Goal: Task Accomplishment & Management: Manage account settings

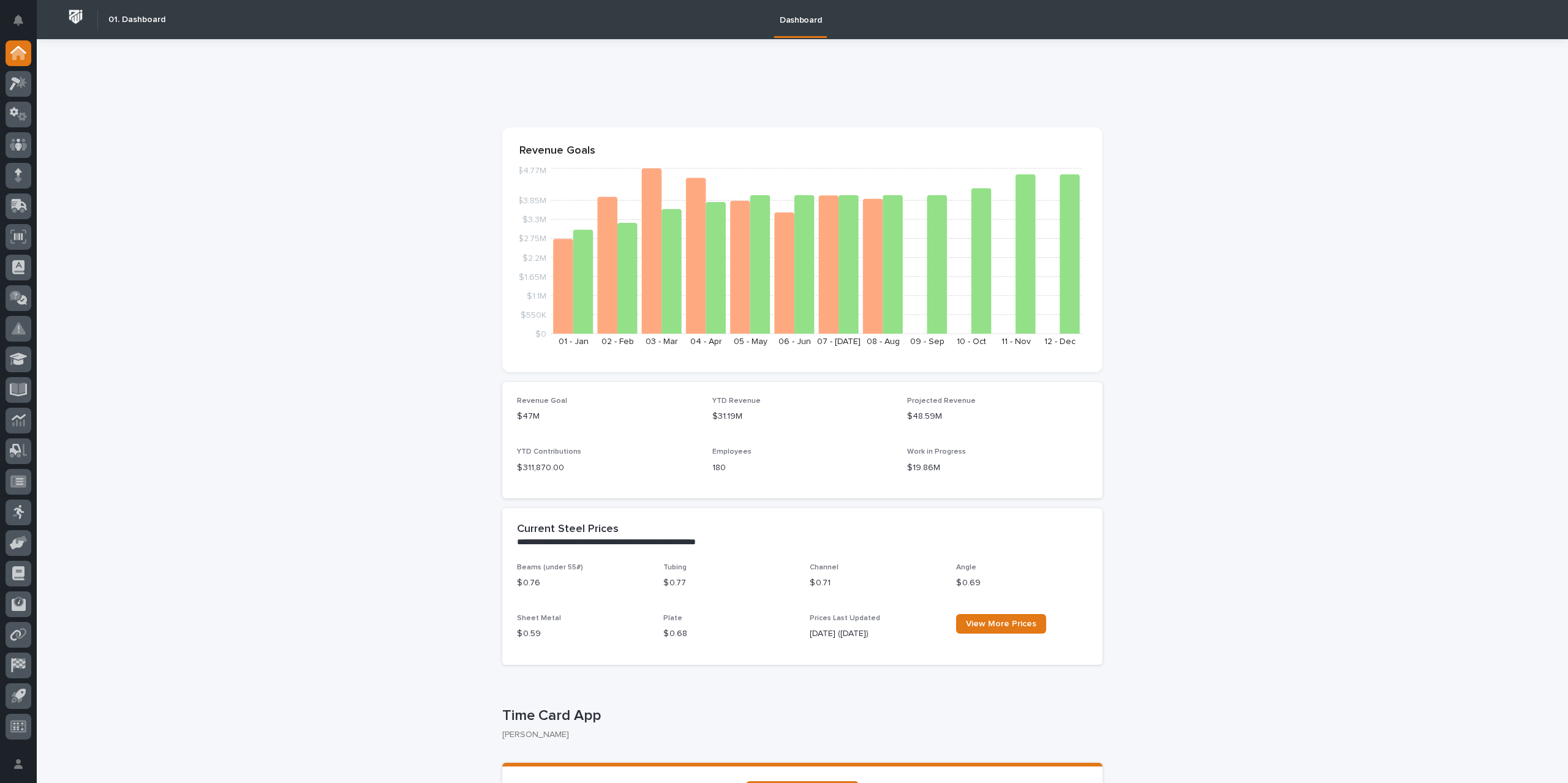
scroll to position [245, 0]
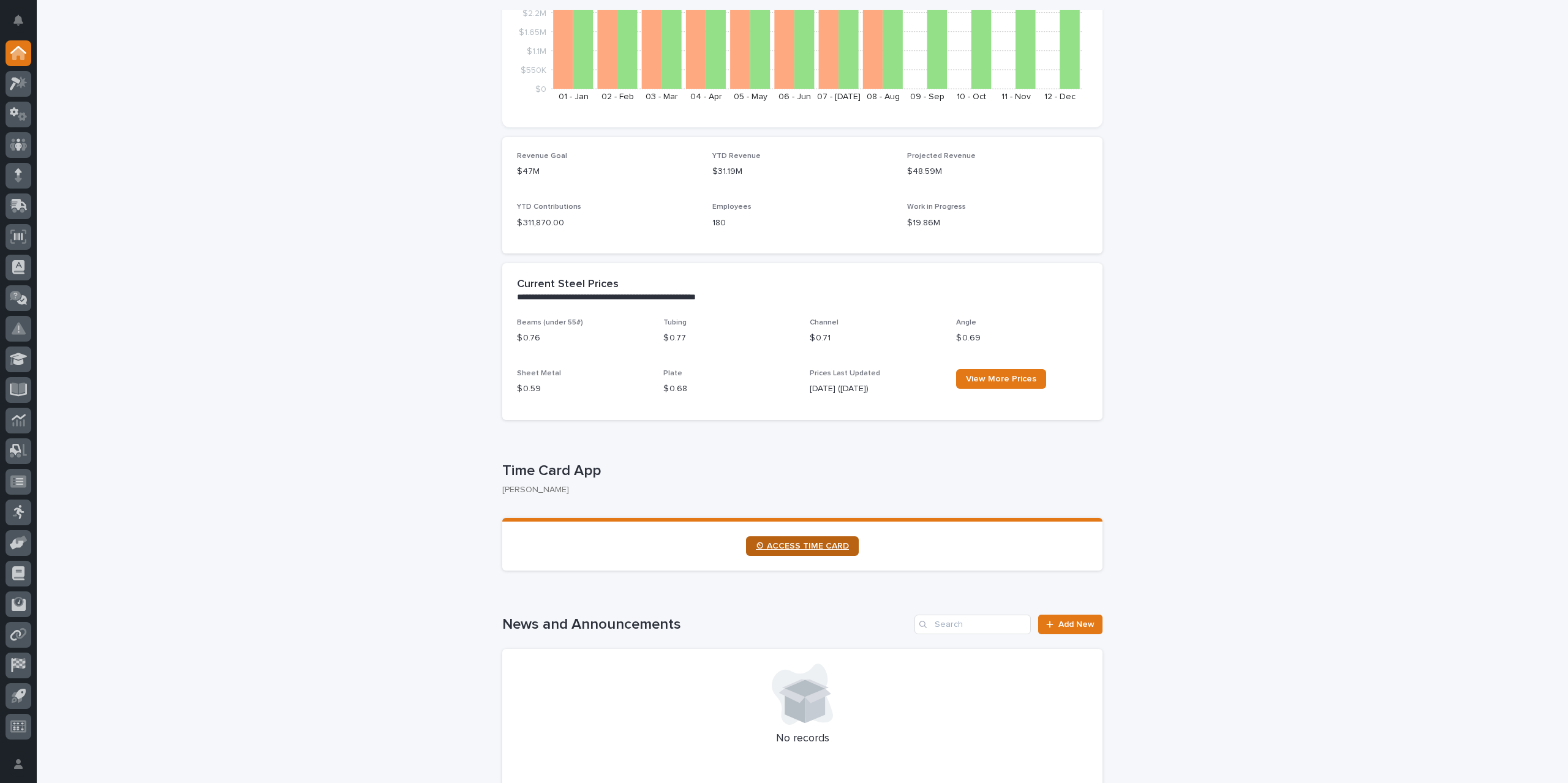
click at [807, 548] on span "⏲ ACCESS TIME CARD" at bounding box center [802, 546] width 93 height 9
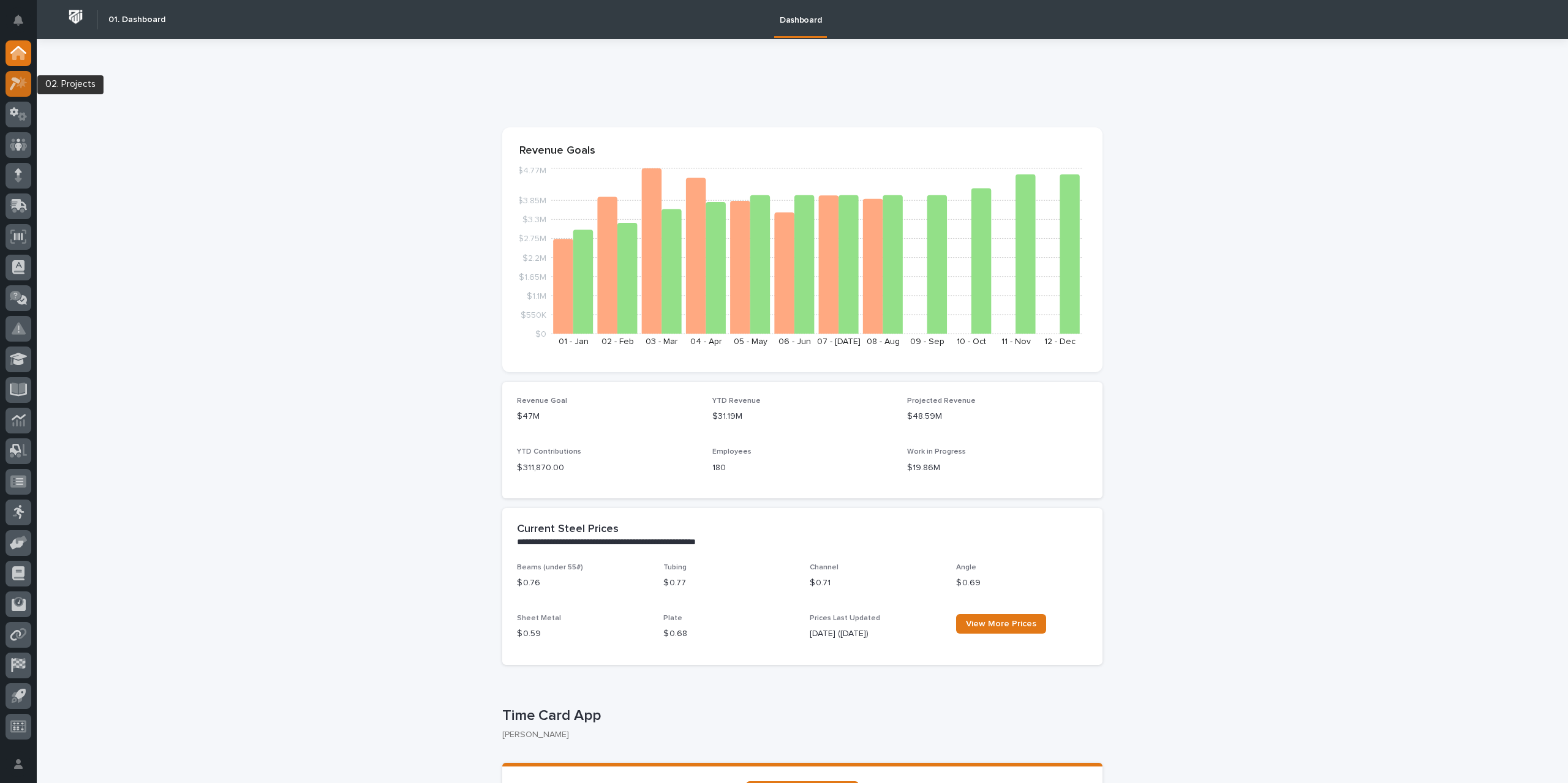
click at [12, 83] on icon at bounding box center [18, 84] width 18 height 14
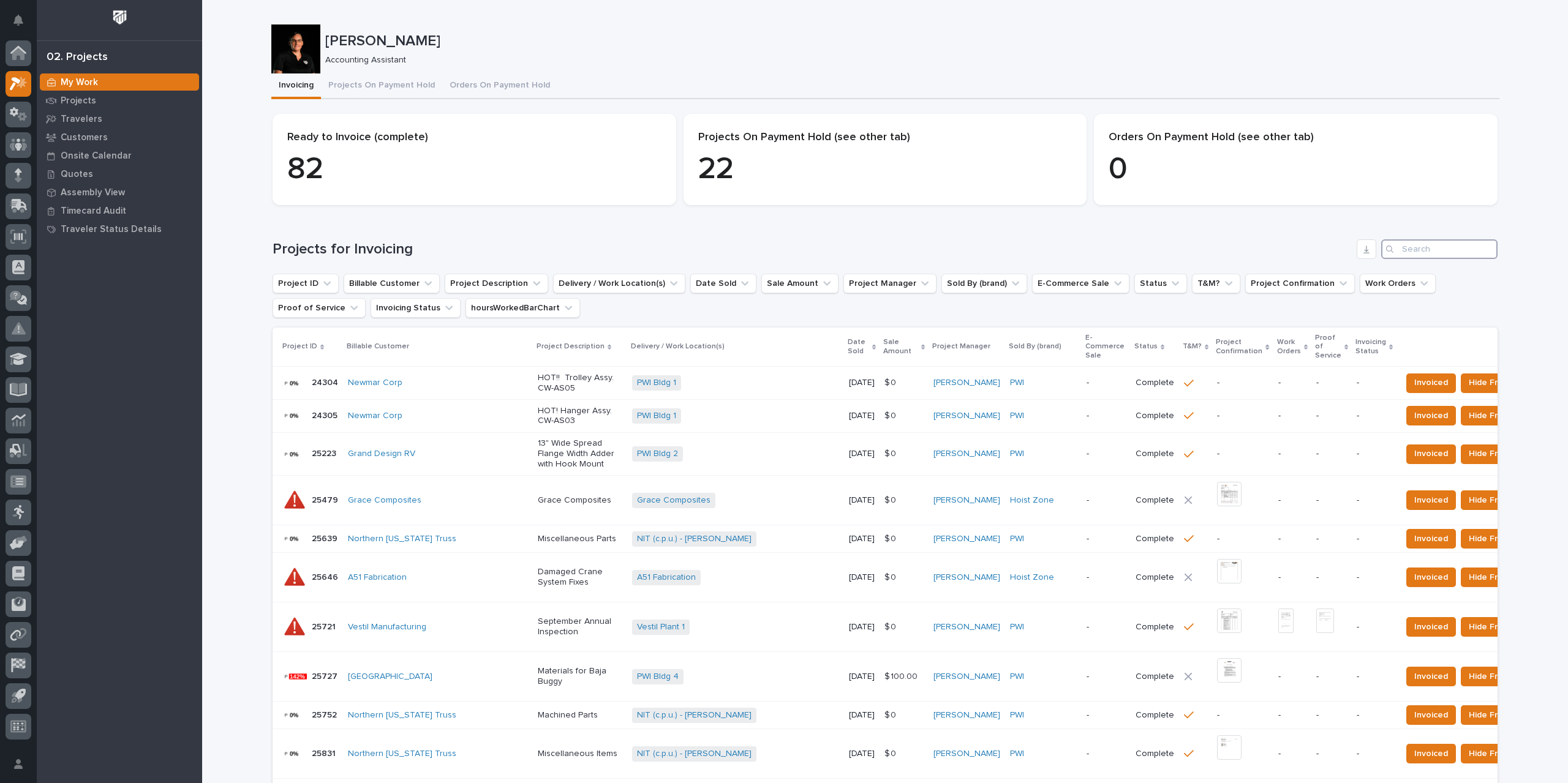
click at [1423, 247] on input "Search" at bounding box center [1439, 249] width 116 height 20
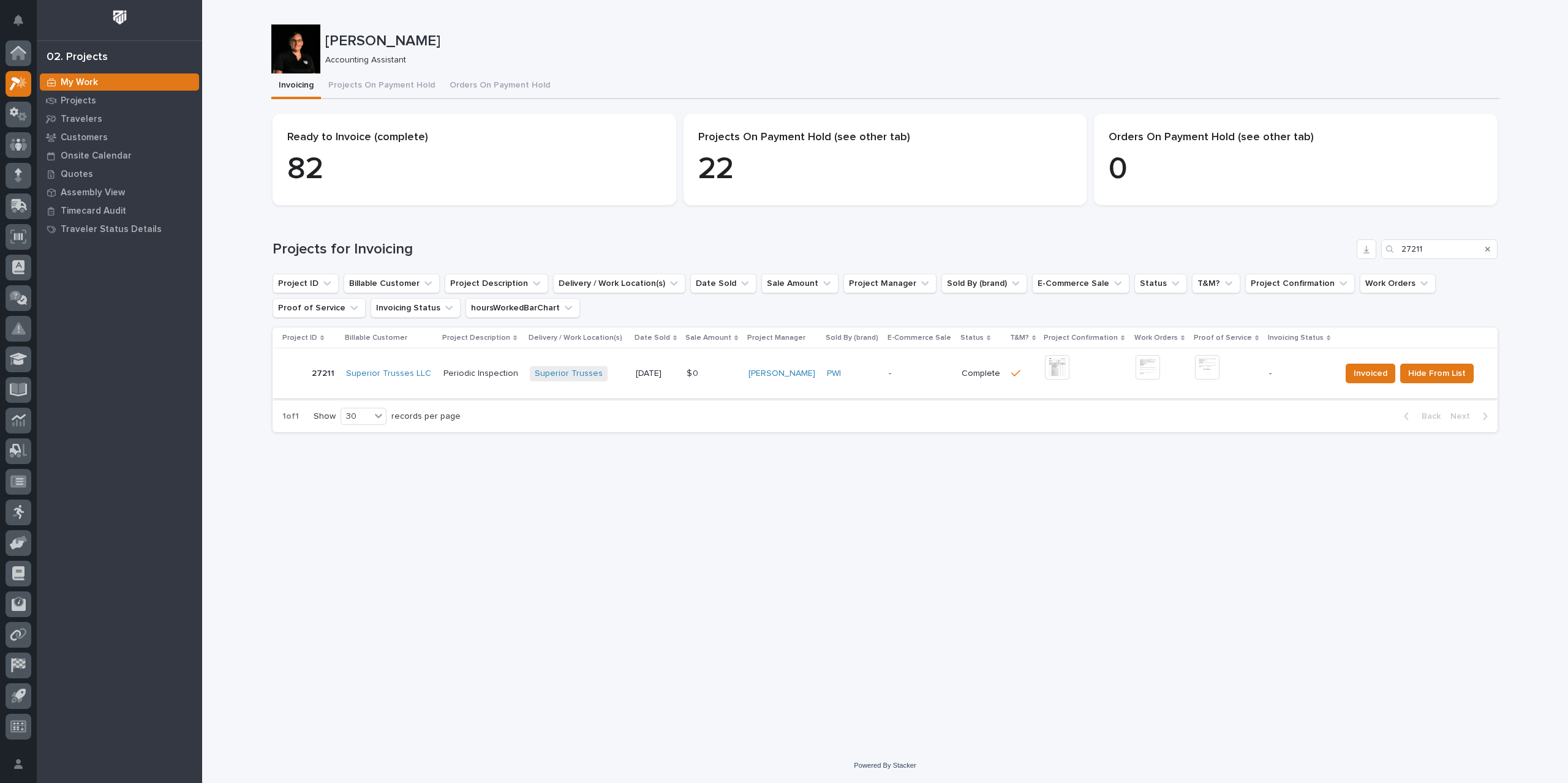
click at [1060, 367] on img at bounding box center [1057, 367] width 25 height 25
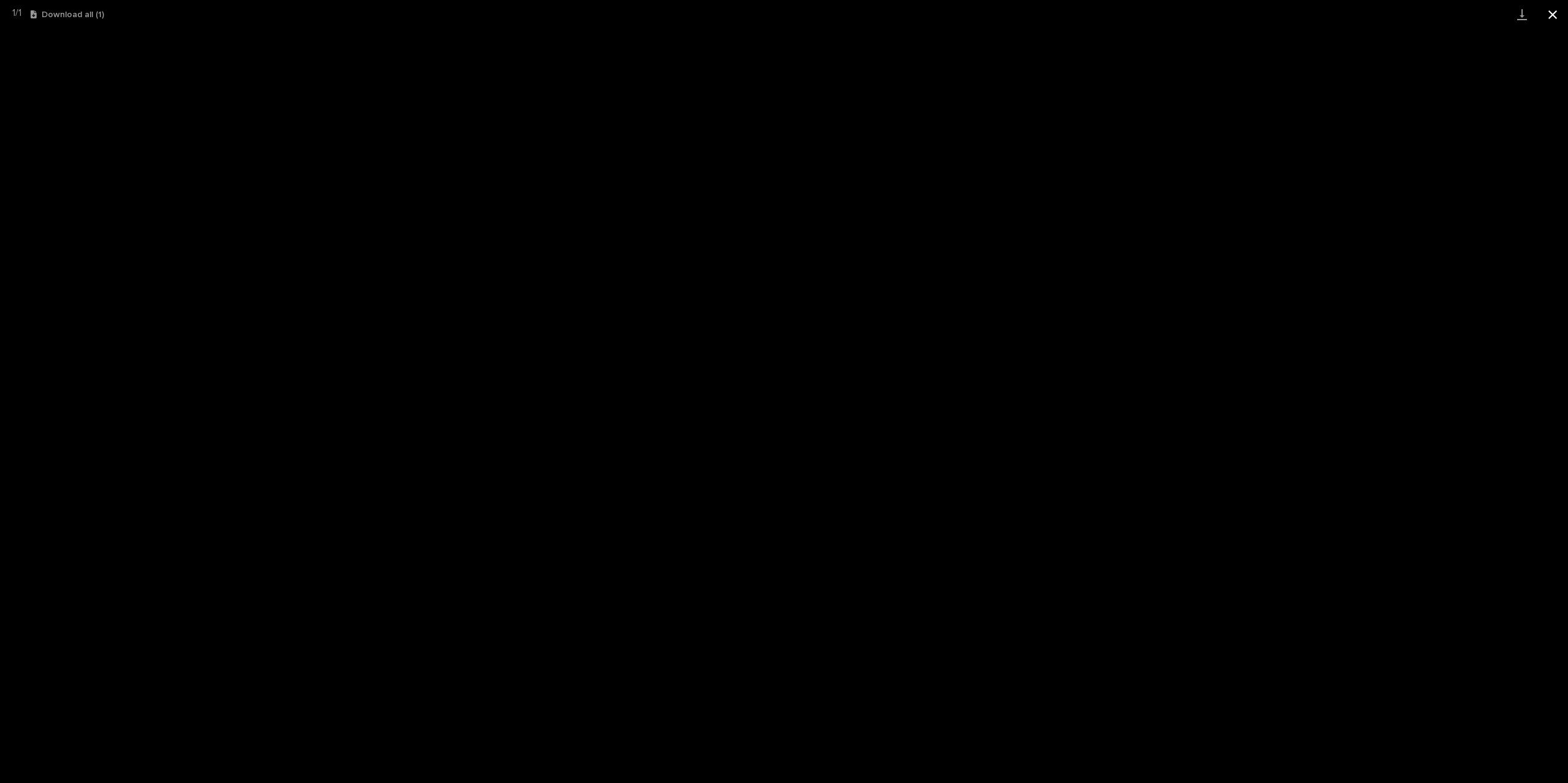
click at [1557, 14] on button "Close gallery" at bounding box center [1552, 14] width 30 height 29
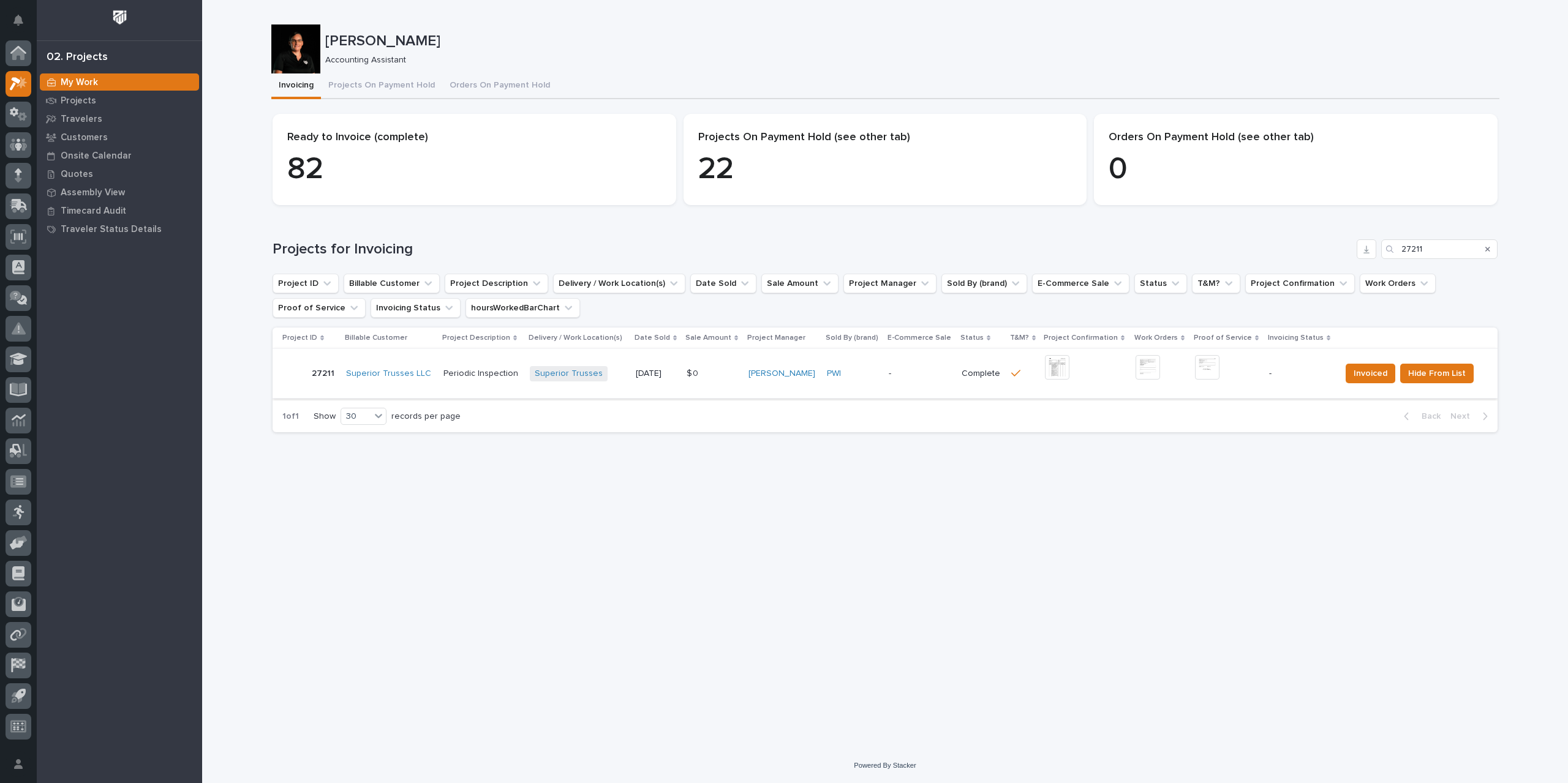
click at [1201, 369] on img at bounding box center [1207, 367] width 25 height 25
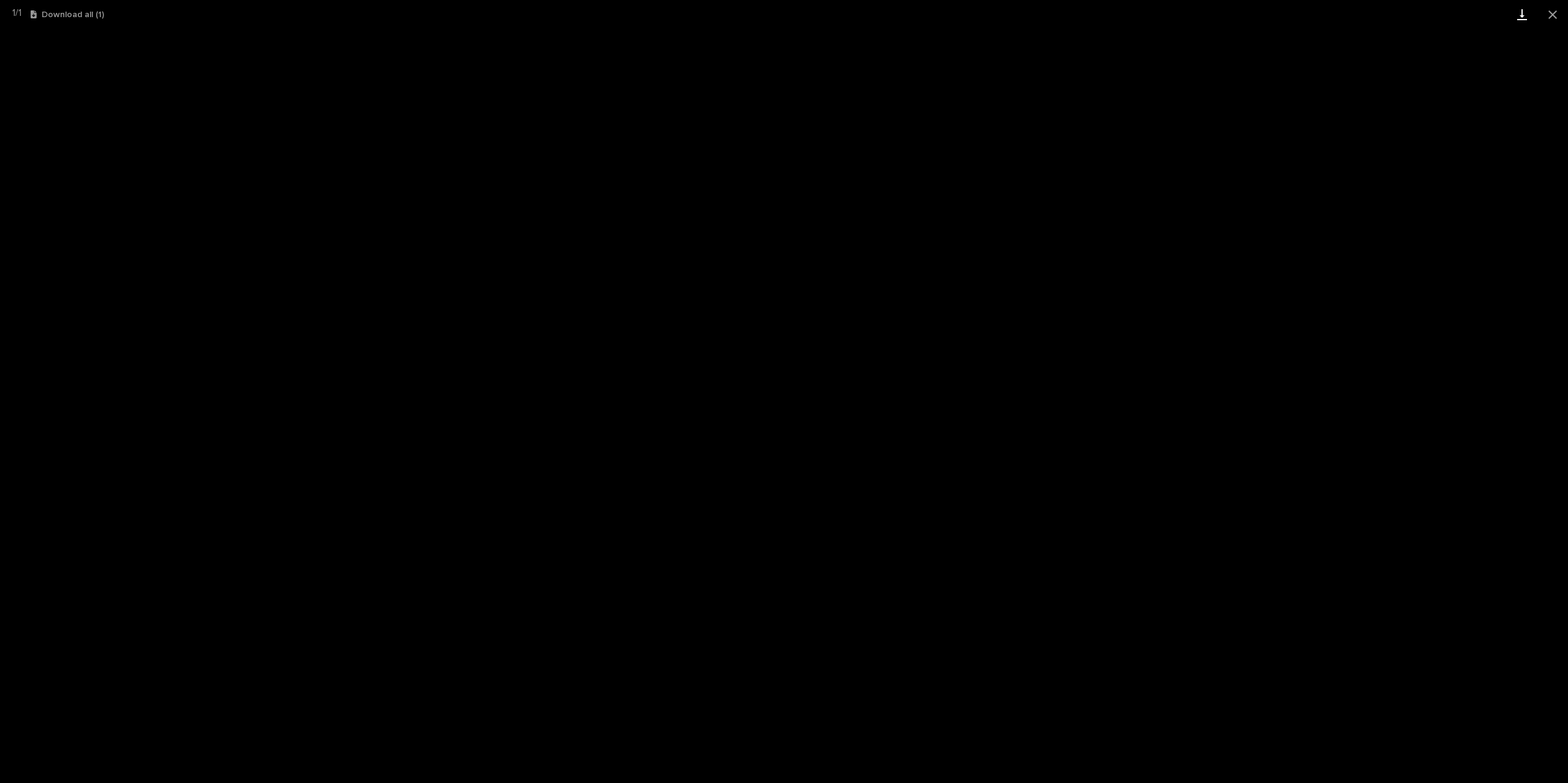
drag, startPoint x: 1552, startPoint y: 15, endPoint x: 1511, endPoint y: 22, distance: 41.6
click at [1552, 15] on button "Close gallery" at bounding box center [1552, 14] width 30 height 29
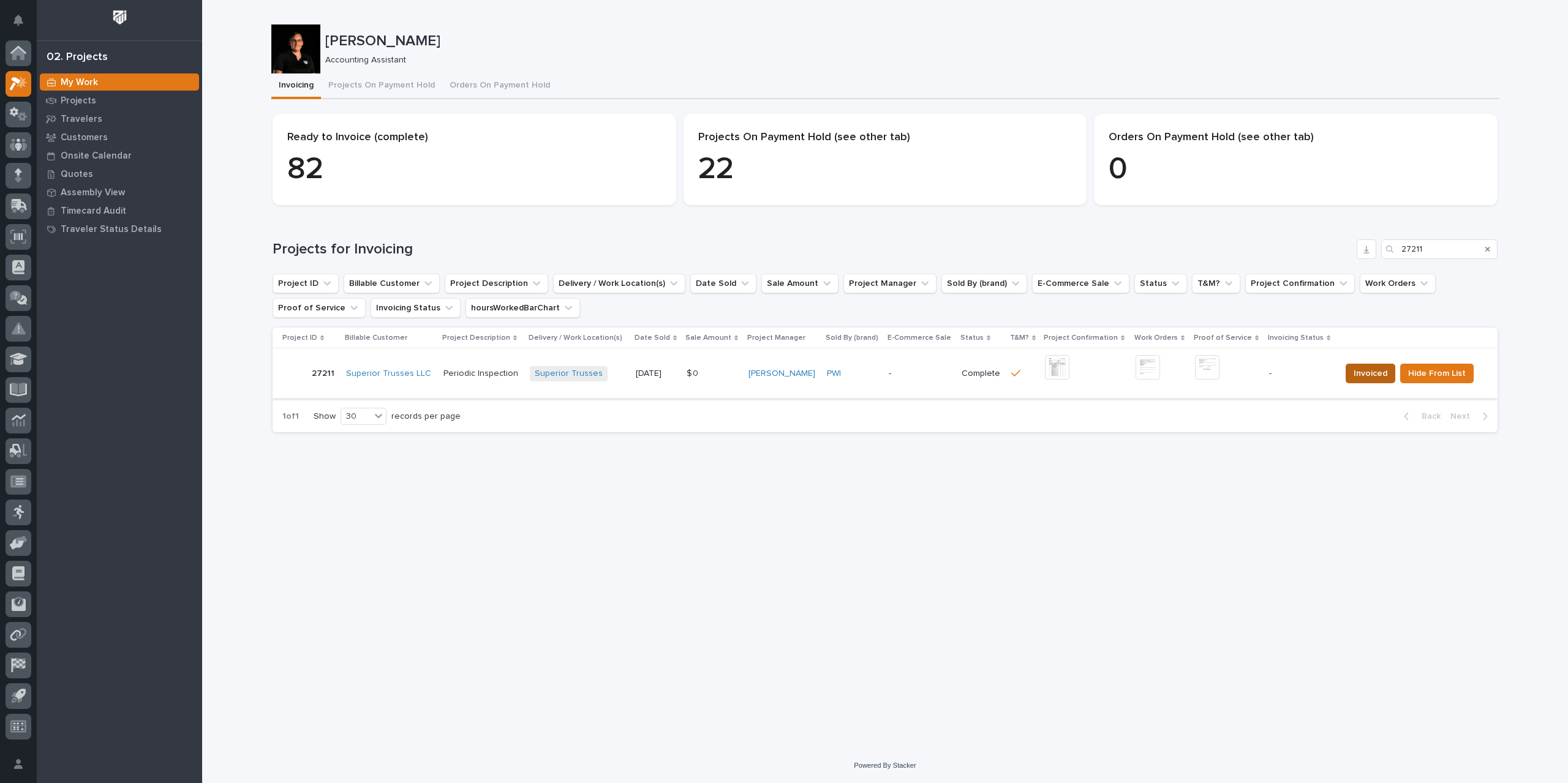
click at [1372, 379] on span "Invoiced" at bounding box center [1370, 373] width 34 height 15
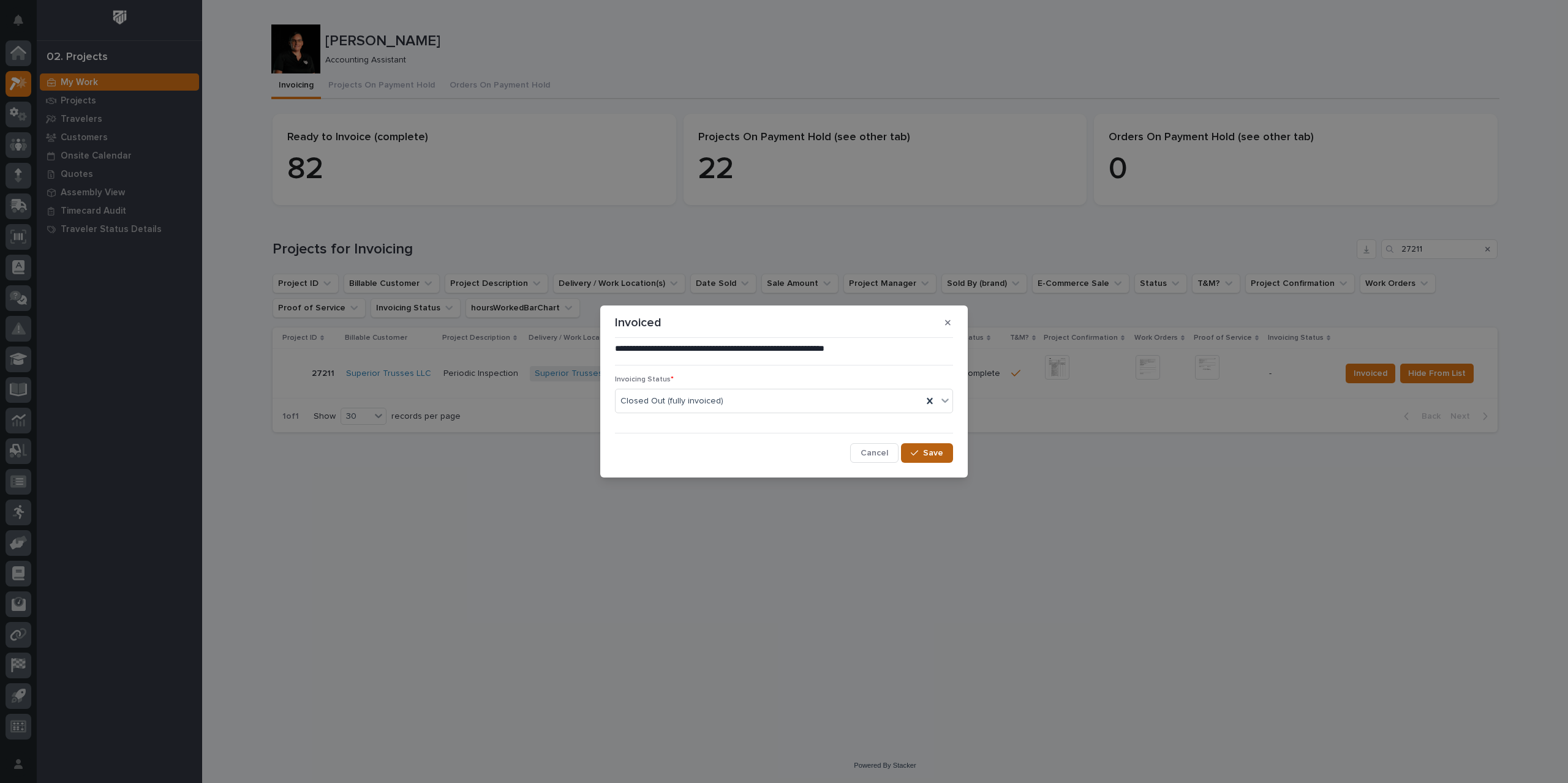
click at [936, 459] on button "Save" at bounding box center [927, 453] width 52 height 20
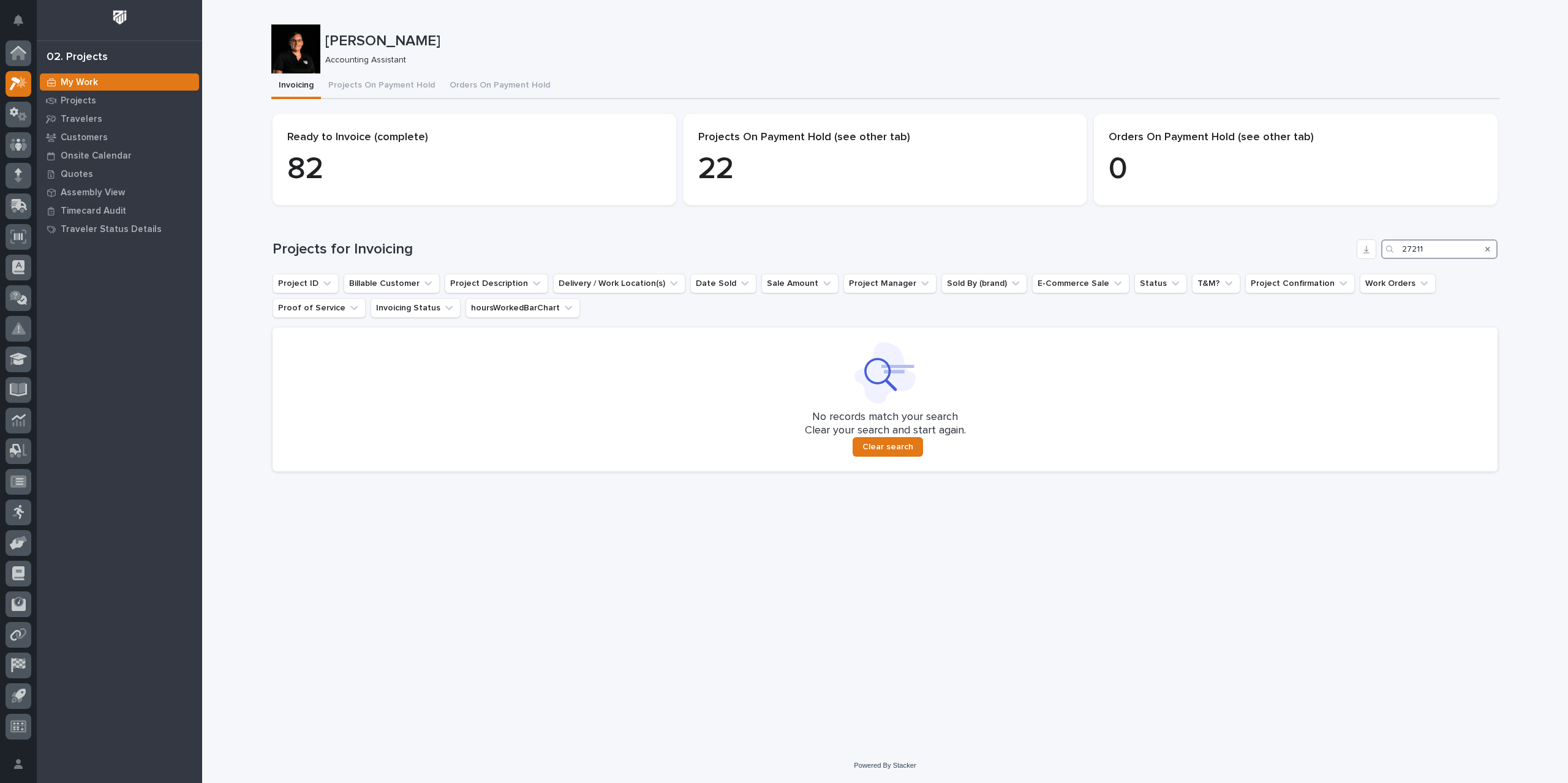
click at [1430, 247] on input "27211" at bounding box center [1439, 249] width 116 height 20
drag, startPoint x: 1430, startPoint y: 247, endPoint x: 1373, endPoint y: 248, distance: 57.0
click at [1373, 248] on div "Projects for Invoicing 27211" at bounding box center [885, 249] width 1225 height 20
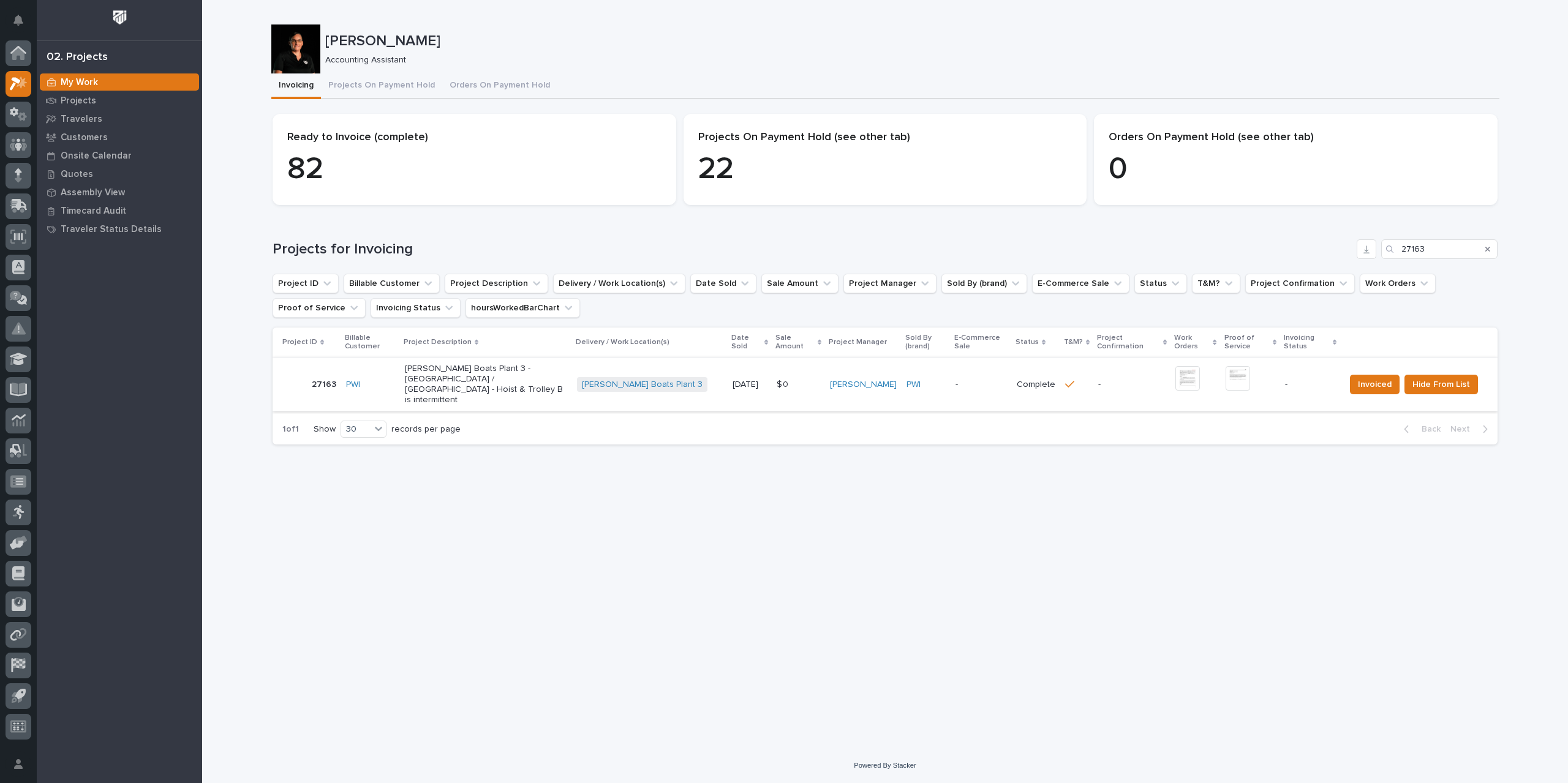
click at [1184, 378] on img at bounding box center [1187, 378] width 25 height 25
click at [1430, 380] on span "Hide From List" at bounding box center [1440, 384] width 58 height 15
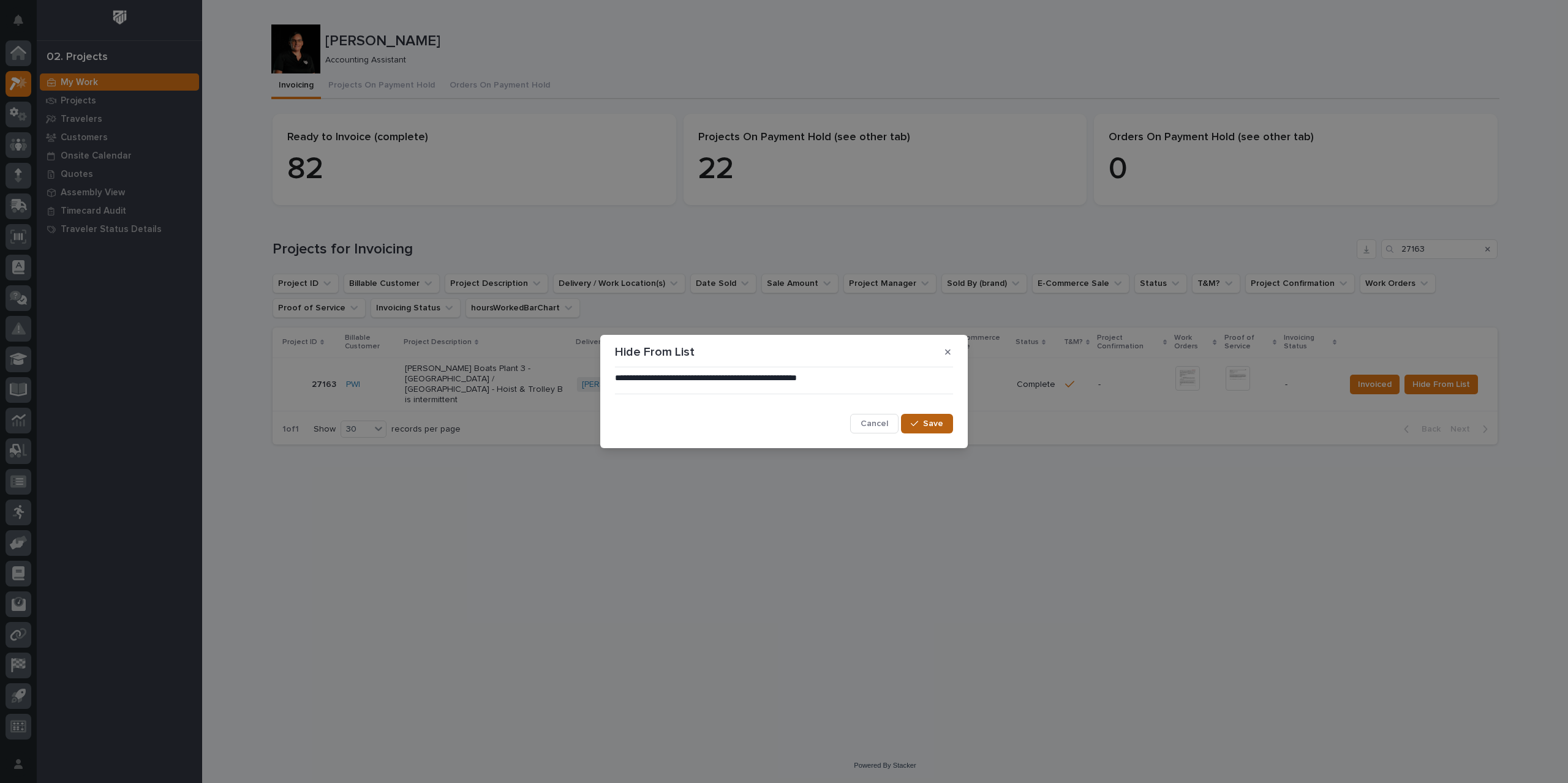
click at [922, 429] on button "Save" at bounding box center [927, 423] width 52 height 20
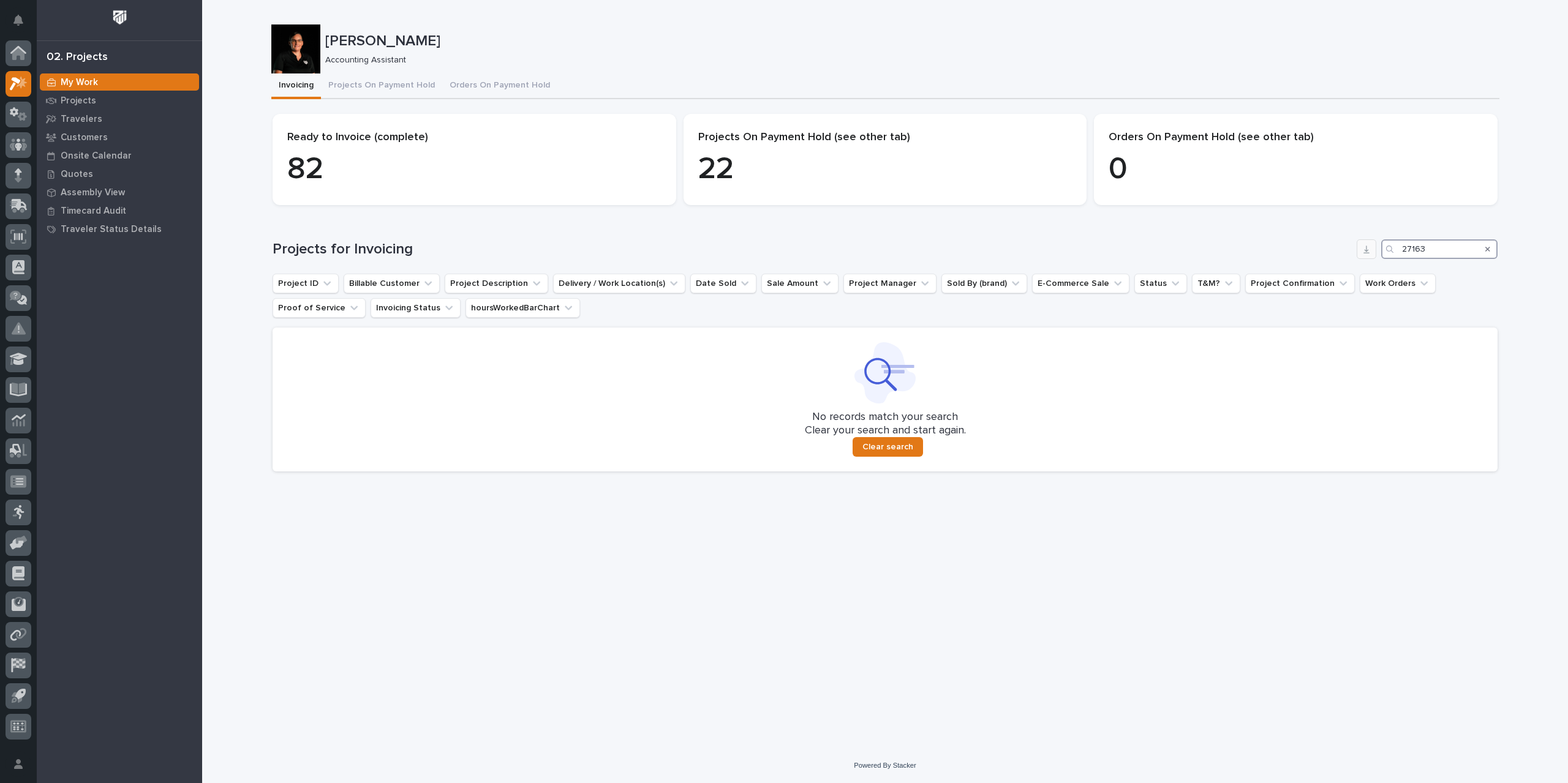
drag, startPoint x: 1430, startPoint y: 252, endPoint x: 1369, endPoint y: 258, distance: 61.3
click at [1369, 258] on div "Projects for Invoicing 27163" at bounding box center [885, 249] width 1225 height 20
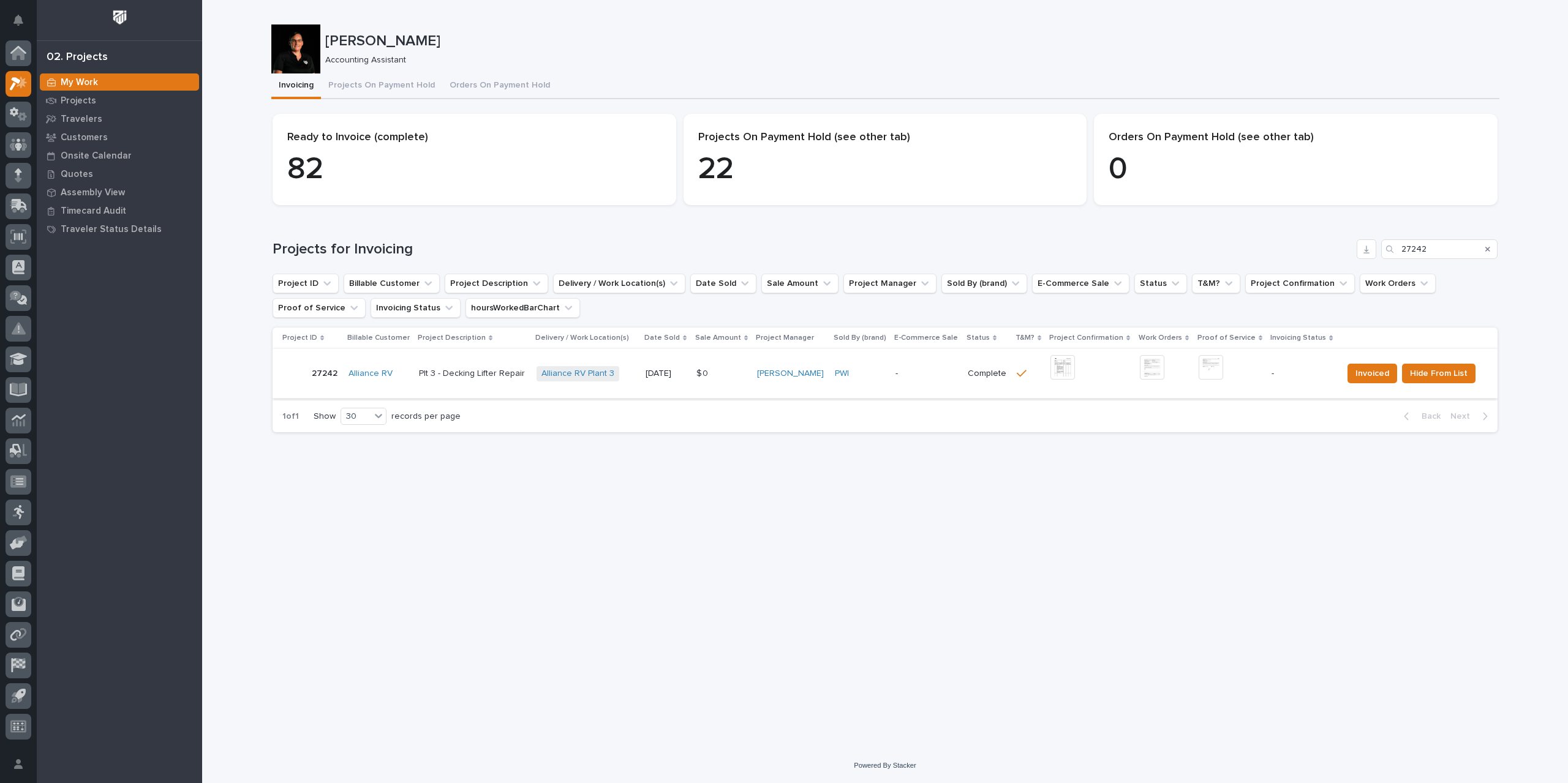
click at [1064, 371] on img at bounding box center [1062, 367] width 25 height 25
click at [1208, 365] on img at bounding box center [1211, 367] width 25 height 25
click at [1366, 379] on span "Invoiced" at bounding box center [1372, 373] width 34 height 15
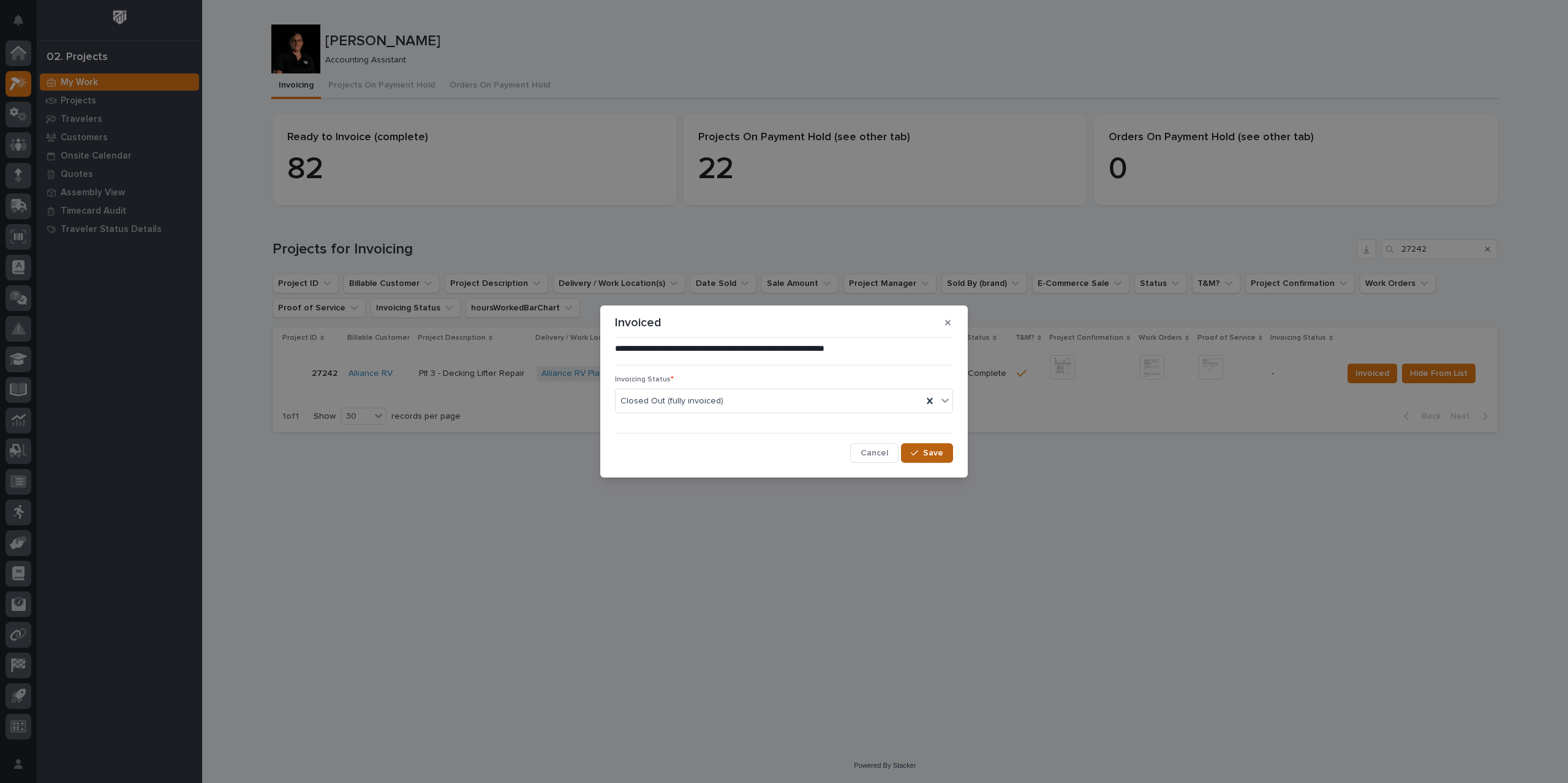
click at [929, 450] on span "Save" at bounding box center [933, 452] width 20 height 11
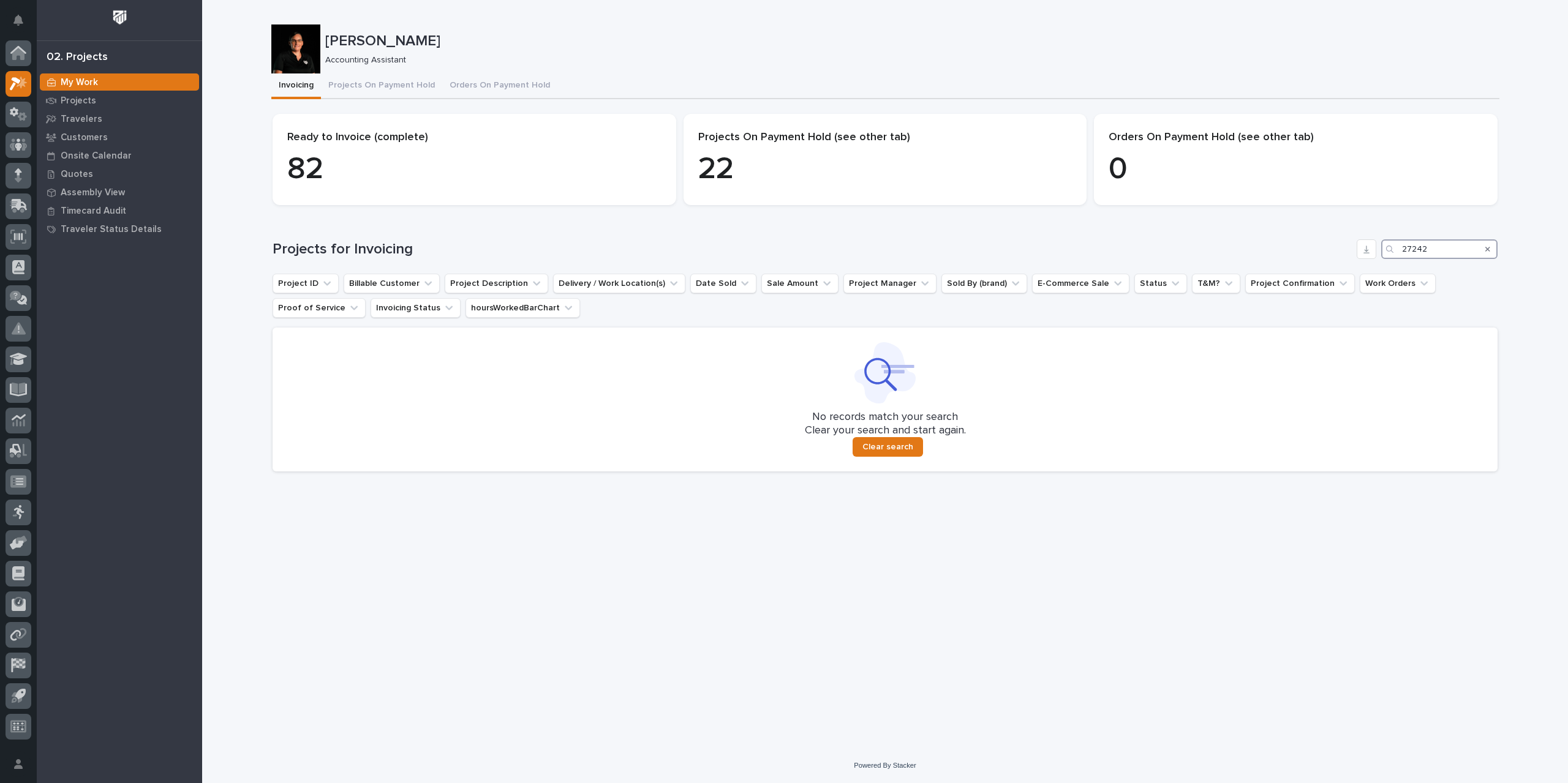
drag, startPoint x: 1446, startPoint y: 249, endPoint x: 1322, endPoint y: 263, distance: 124.8
click at [1322, 263] on div "Projects for Invoicing 27242 Project ID Billable Customer Project Description D…" at bounding box center [885, 355] width 1225 height 232
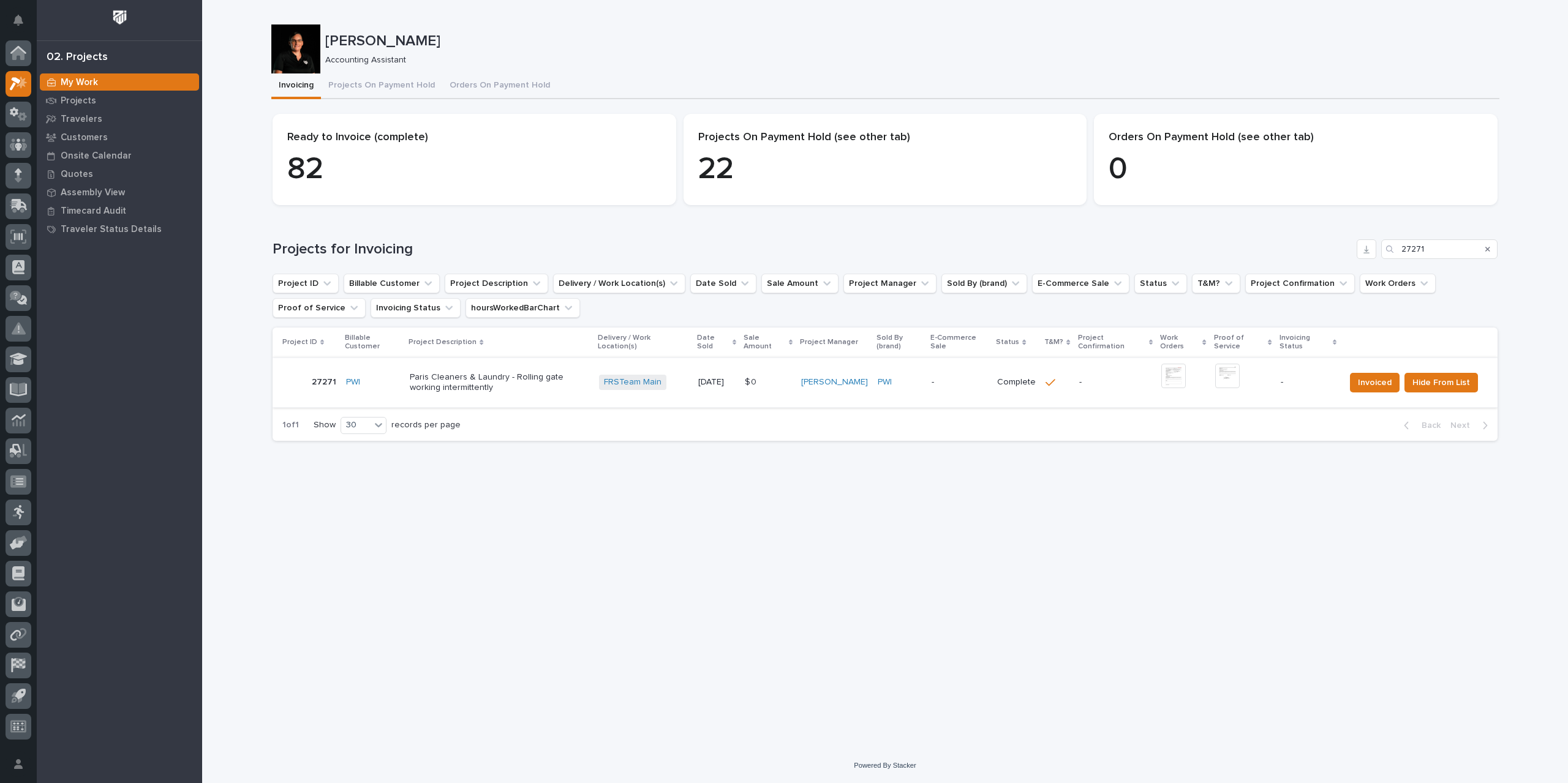
click at [1177, 376] on img at bounding box center [1173, 376] width 25 height 25
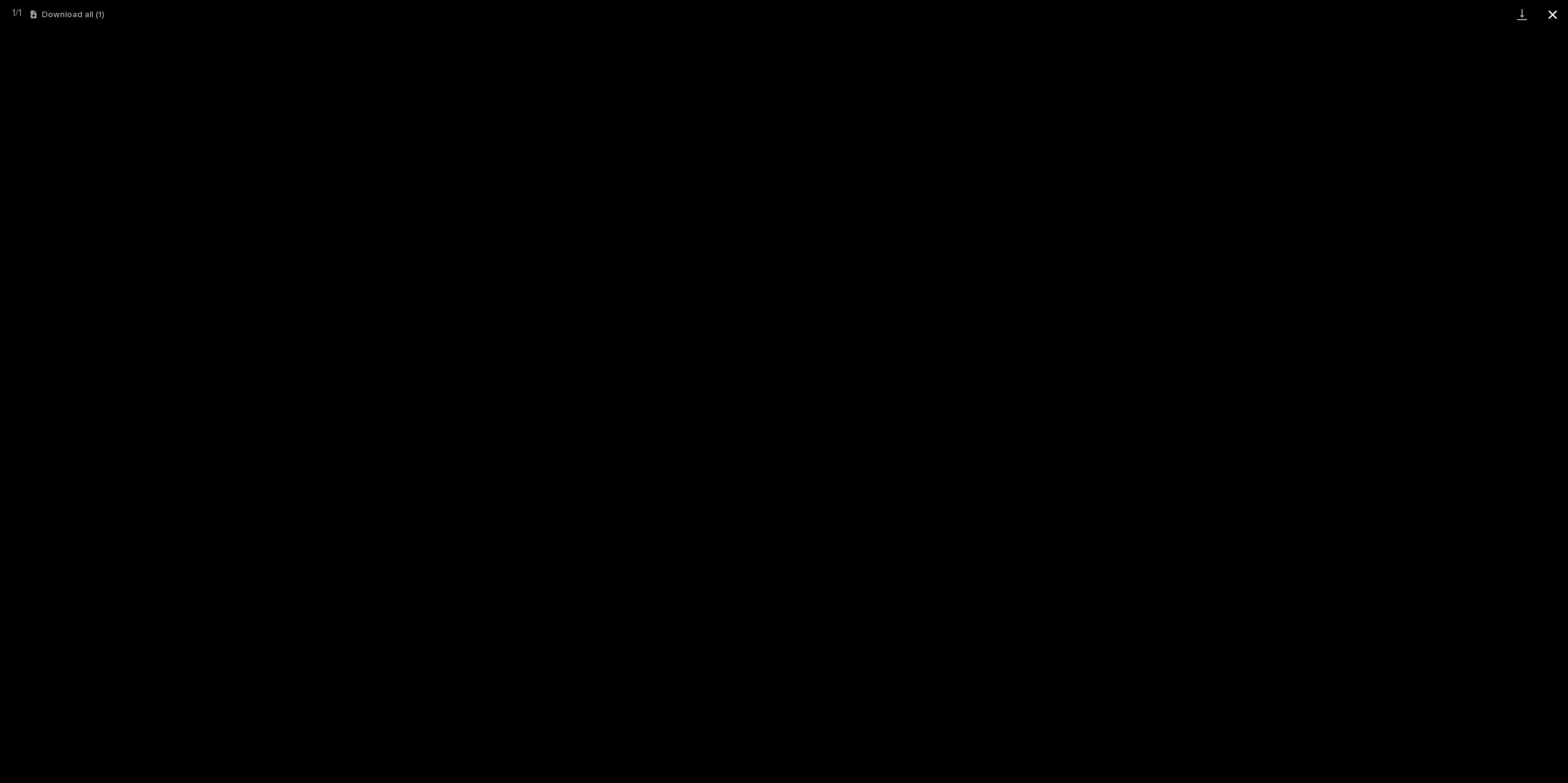
click at [1553, 14] on button "Close gallery" at bounding box center [1552, 14] width 30 height 29
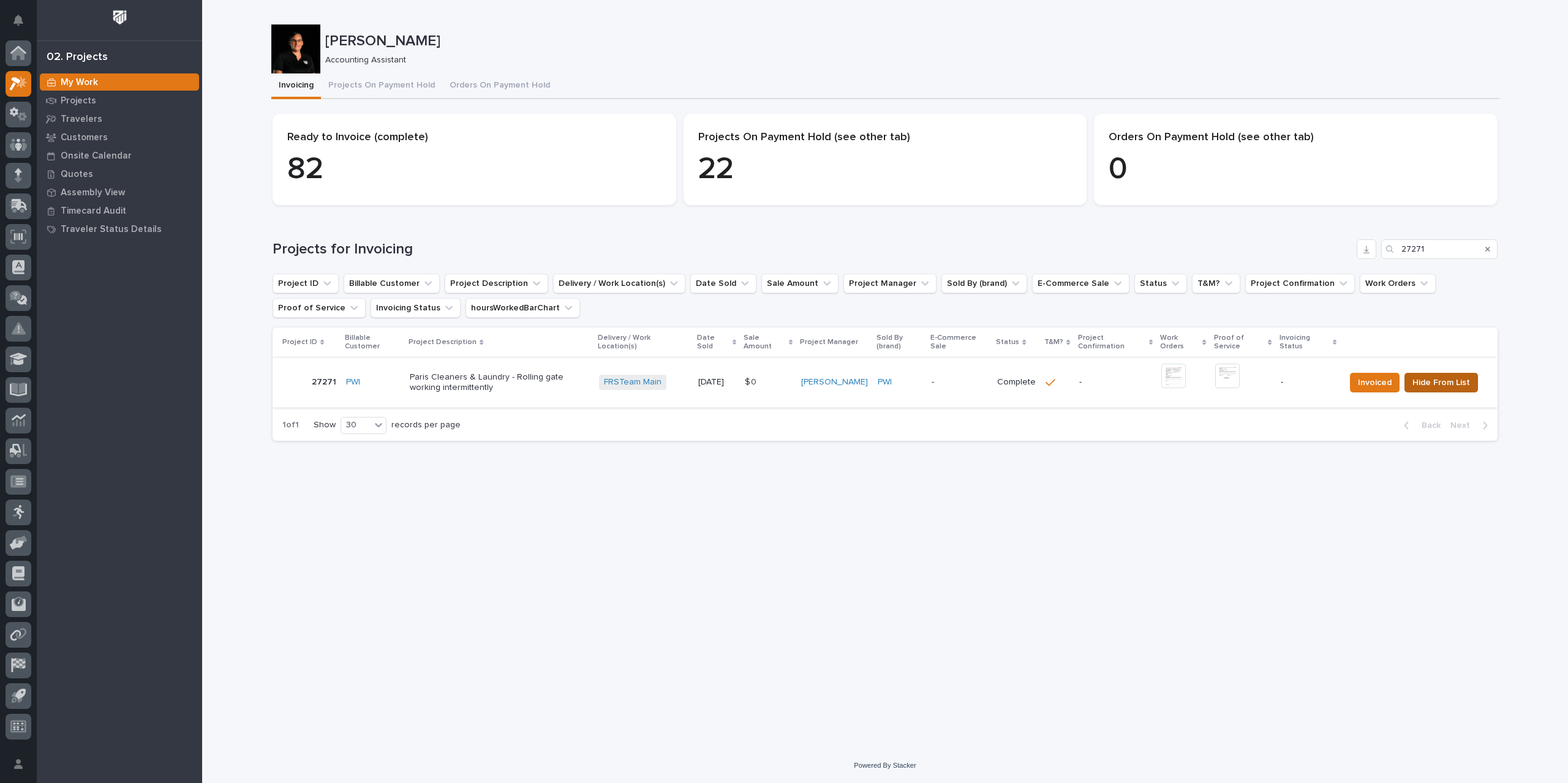
click at [1441, 379] on span "Hide From List" at bounding box center [1440, 383] width 58 height 15
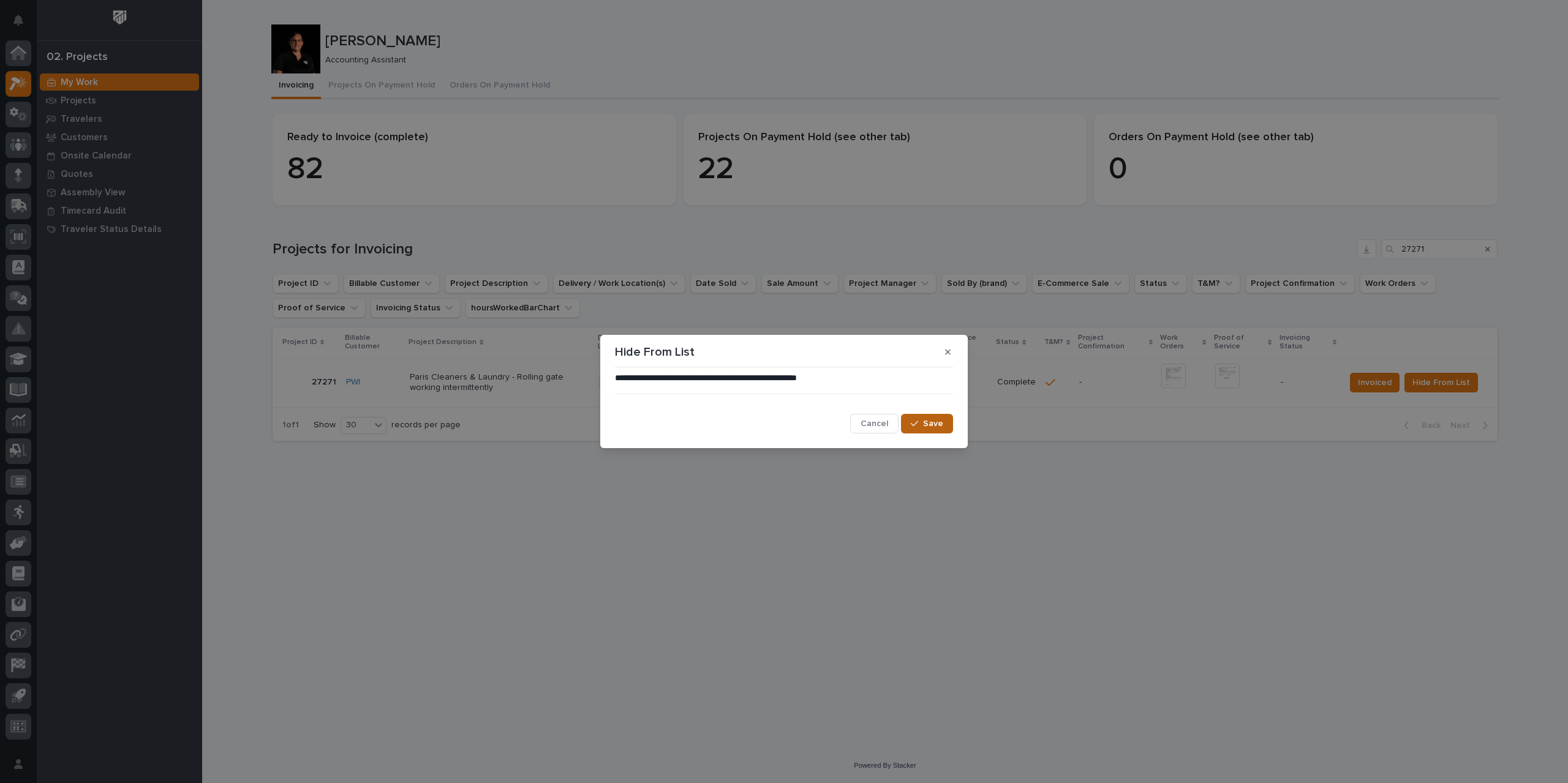
click at [940, 424] on span "Save" at bounding box center [933, 423] width 20 height 11
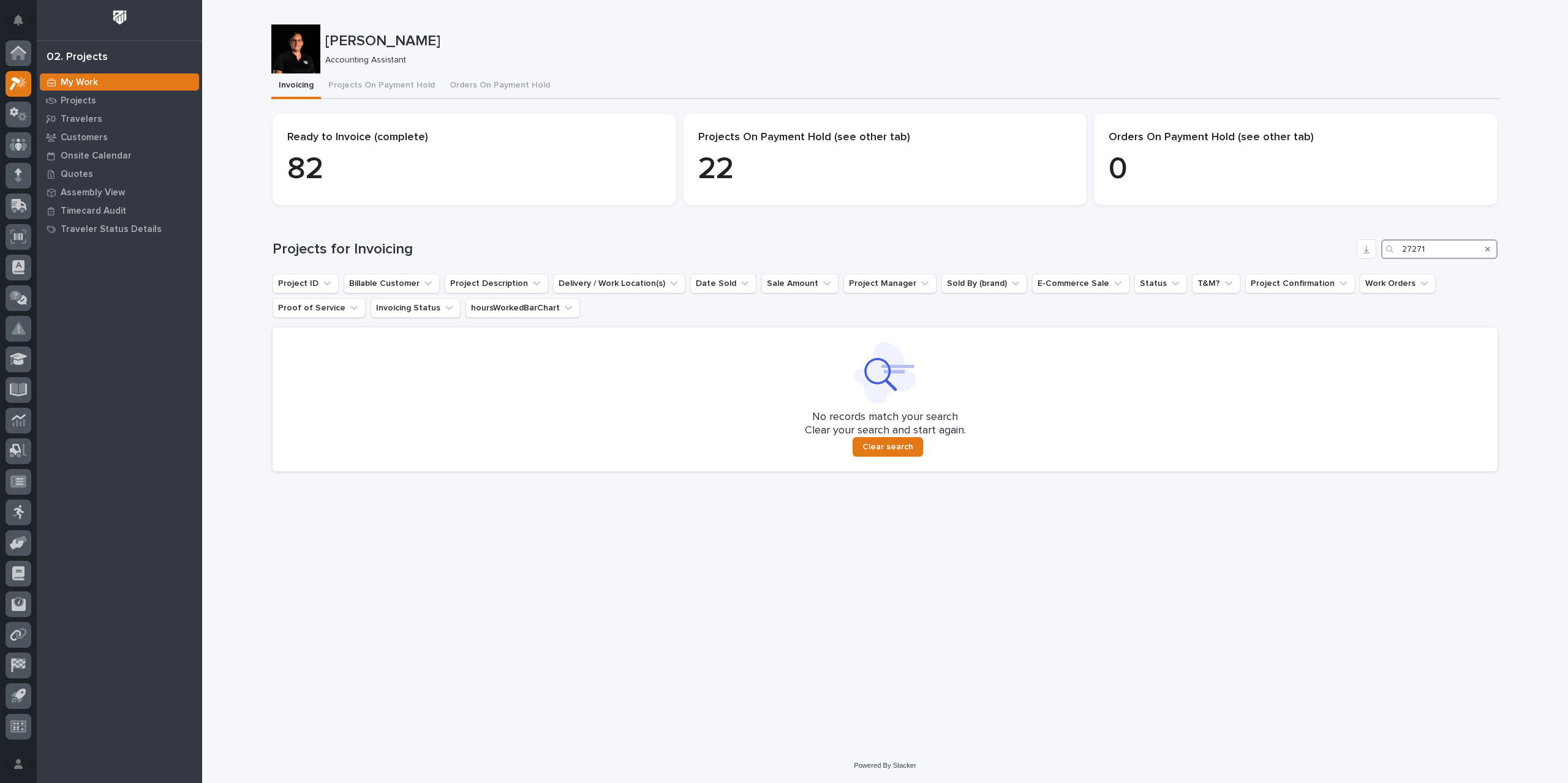
drag, startPoint x: 1430, startPoint y: 254, endPoint x: 1352, endPoint y: 254, distance: 78.0
click at [1352, 254] on div "Projects for Invoicing 27271" at bounding box center [885, 249] width 1225 height 20
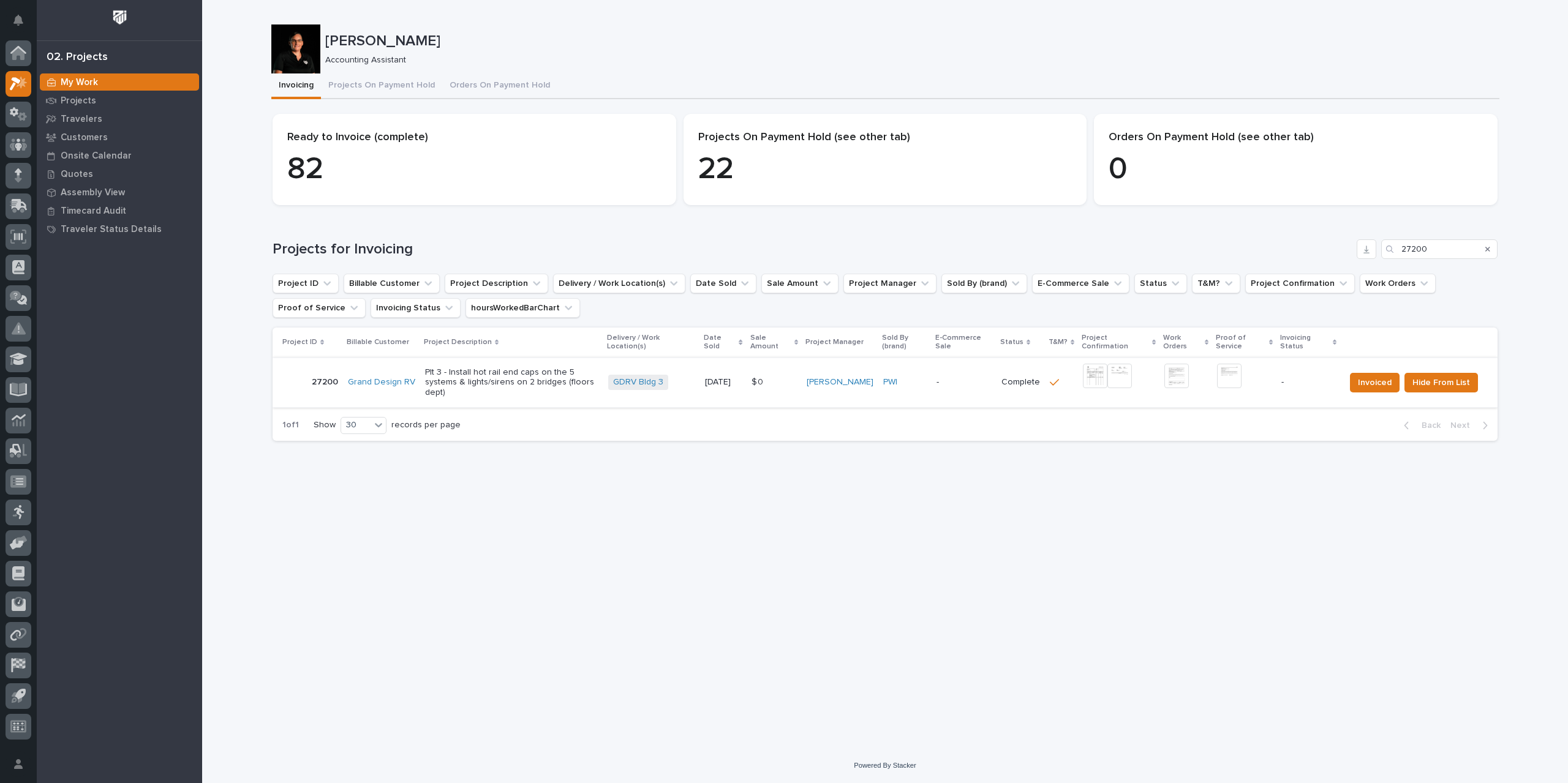
click at [1095, 379] on img at bounding box center [1095, 376] width 25 height 25
click at [1100, 378] on img at bounding box center [1095, 376] width 25 height 25
click at [1230, 379] on img at bounding box center [1229, 376] width 25 height 25
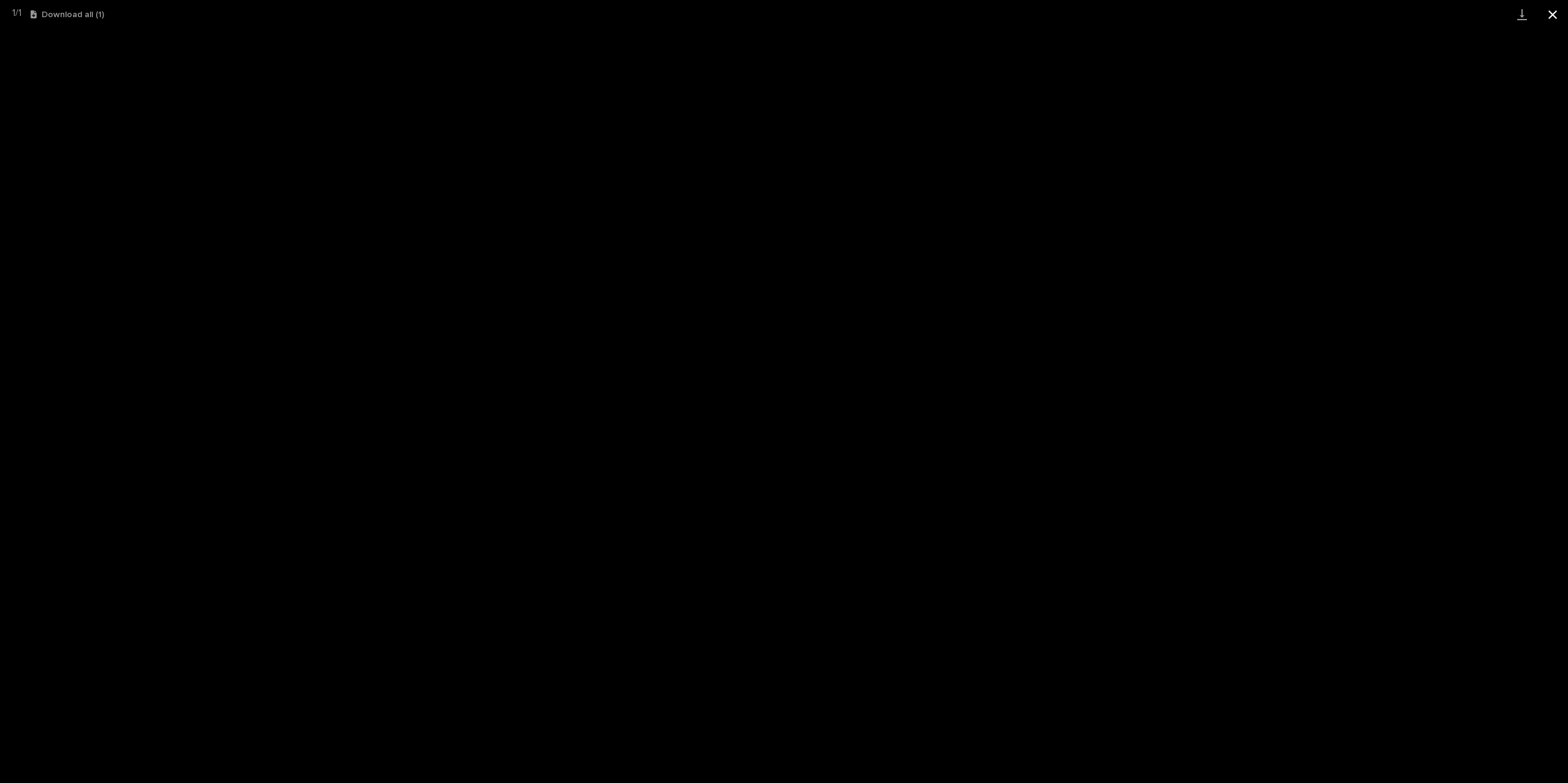
click at [1548, 15] on button "Close gallery" at bounding box center [1552, 14] width 30 height 29
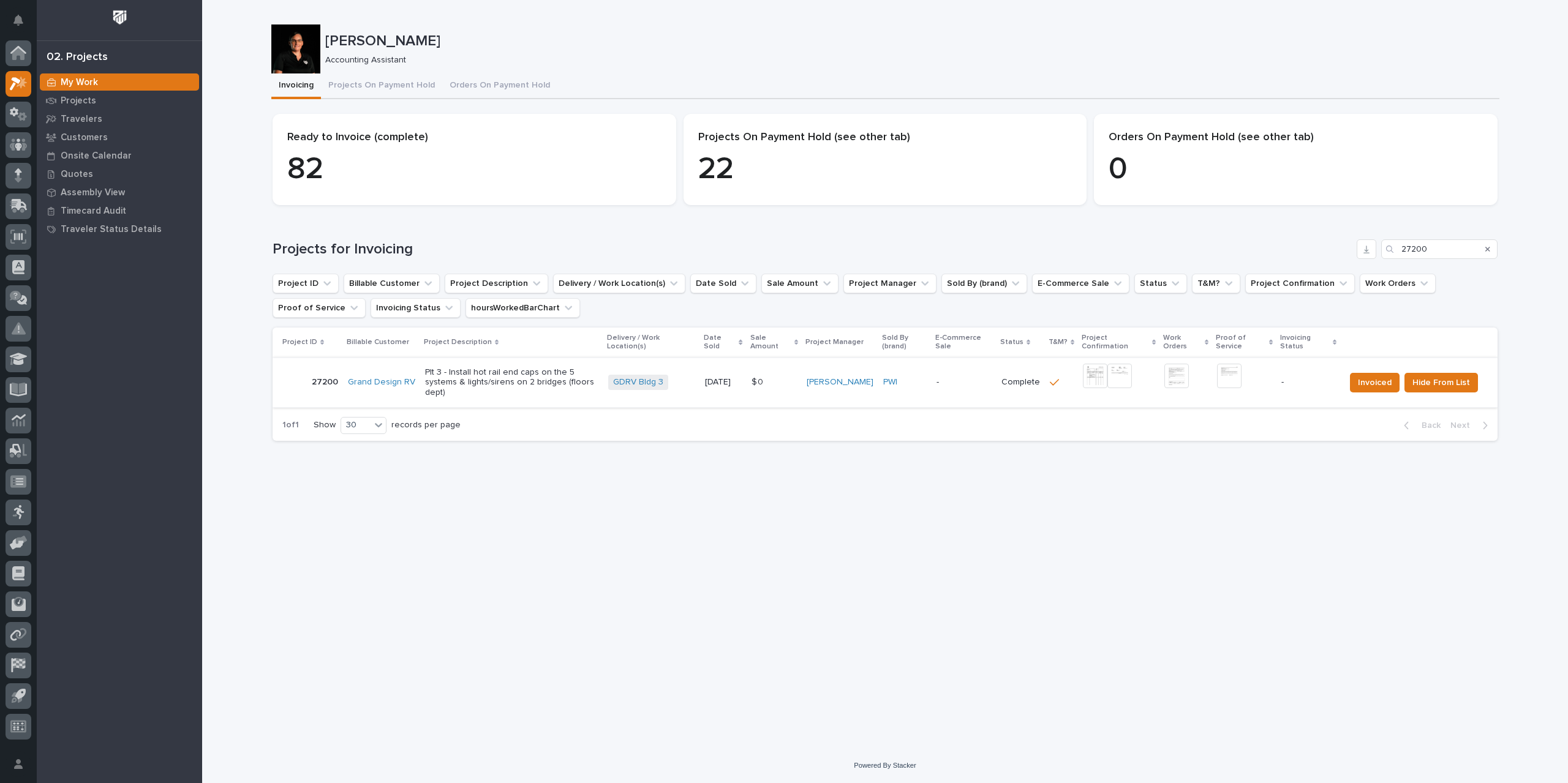
click at [1230, 378] on img at bounding box center [1229, 376] width 25 height 25
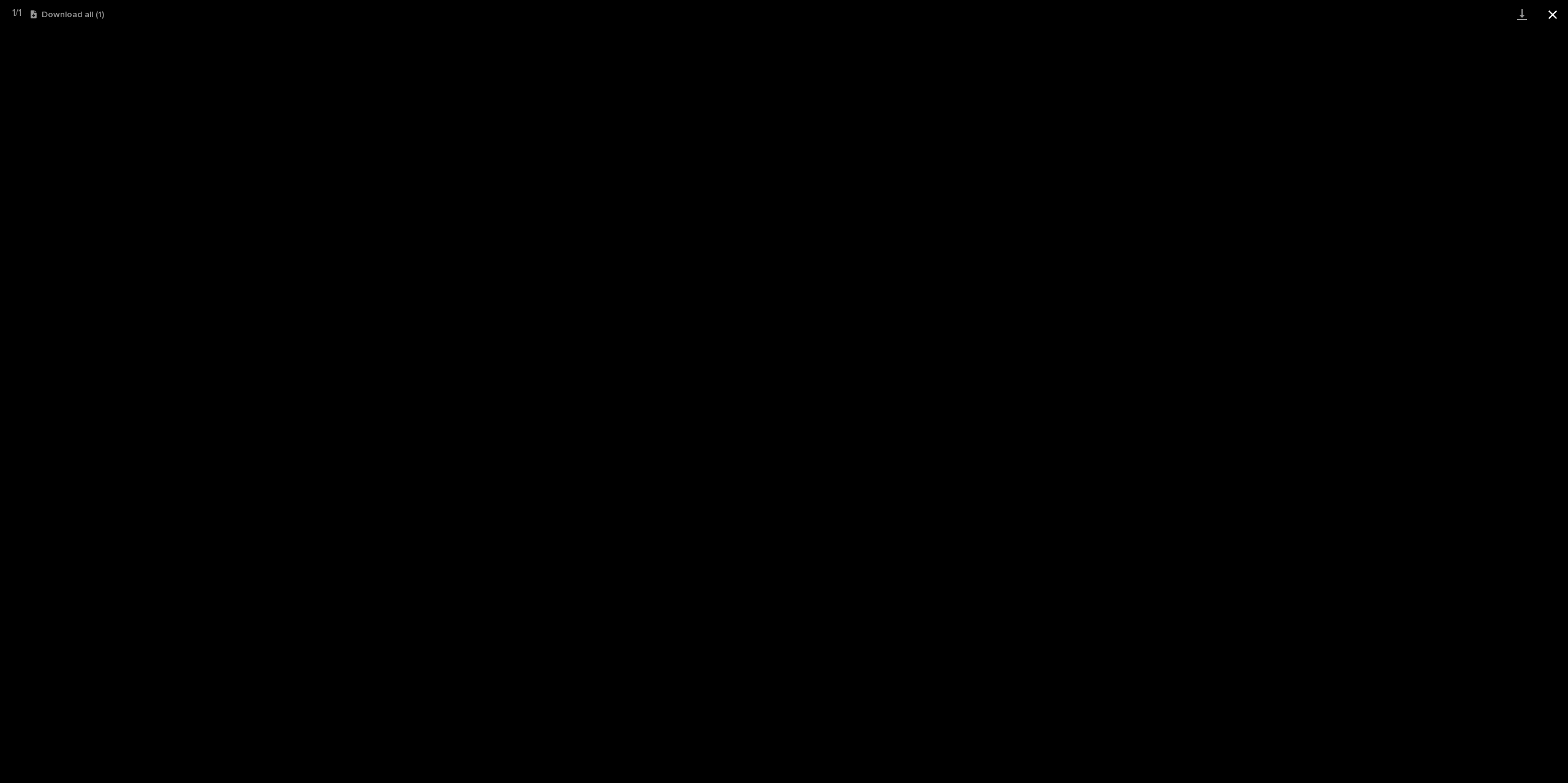
click at [1556, 10] on button "Close gallery" at bounding box center [1552, 14] width 30 height 29
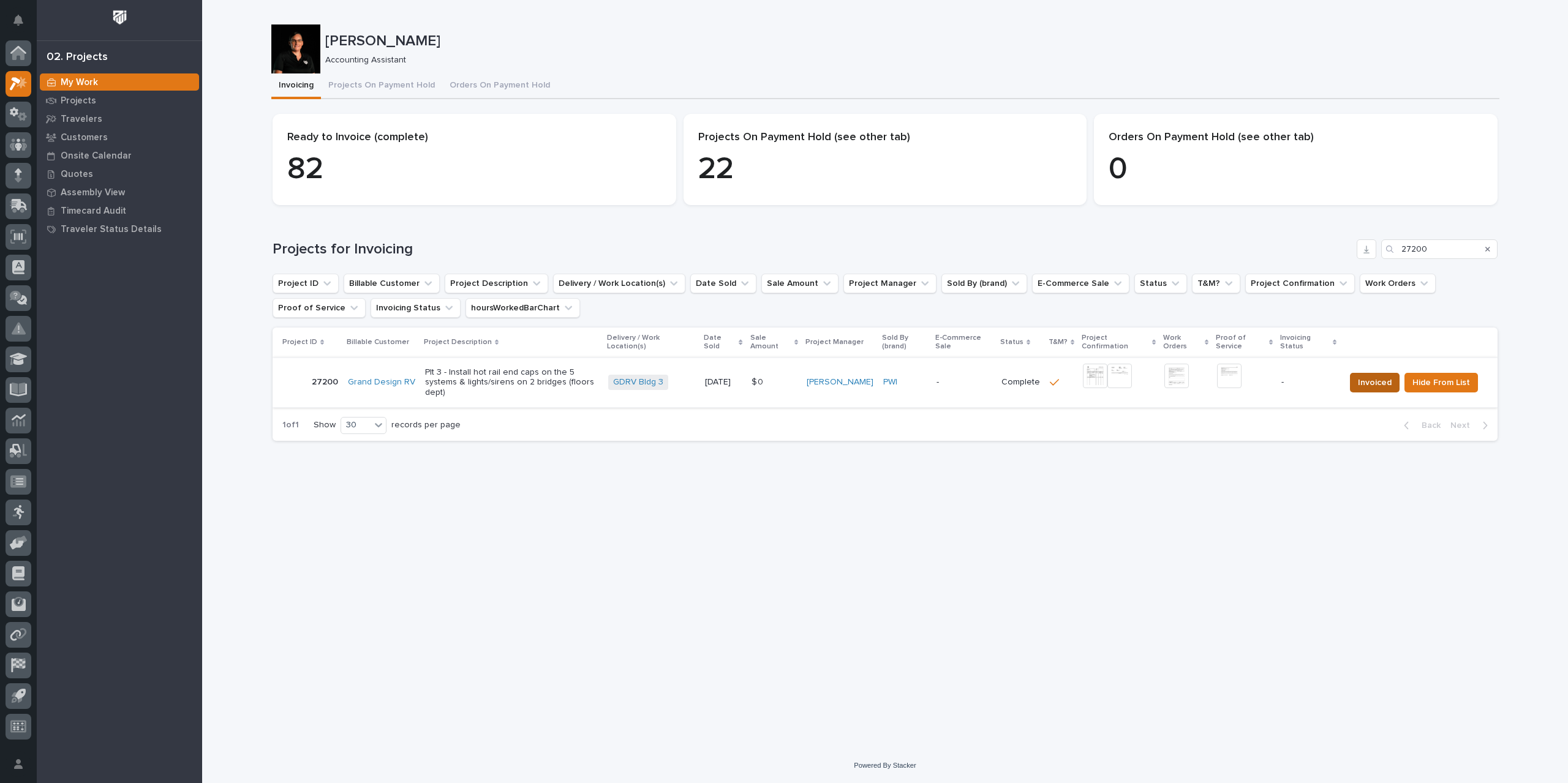
click at [1376, 382] on span "Invoiced" at bounding box center [1374, 383] width 34 height 15
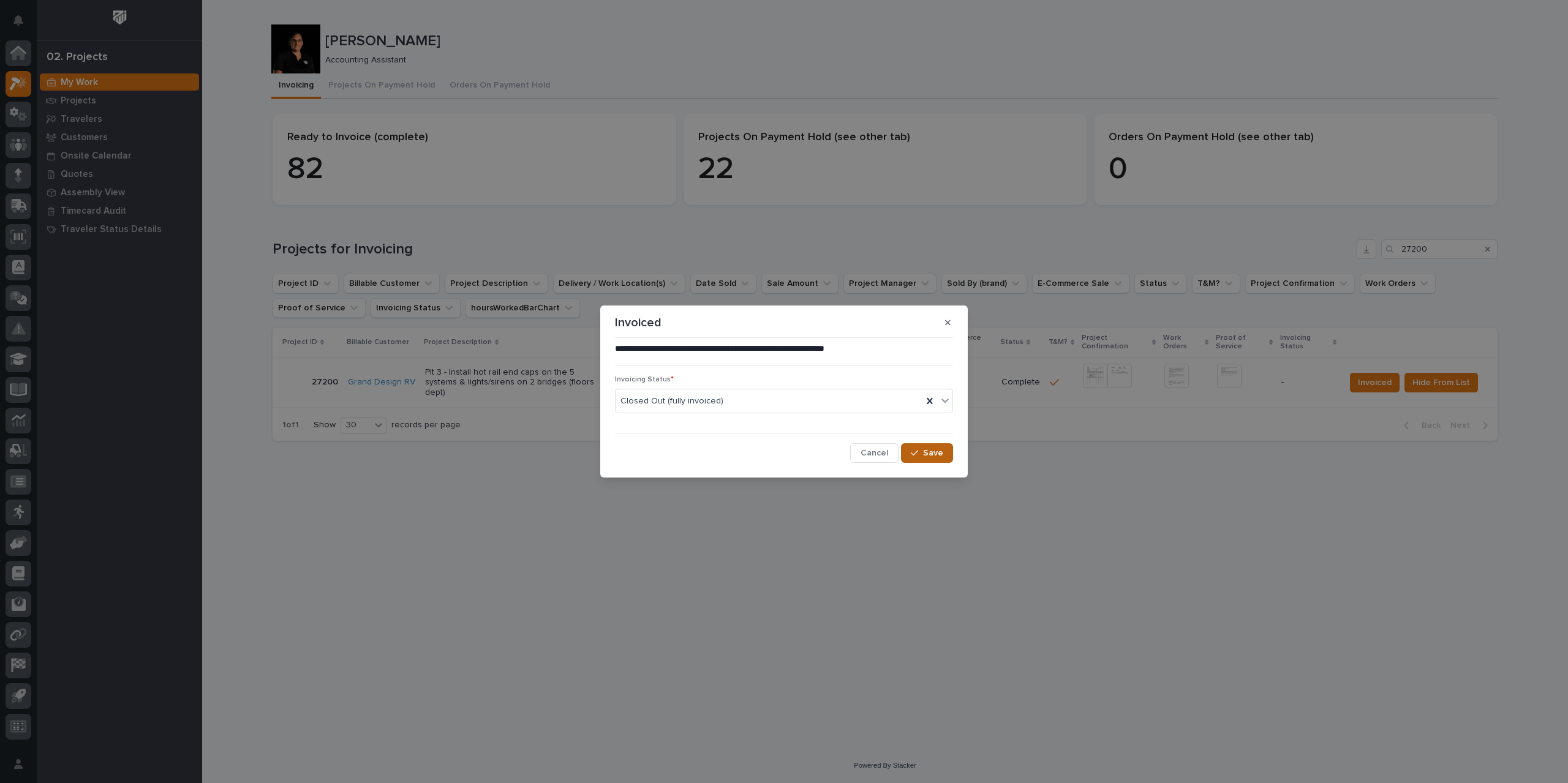
click at [923, 457] on button "Save" at bounding box center [927, 453] width 52 height 20
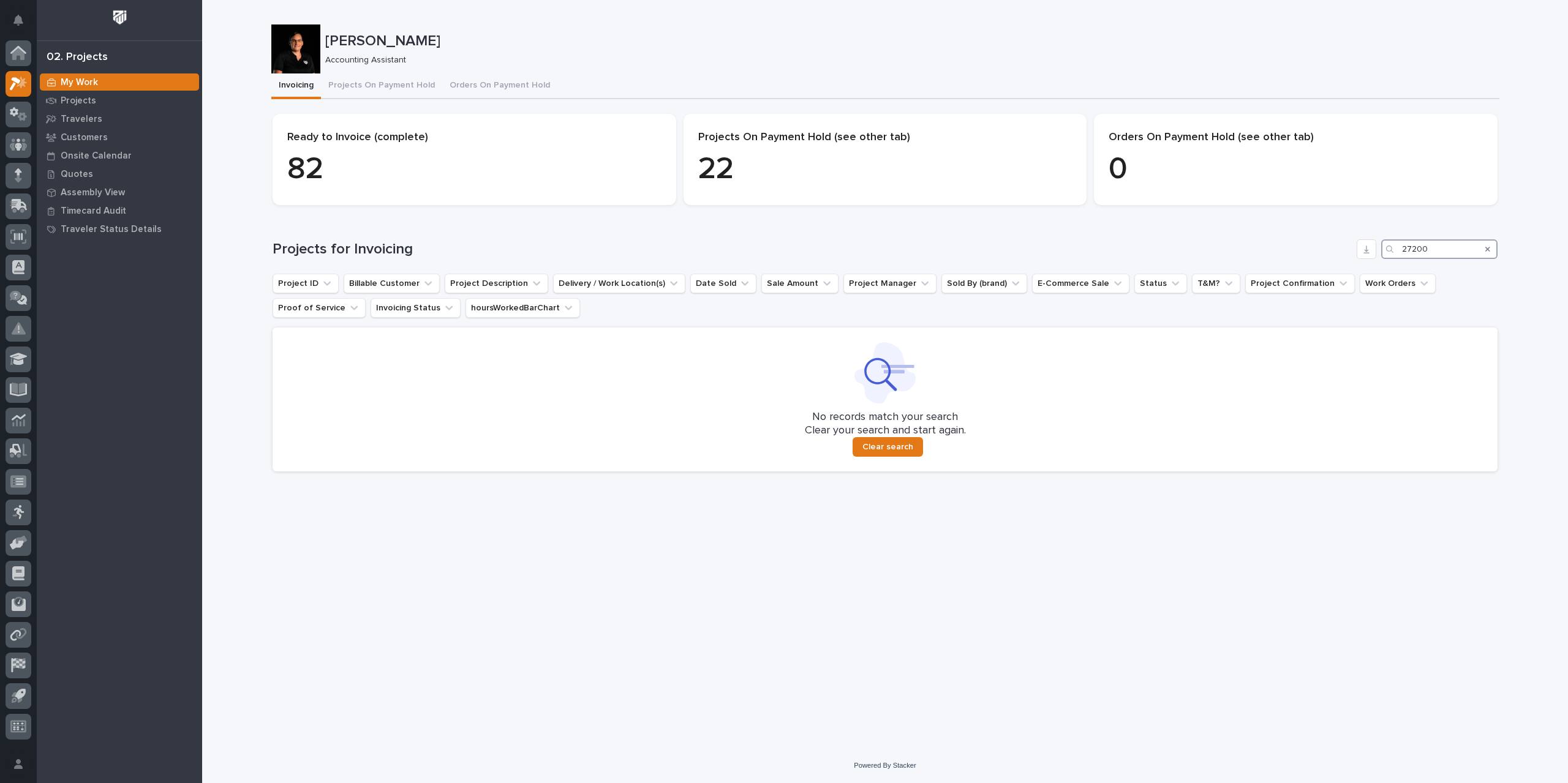
click at [1437, 249] on input "27200" at bounding box center [1439, 249] width 116 height 20
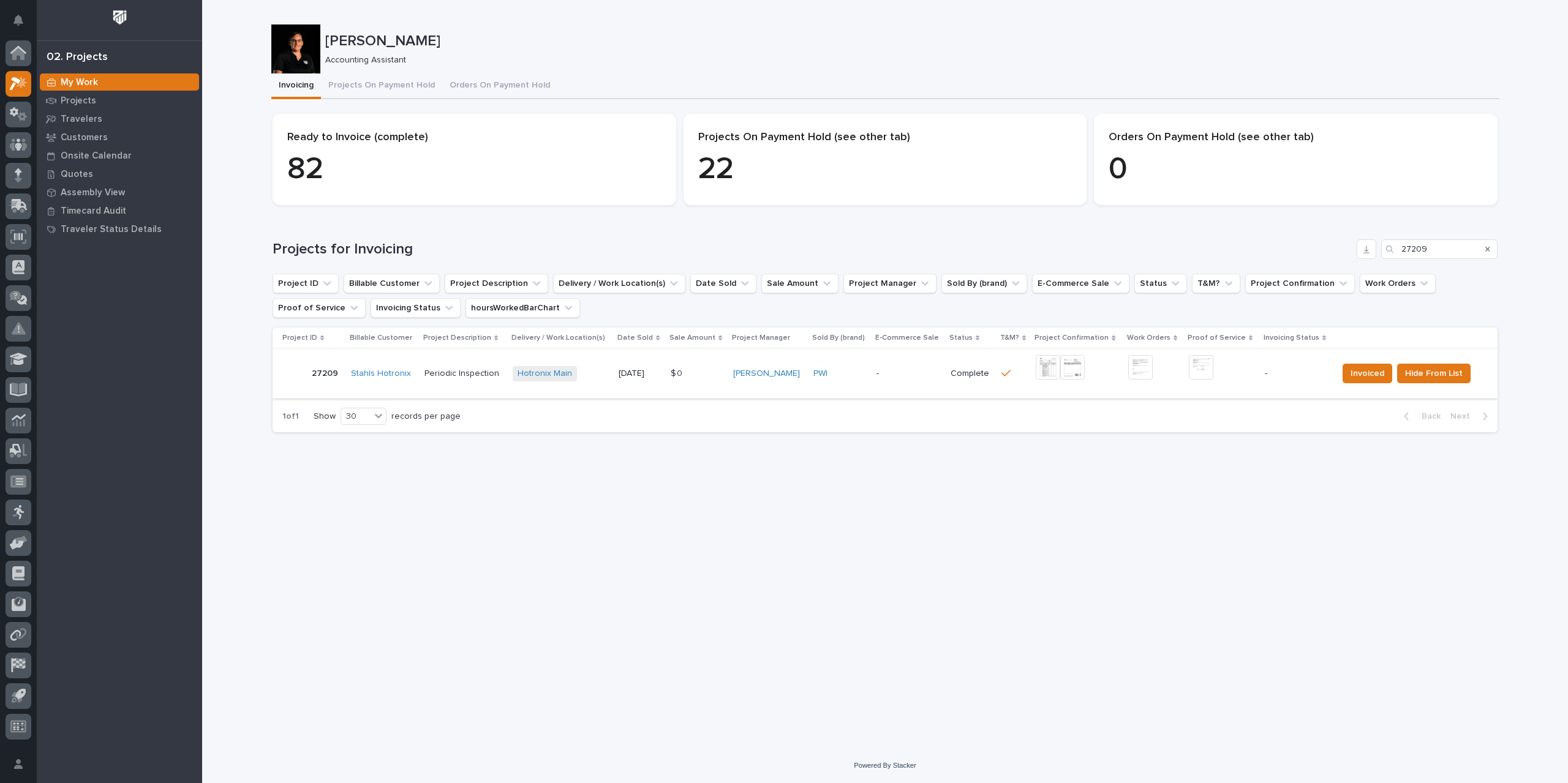
click at [1045, 371] on img at bounding box center [1048, 367] width 25 height 25
click at [1200, 372] on img at bounding box center [1201, 367] width 25 height 25
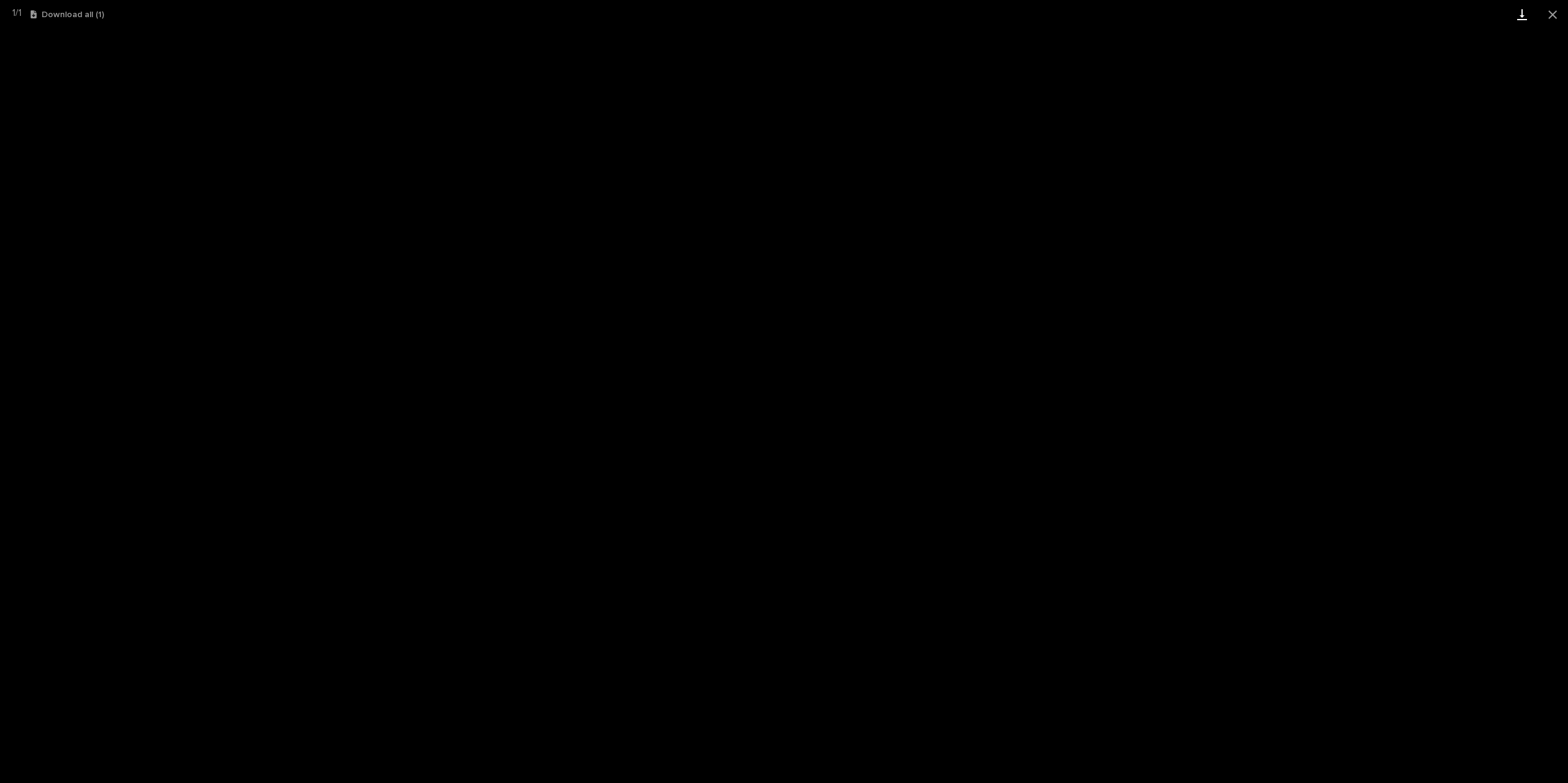
drag, startPoint x: 1563, startPoint y: 17, endPoint x: 1513, endPoint y: 24, distance: 50.5
click at [1563, 17] on button "Close gallery" at bounding box center [1552, 14] width 30 height 29
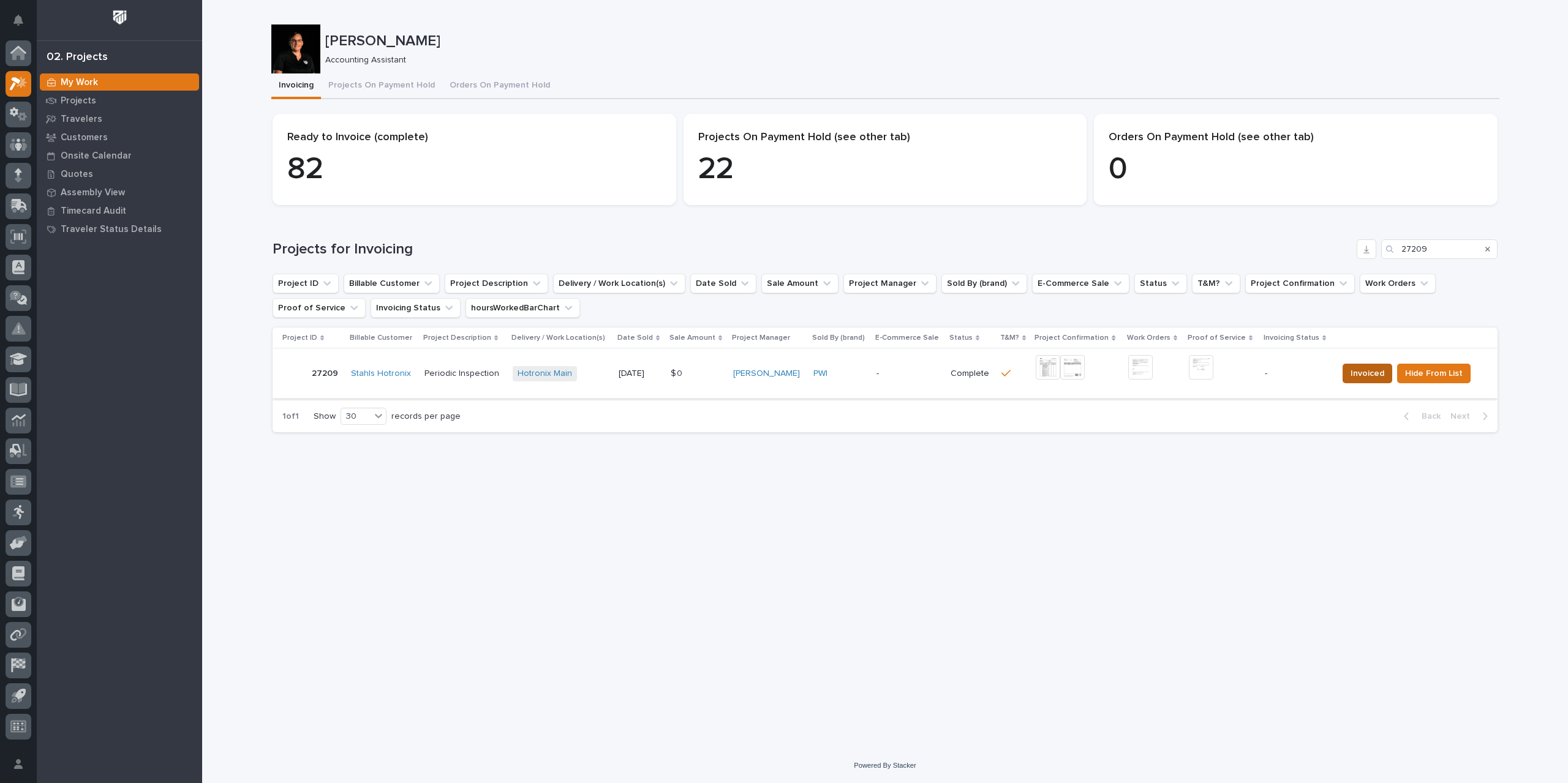
click at [1366, 371] on span "Invoiced" at bounding box center [1367, 373] width 34 height 15
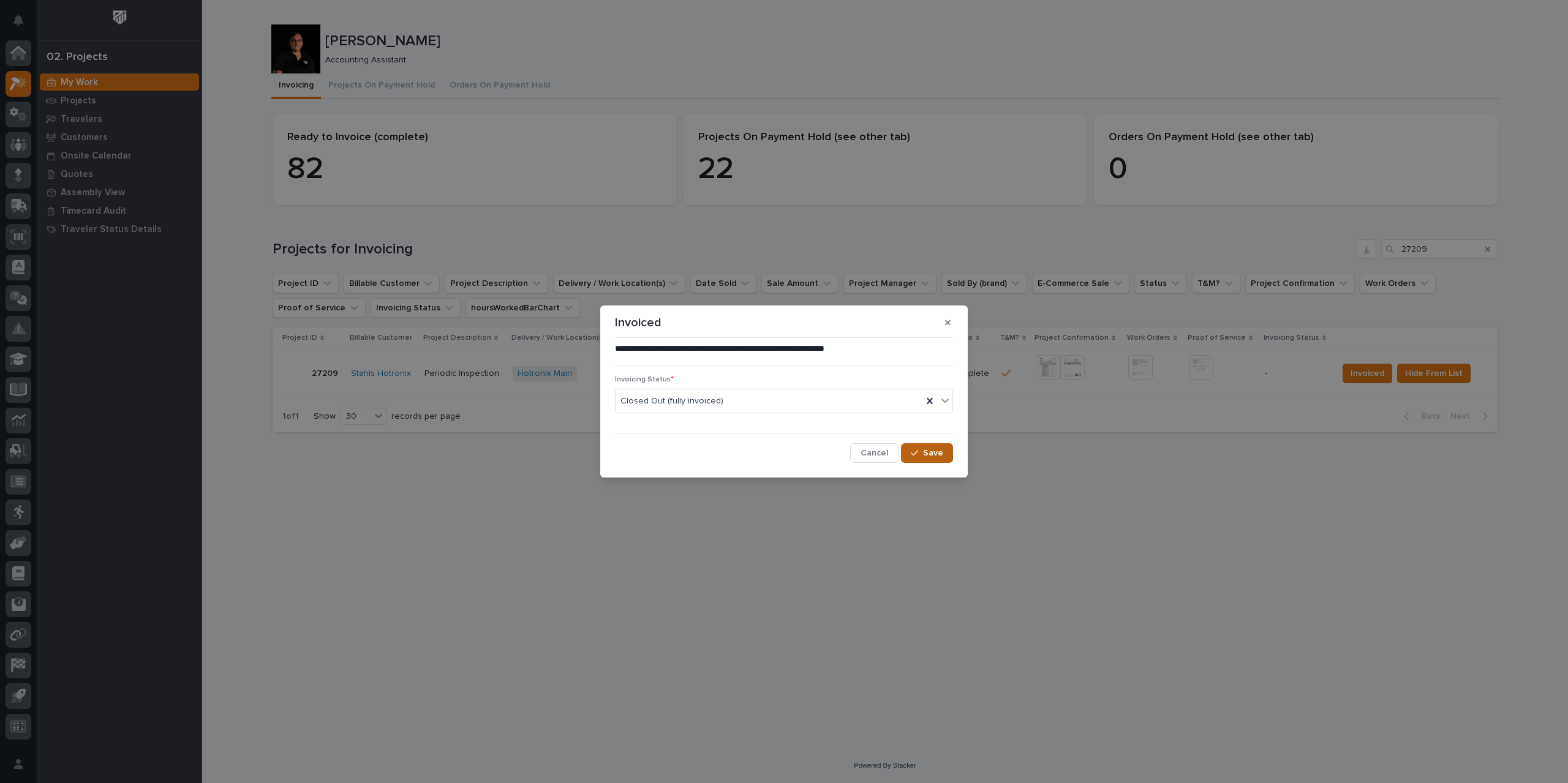
click at [938, 457] on span "Save" at bounding box center [933, 452] width 20 height 11
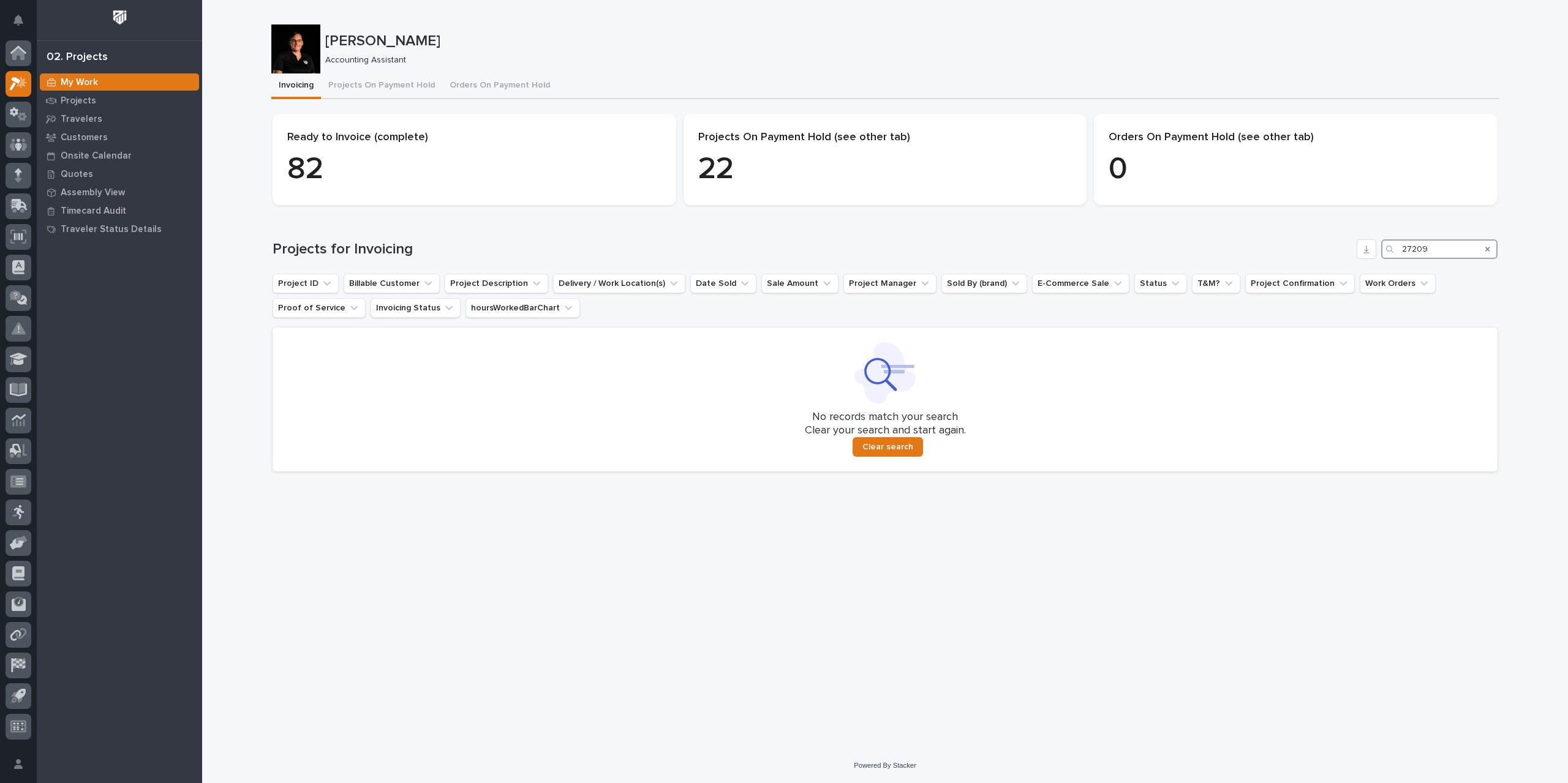
drag, startPoint x: 1440, startPoint y: 249, endPoint x: 1324, endPoint y: 254, distance: 116.1
click at [1324, 254] on div "Projects for Invoicing 27209" at bounding box center [885, 249] width 1225 height 20
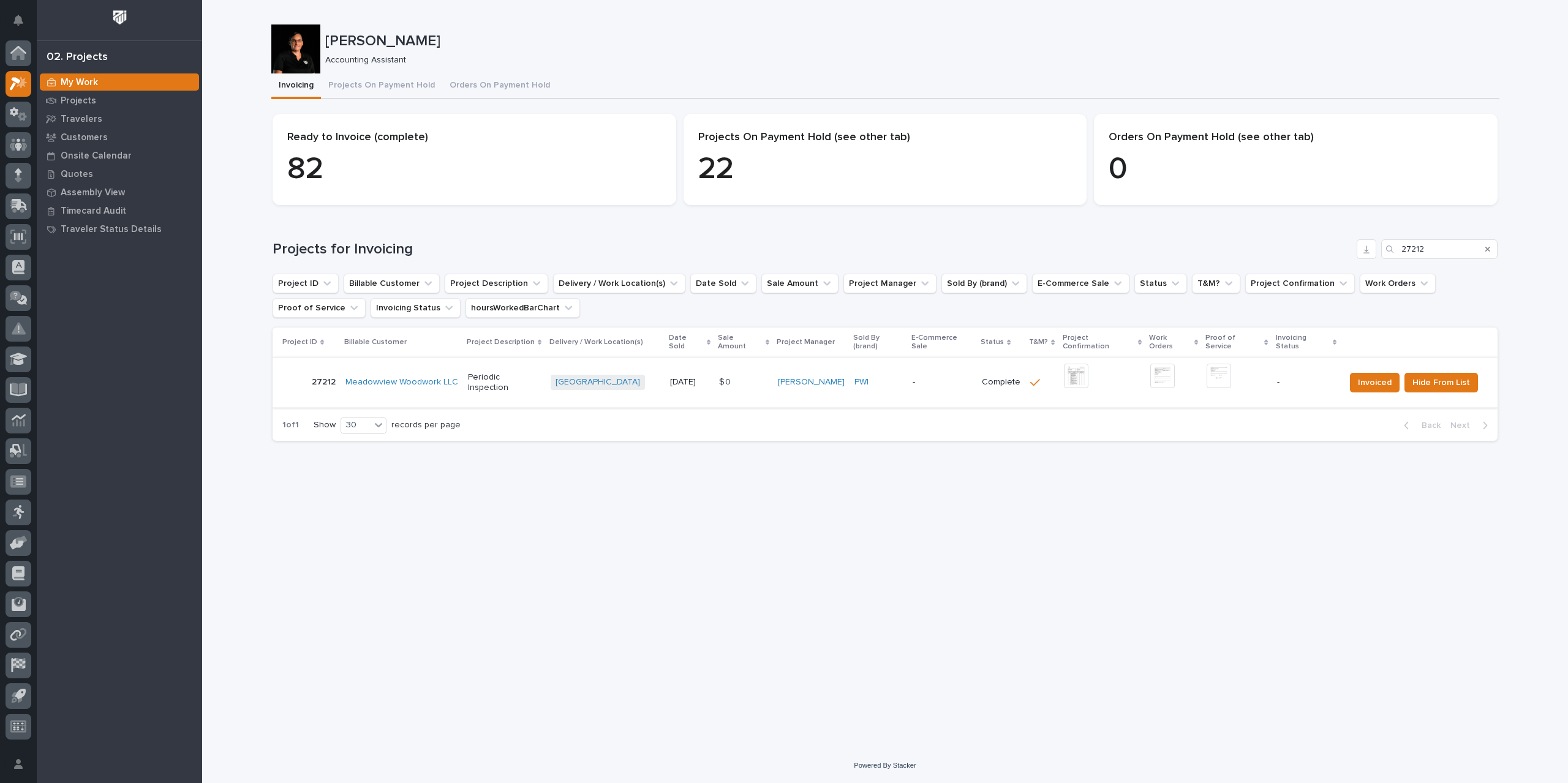
click at [1067, 369] on img at bounding box center [1076, 376] width 25 height 25
click at [1064, 372] on img at bounding box center [1076, 376] width 25 height 25
click at [1216, 374] on img at bounding box center [1218, 376] width 25 height 25
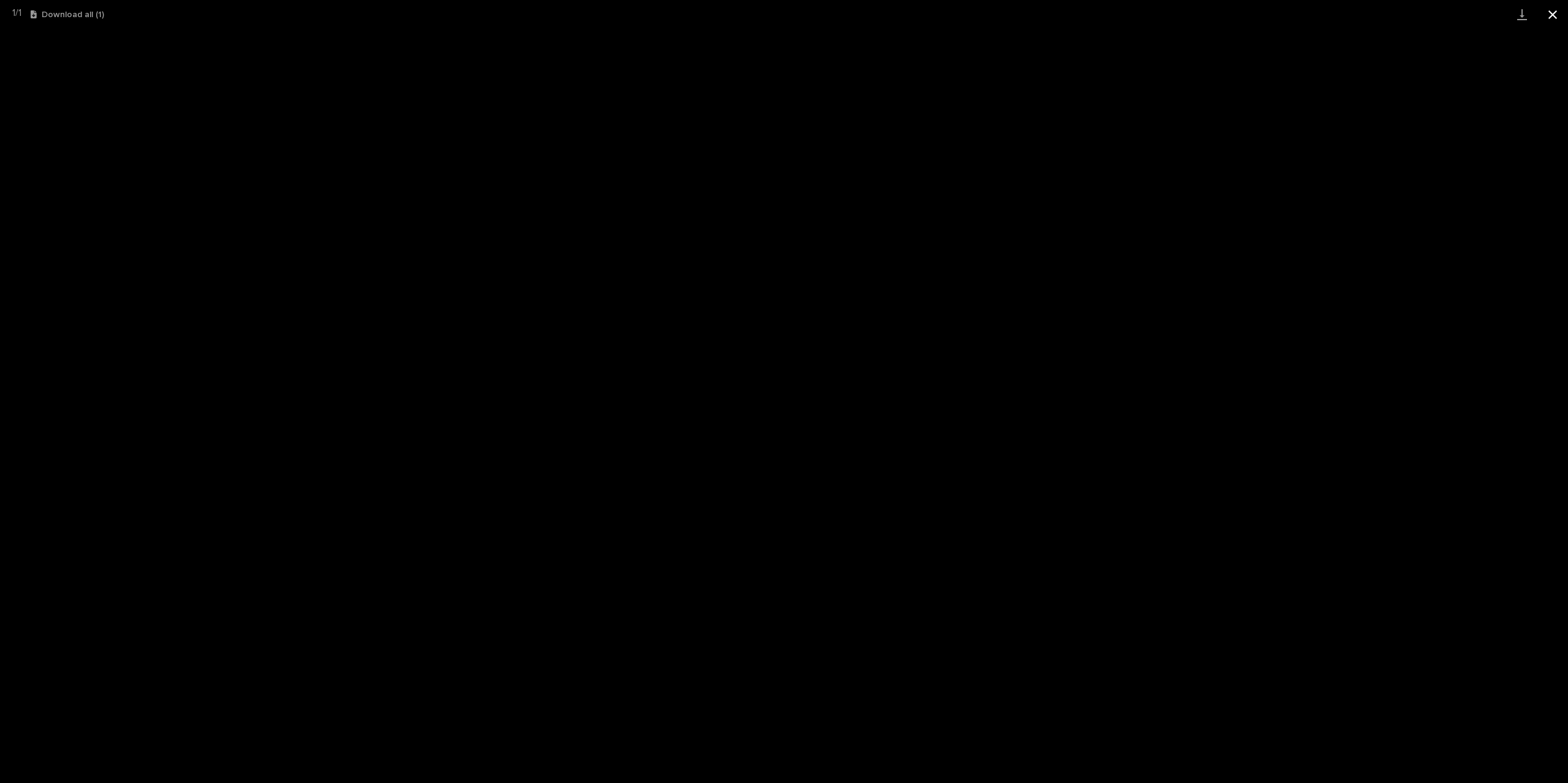
click at [1557, 9] on button "Close gallery" at bounding box center [1552, 14] width 30 height 29
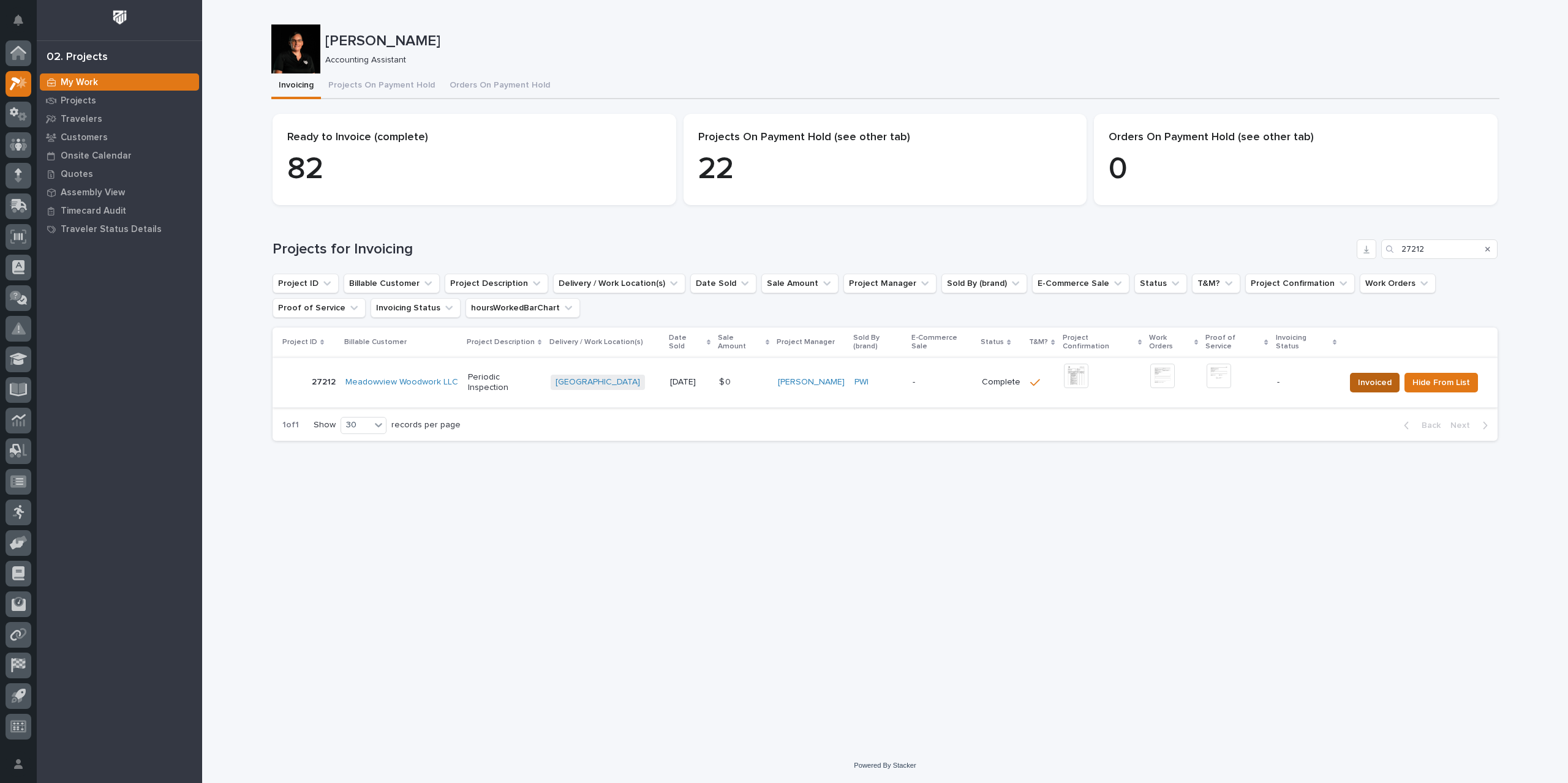
click at [1371, 376] on span "Invoiced" at bounding box center [1374, 383] width 34 height 15
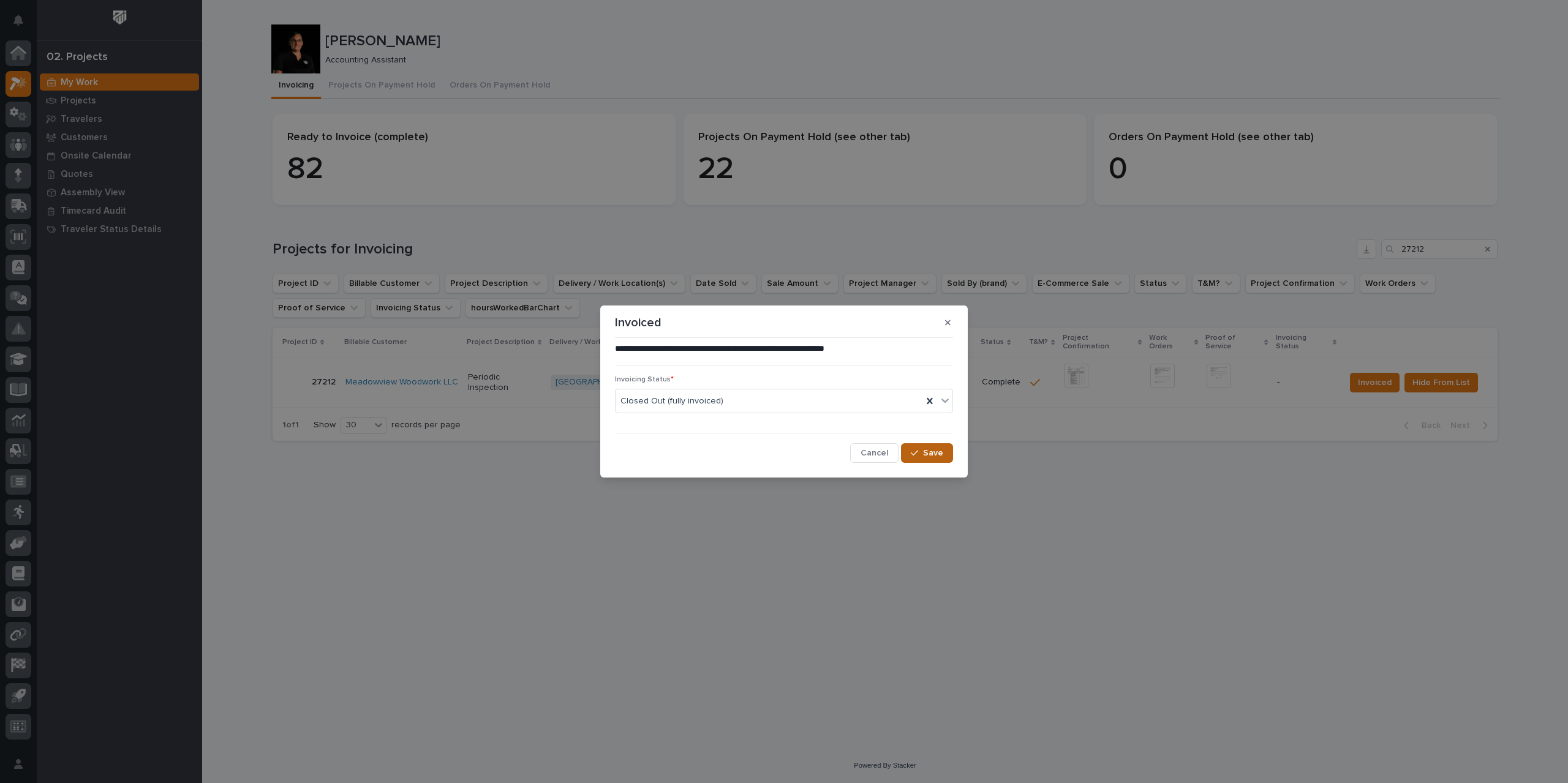
click at [927, 453] on span "Save" at bounding box center [933, 452] width 20 height 11
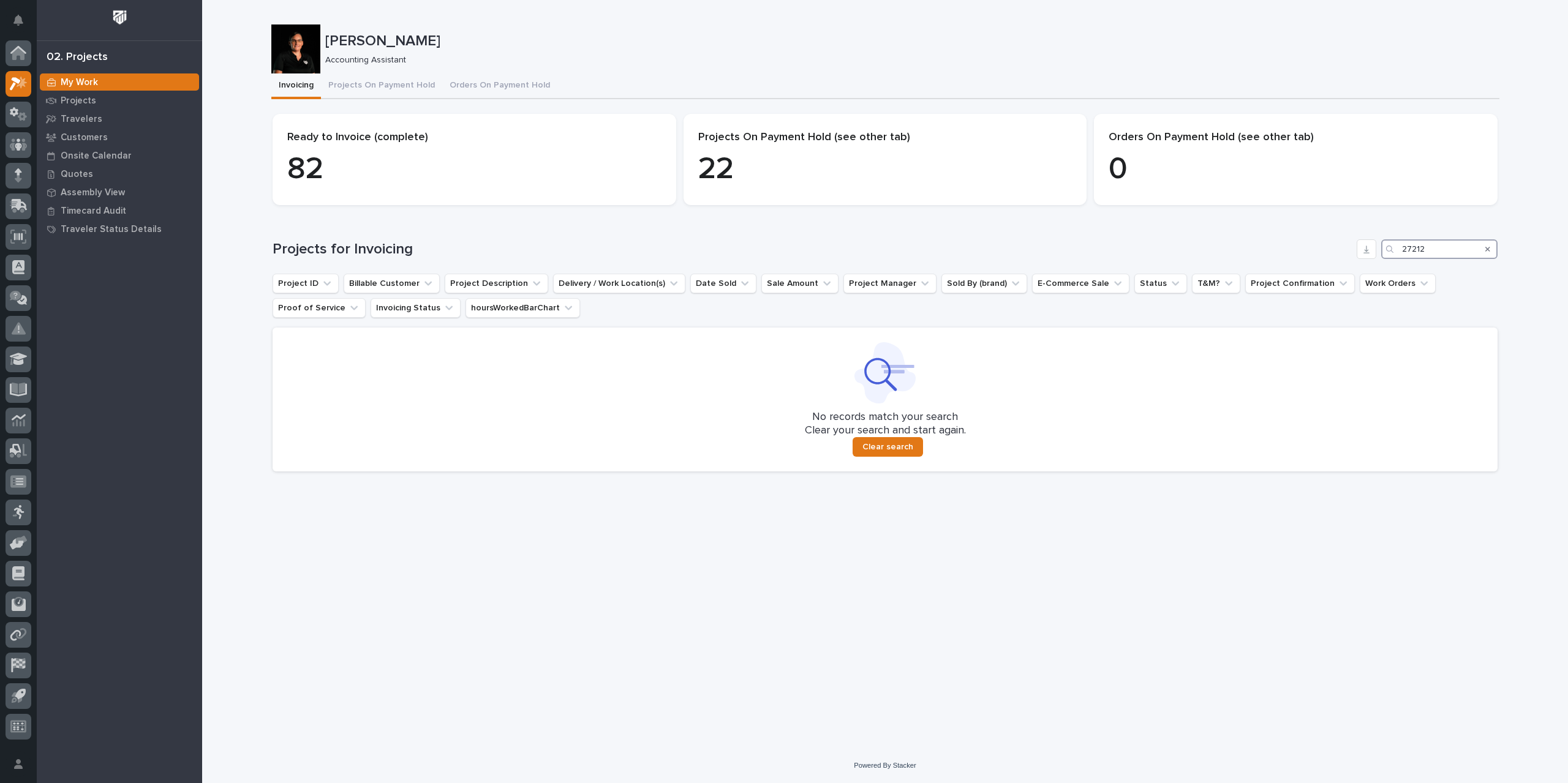
drag, startPoint x: 1442, startPoint y: 249, endPoint x: 1345, endPoint y: 256, distance: 97.3
click at [1345, 256] on div "Projects for Invoicing 27212" at bounding box center [885, 249] width 1225 height 20
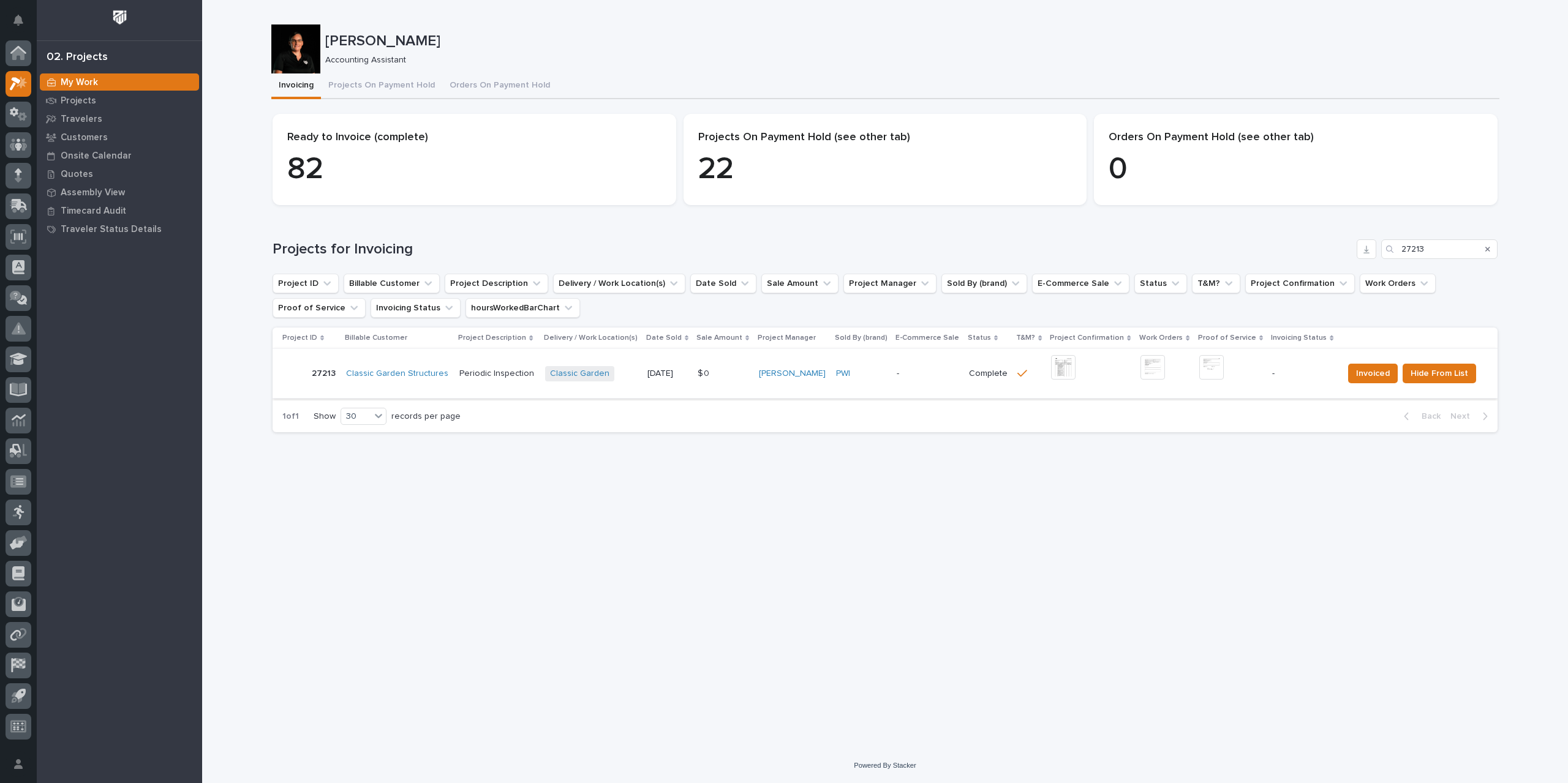
click at [1060, 369] on img at bounding box center [1063, 367] width 25 height 25
click at [1211, 369] on img at bounding box center [1211, 367] width 25 height 25
click at [1364, 374] on span "Invoiced" at bounding box center [1373, 373] width 34 height 15
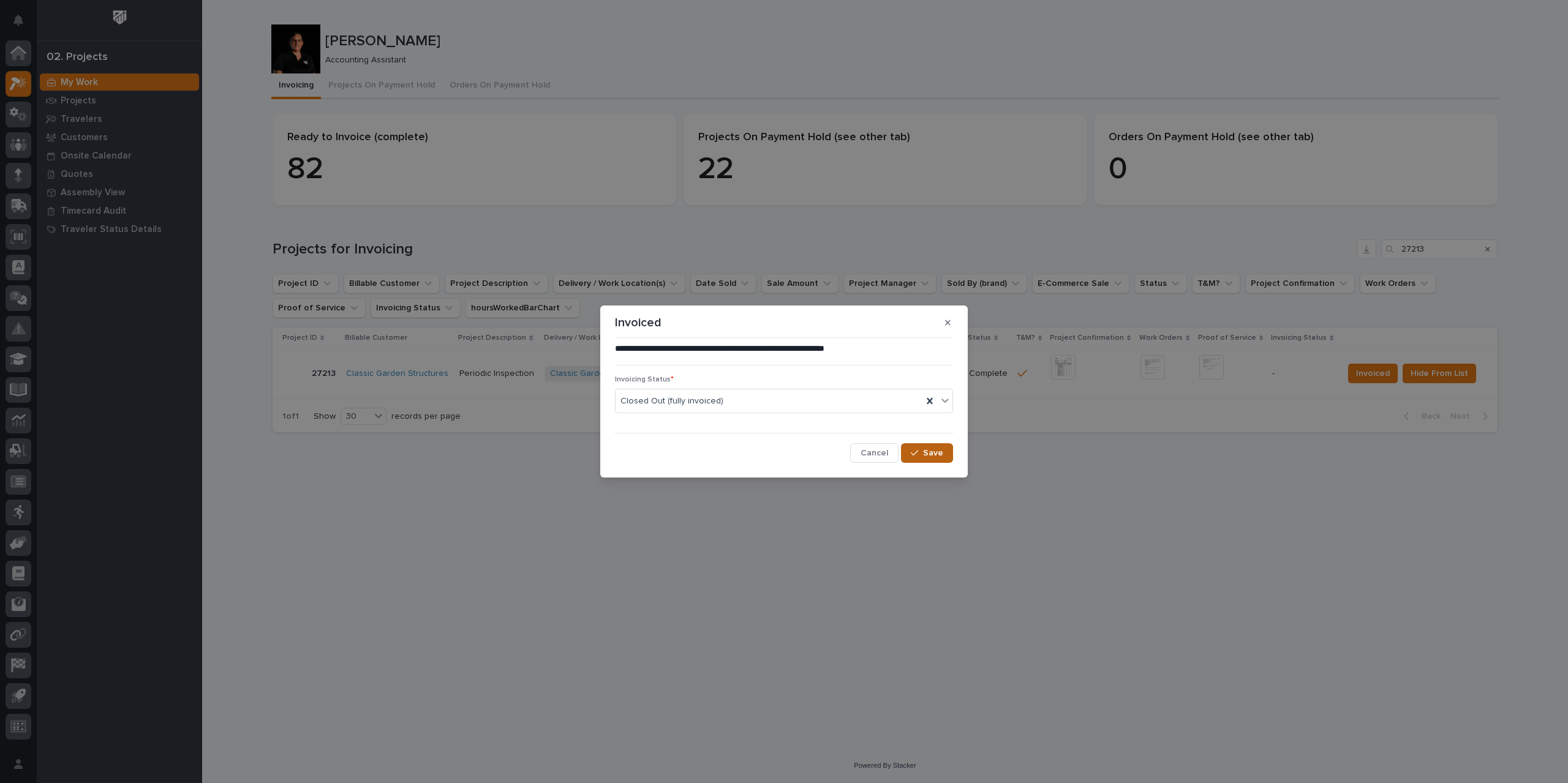
click at [938, 454] on span "Save" at bounding box center [933, 452] width 20 height 11
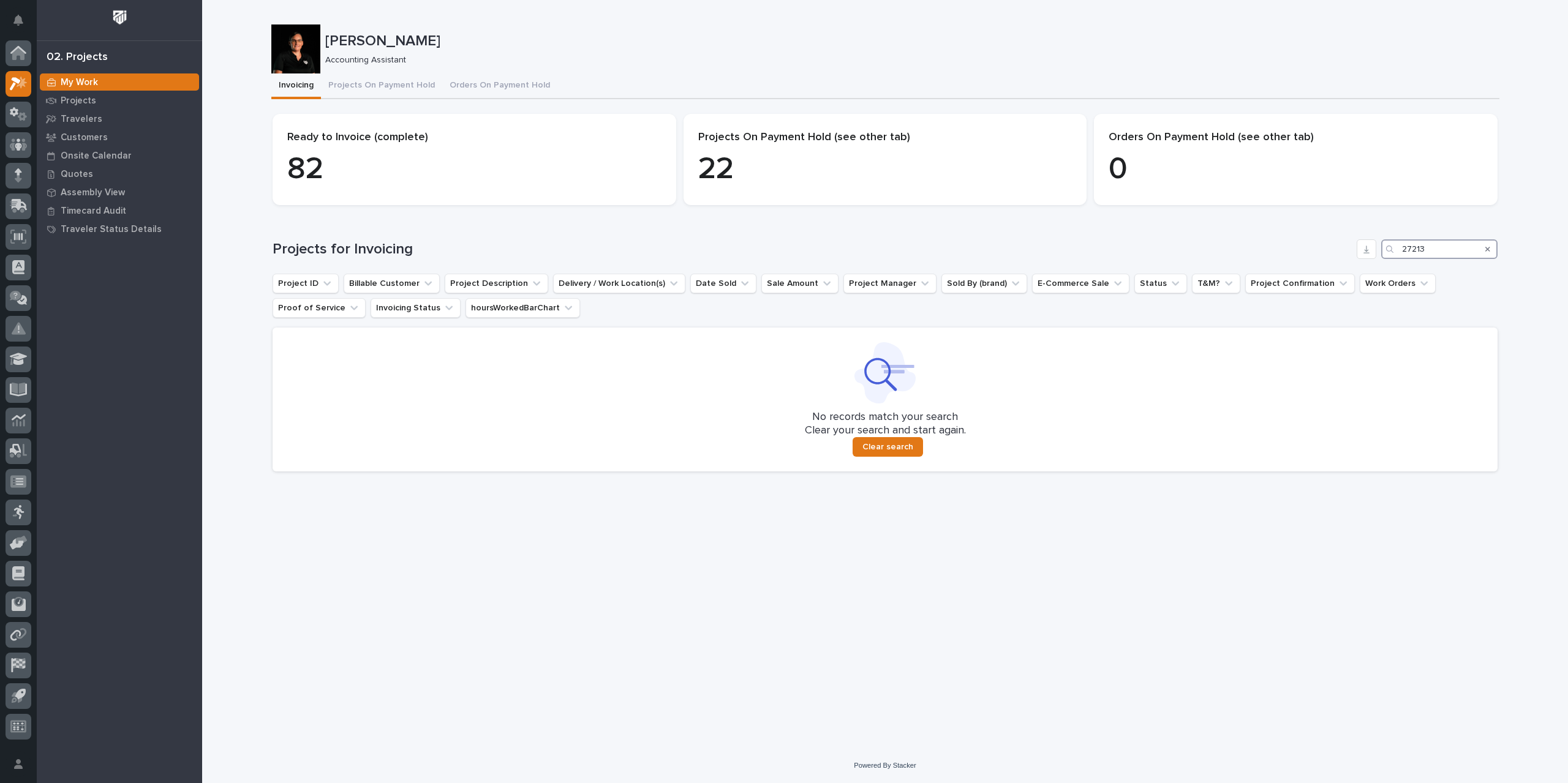
drag, startPoint x: 1441, startPoint y: 251, endPoint x: 1413, endPoint y: 248, distance: 28.2
click at [1413, 248] on input "27213" at bounding box center [1439, 249] width 116 height 20
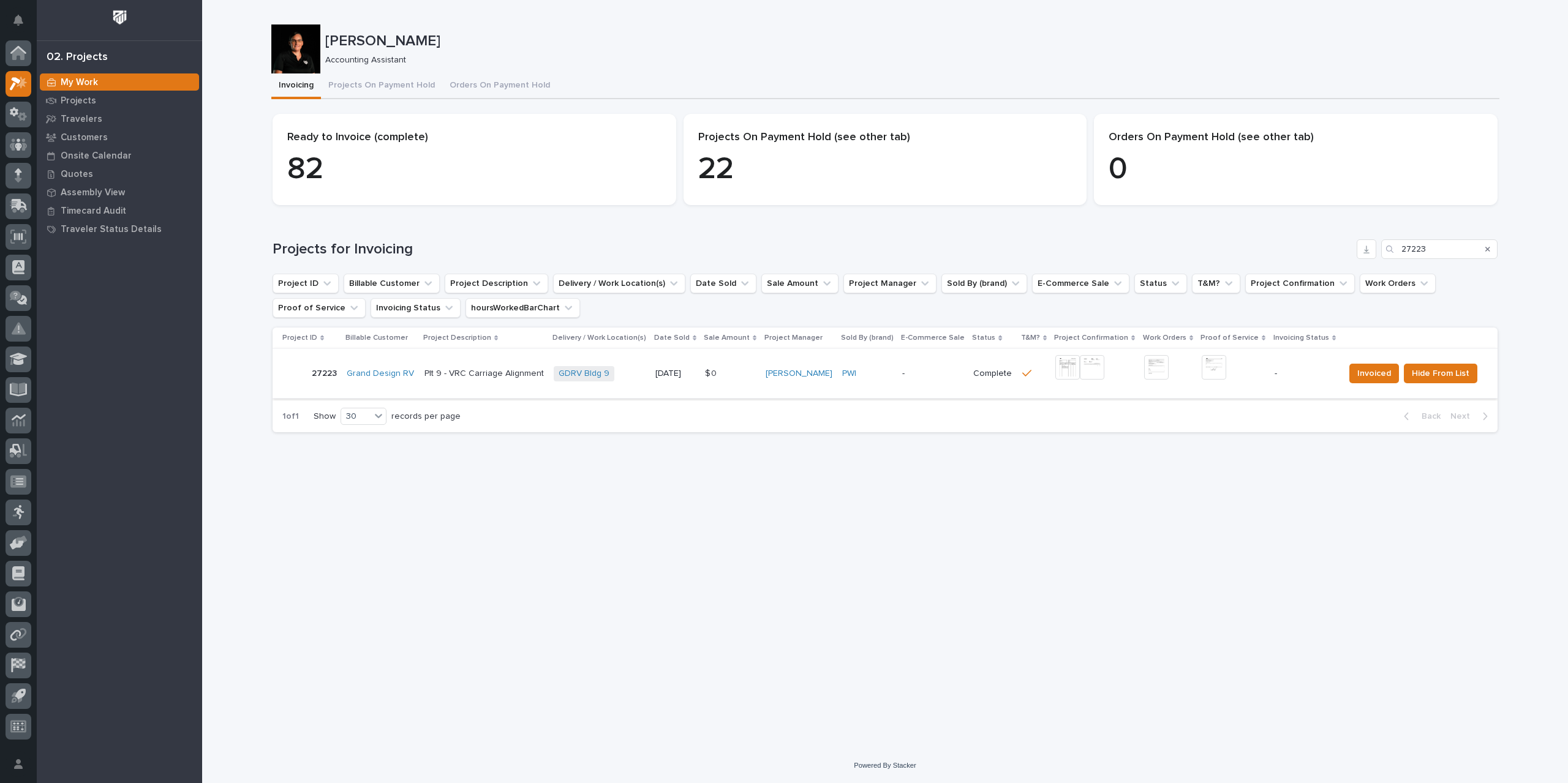
click at [1072, 364] on img at bounding box center [1067, 367] width 25 height 25
click at [1206, 372] on img at bounding box center [1213, 367] width 25 height 25
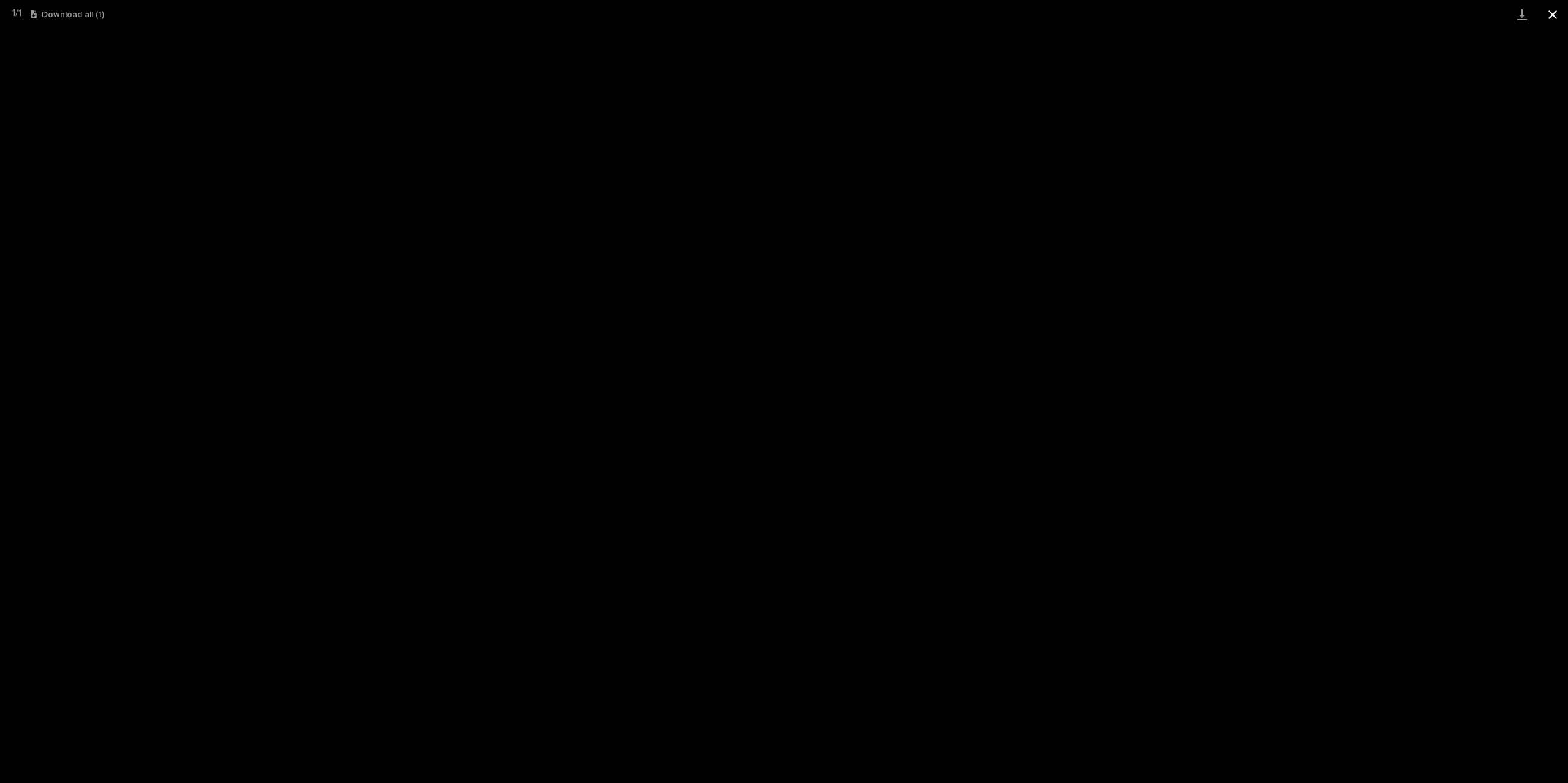
click at [1558, 7] on button "Close gallery" at bounding box center [1552, 14] width 30 height 29
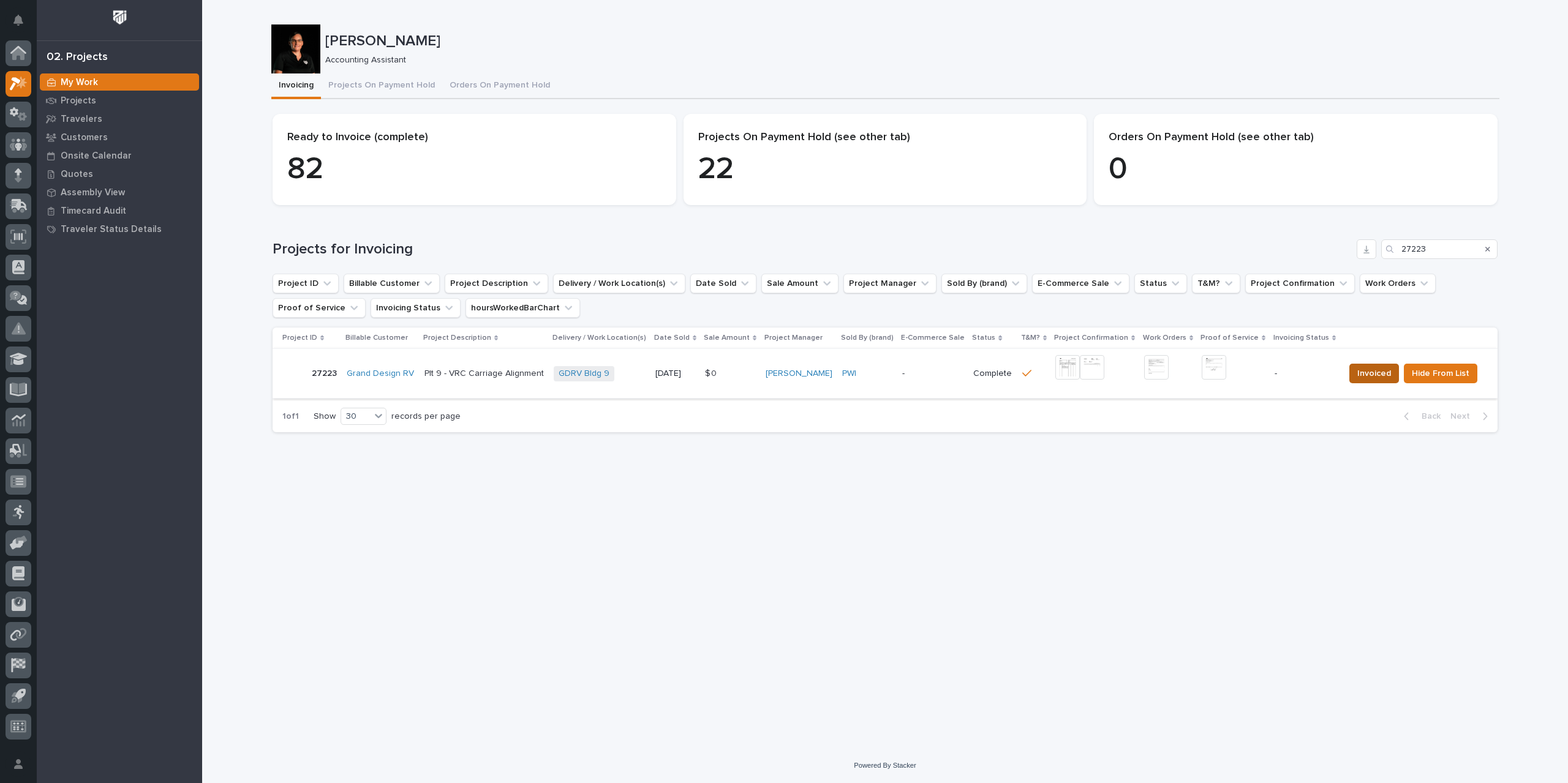
click at [1373, 371] on span "Invoiced" at bounding box center [1374, 373] width 34 height 15
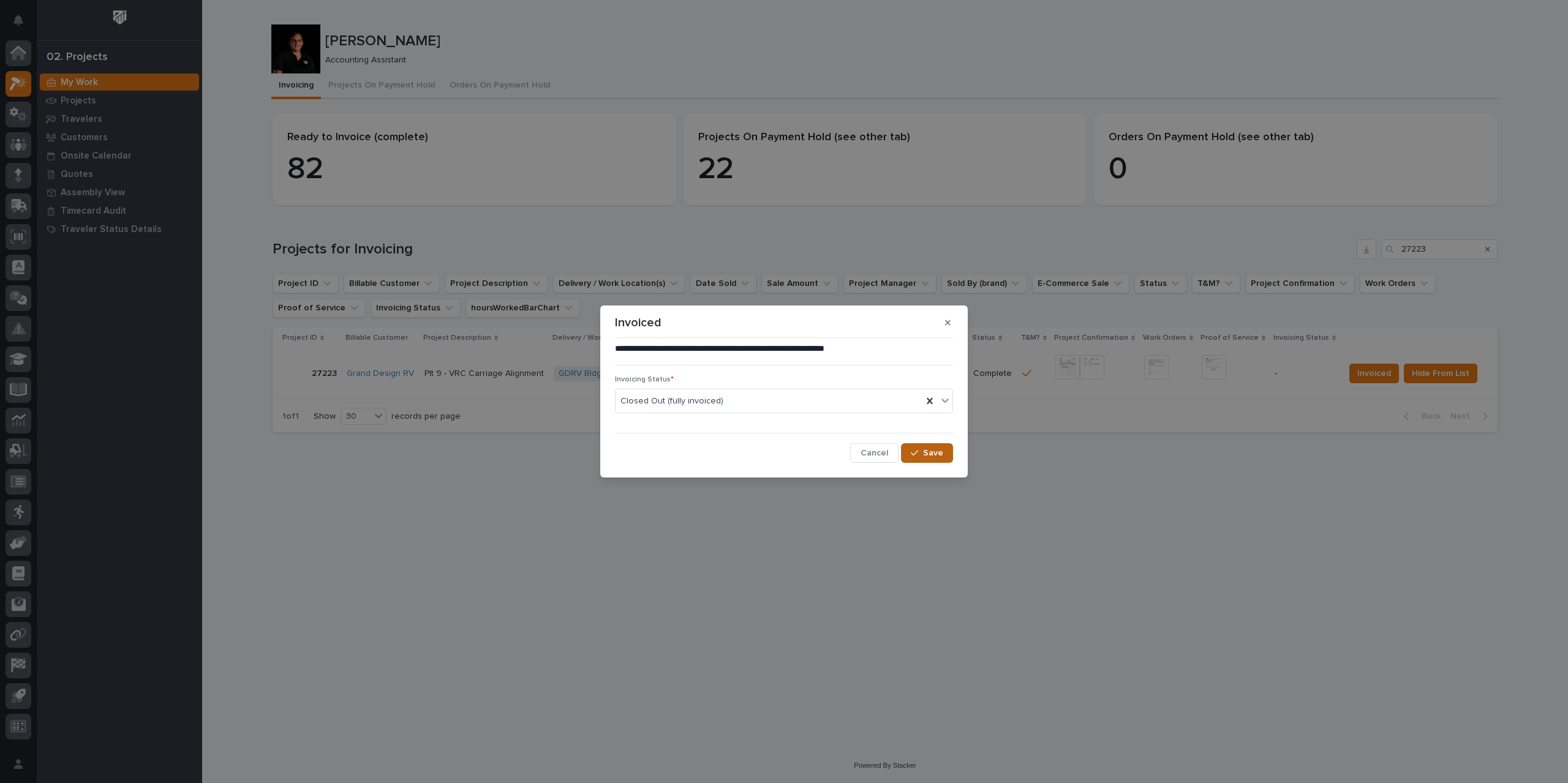
click at [933, 458] on span "Save" at bounding box center [933, 452] width 20 height 11
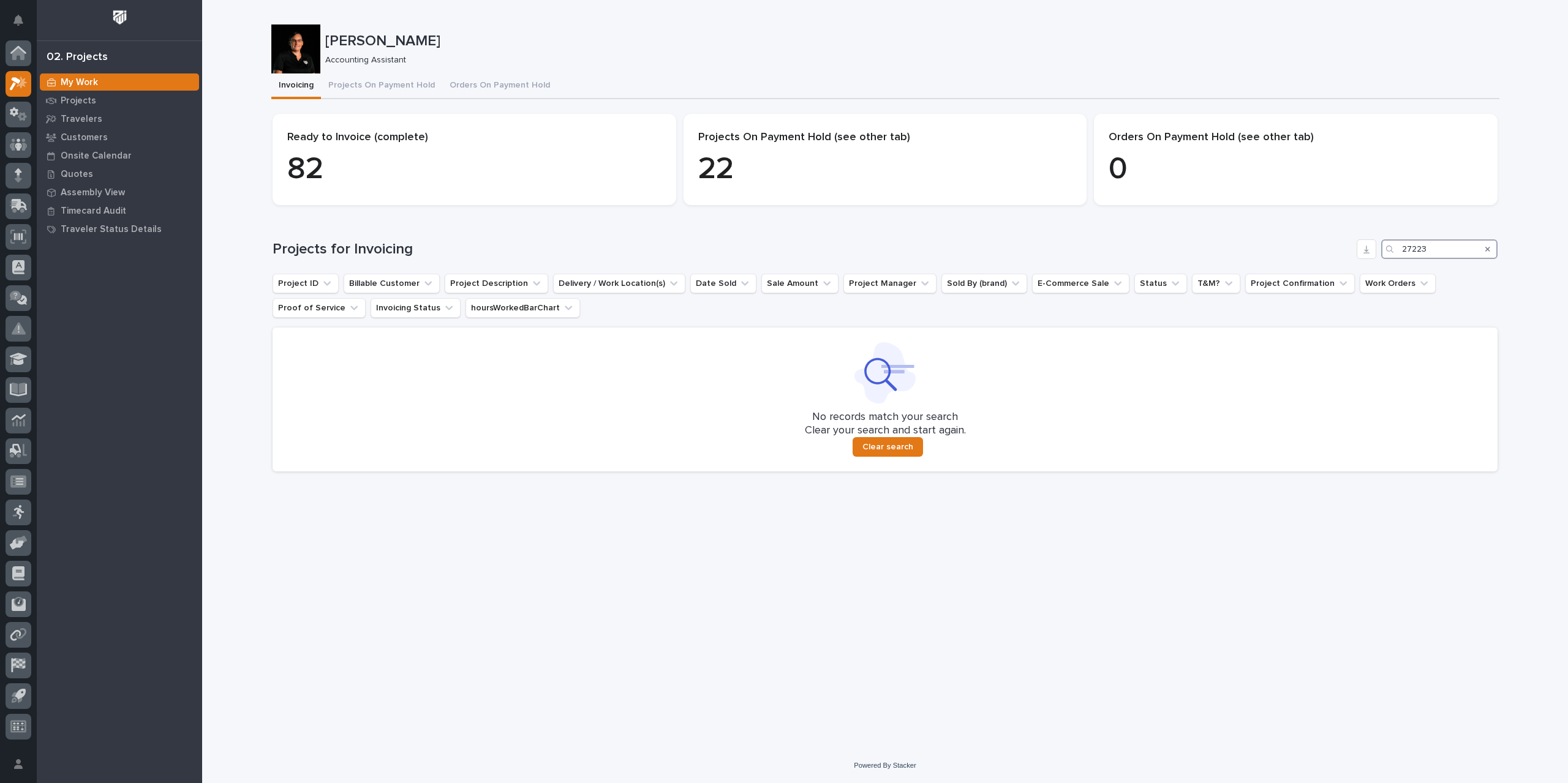
drag, startPoint x: 1430, startPoint y: 254, endPoint x: 1309, endPoint y: 261, distance: 121.2
click at [1305, 261] on div "Projects for Invoicing 27223 Project ID Billable Customer Project Description D…" at bounding box center [885, 355] width 1225 height 232
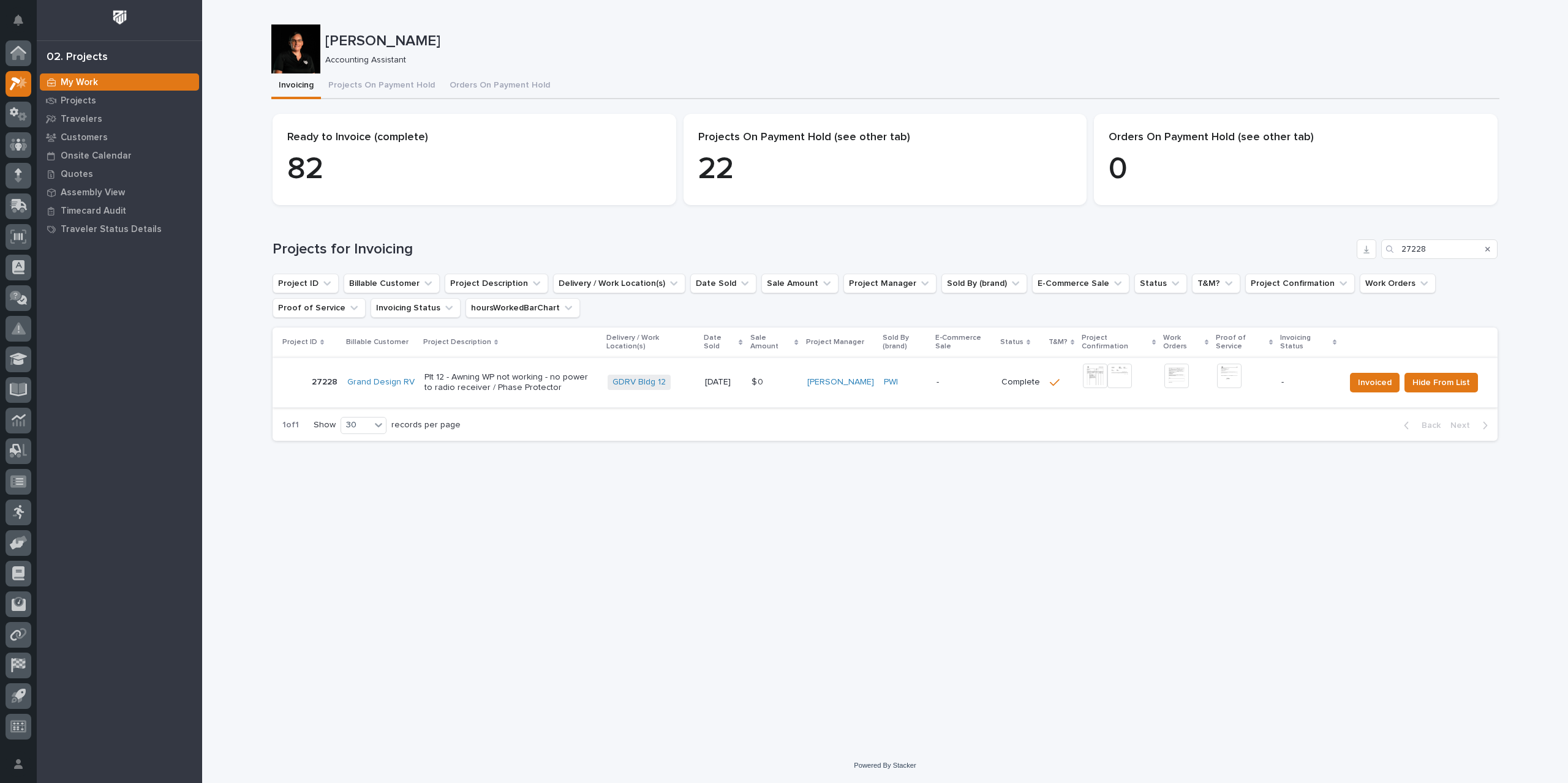
click at [1100, 379] on img at bounding box center [1095, 376] width 25 height 25
click at [1233, 378] on img at bounding box center [1229, 376] width 25 height 25
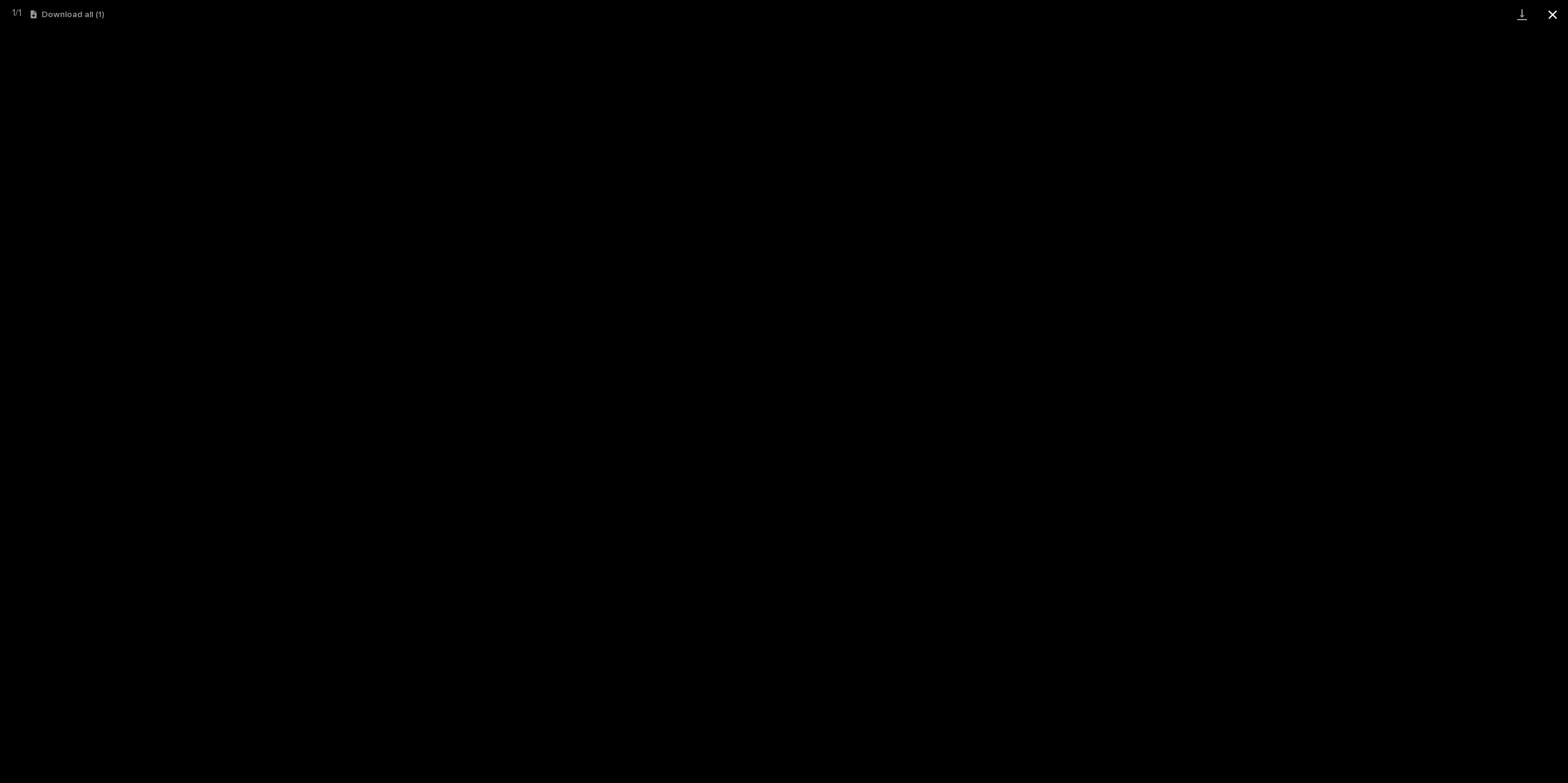
click at [1557, 15] on button "Close gallery" at bounding box center [1552, 14] width 30 height 29
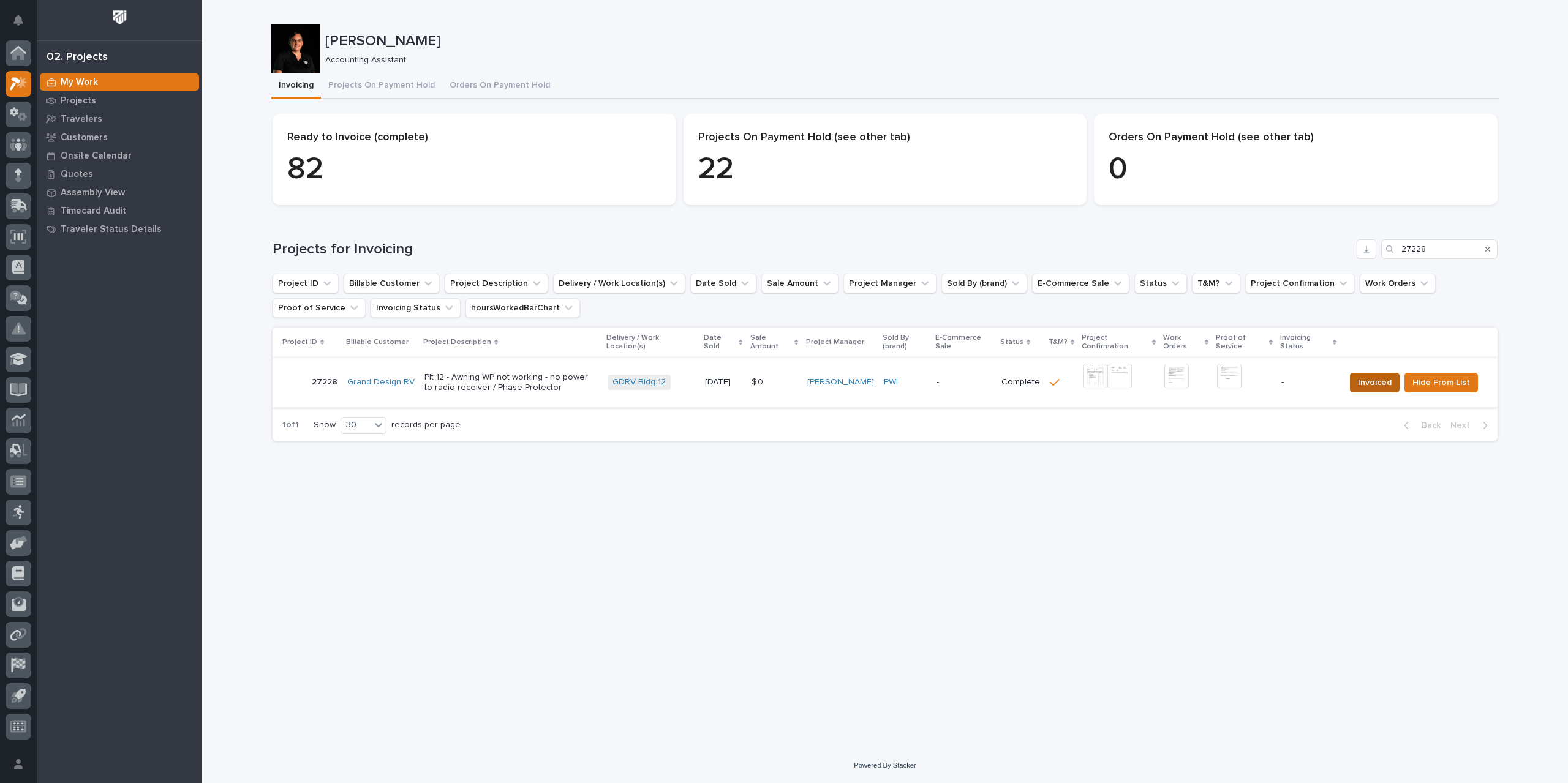
click at [1378, 383] on span "Invoiced" at bounding box center [1374, 383] width 34 height 15
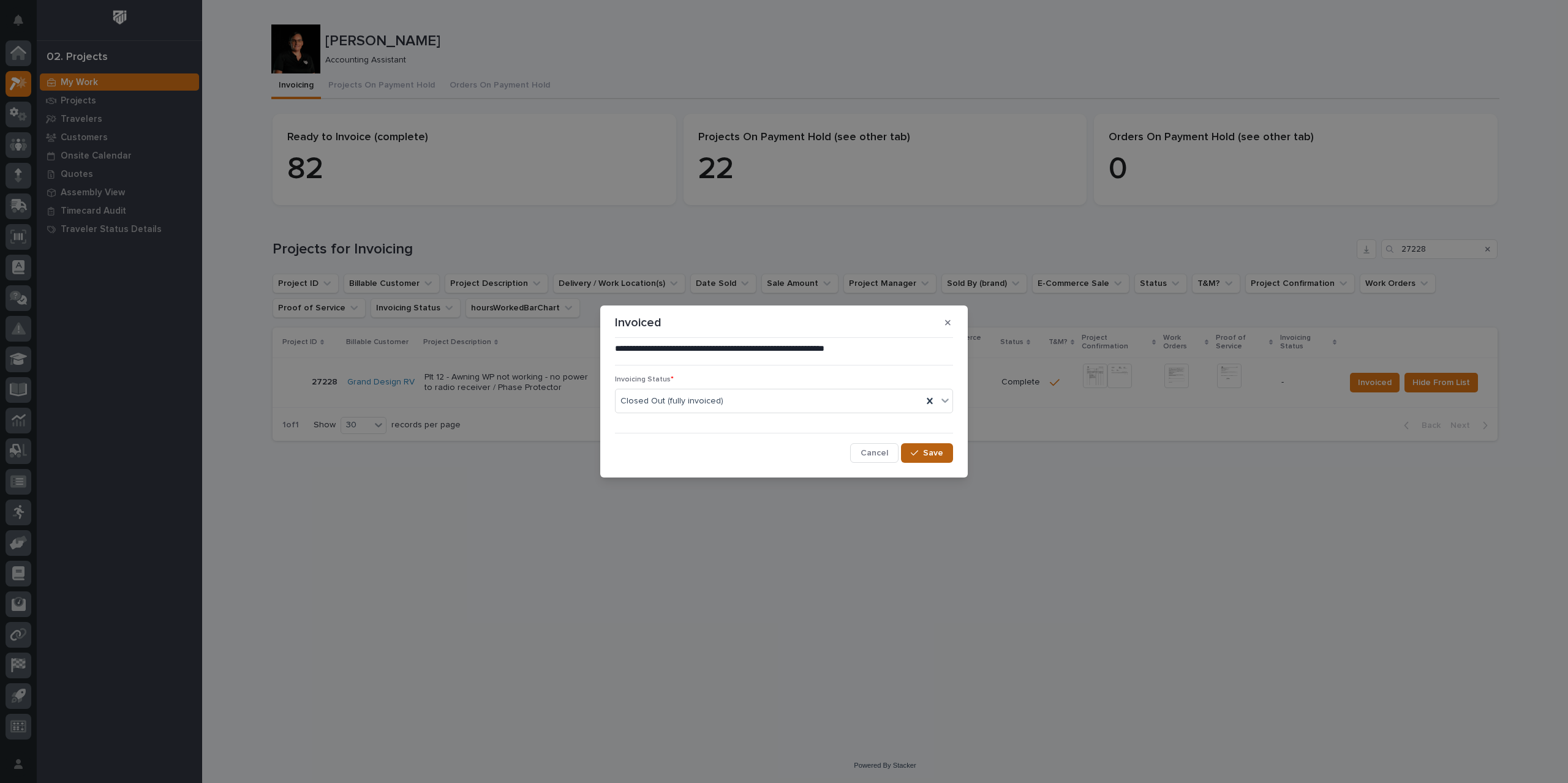
click at [940, 456] on span "Save" at bounding box center [933, 452] width 20 height 11
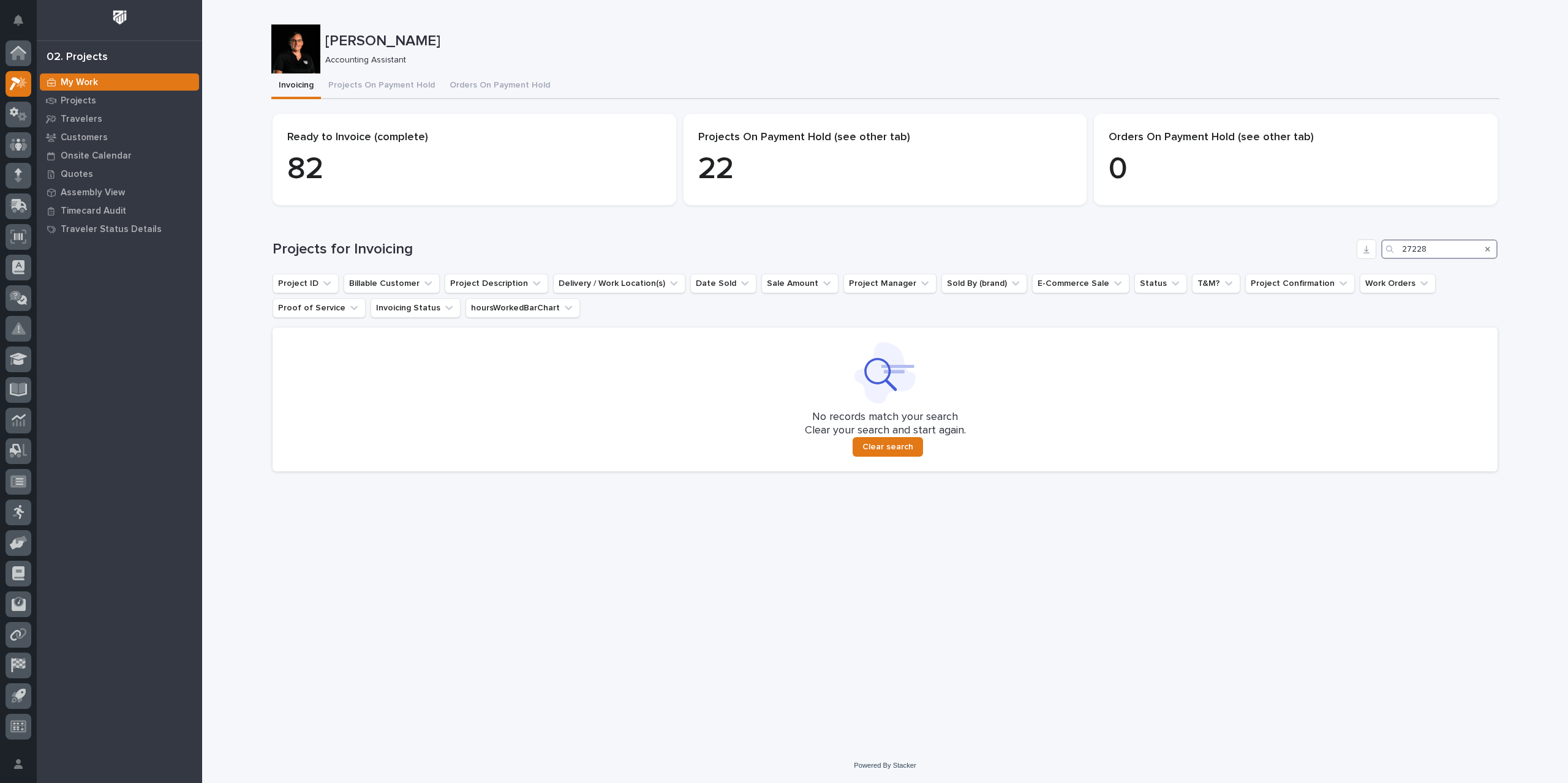
drag, startPoint x: 1444, startPoint y: 249, endPoint x: 1385, endPoint y: 251, distance: 59.0
click at [1385, 251] on div "27228" at bounding box center [1439, 249] width 116 height 20
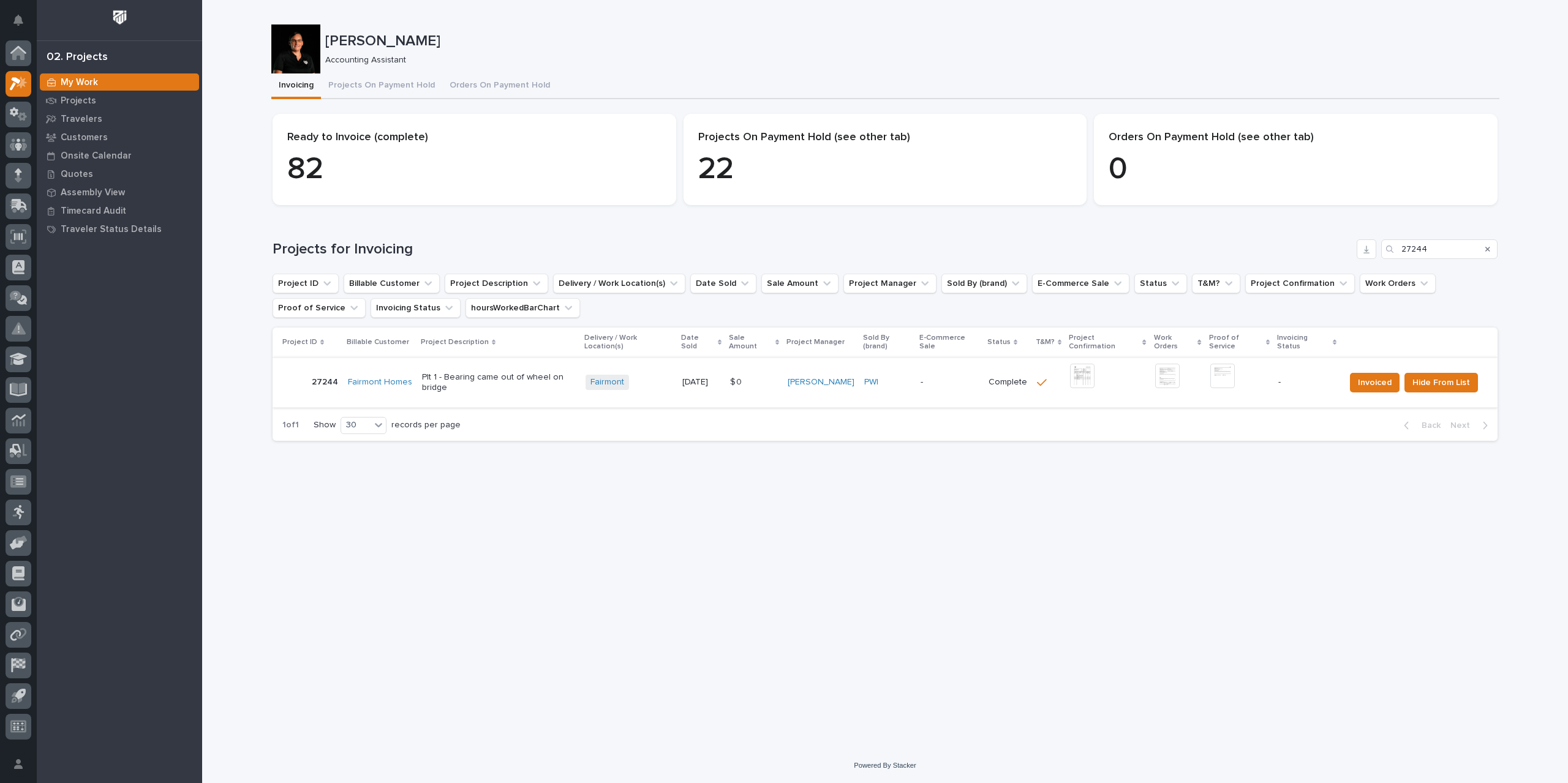
click at [1086, 364] on img at bounding box center [1082, 376] width 25 height 25
click at [1219, 364] on img at bounding box center [1222, 376] width 25 height 25
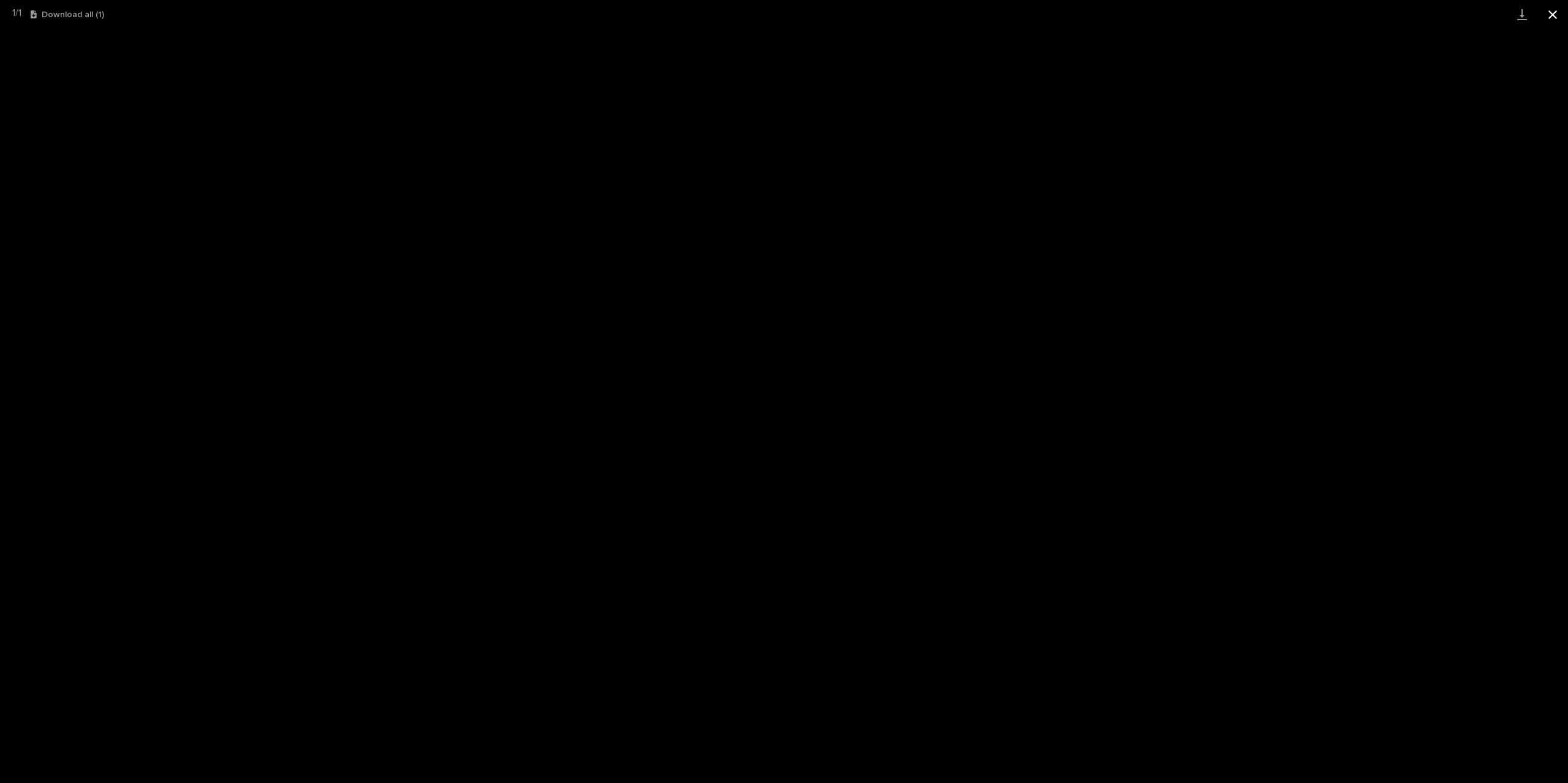
click at [1550, 10] on button "Close gallery" at bounding box center [1552, 14] width 30 height 29
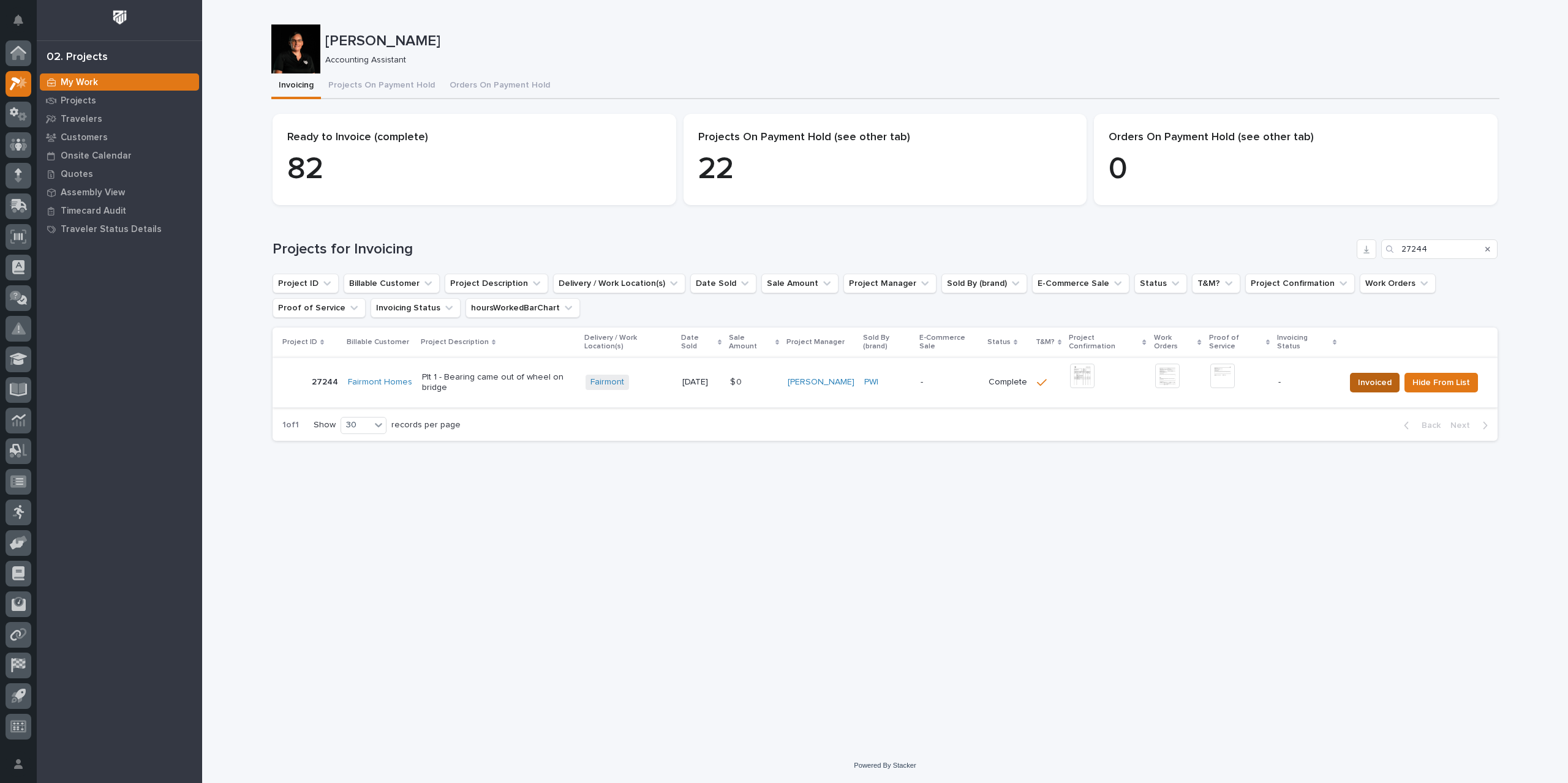
click at [1393, 373] on button "Invoiced" at bounding box center [1374, 383] width 49 height 20
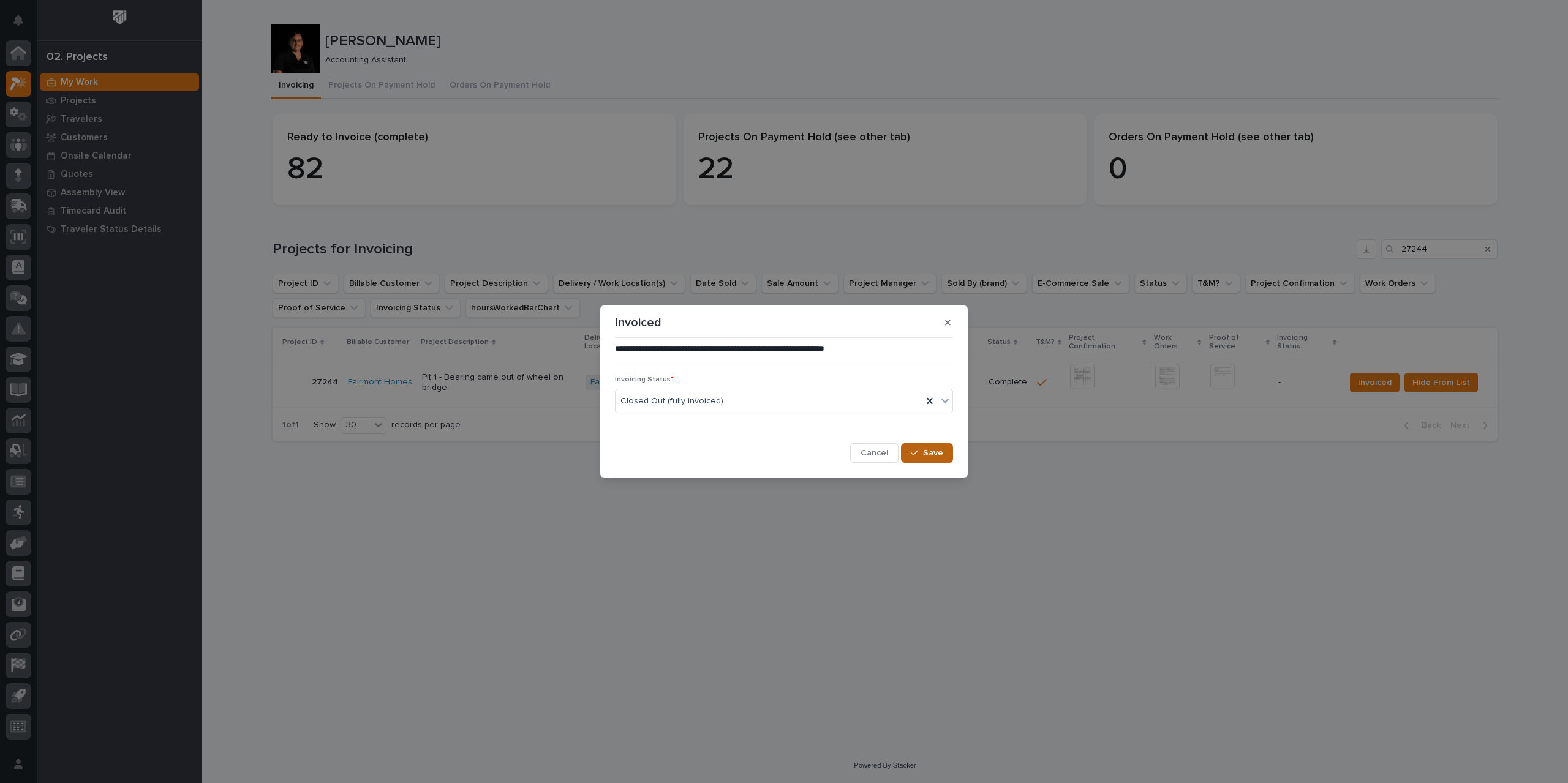
click at [937, 456] on span "Save" at bounding box center [933, 452] width 20 height 11
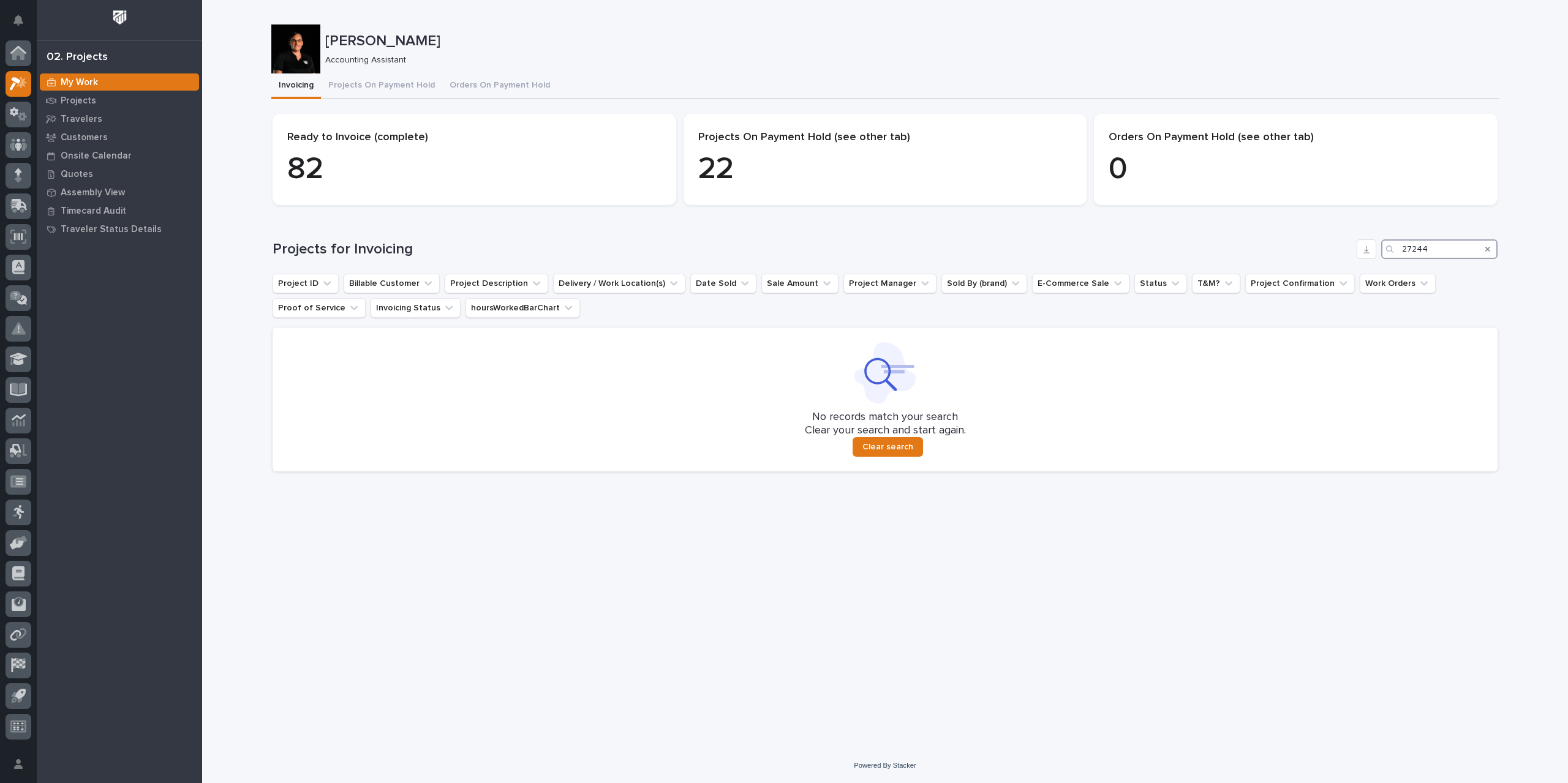
click at [1432, 250] on input "27244" at bounding box center [1439, 249] width 116 height 20
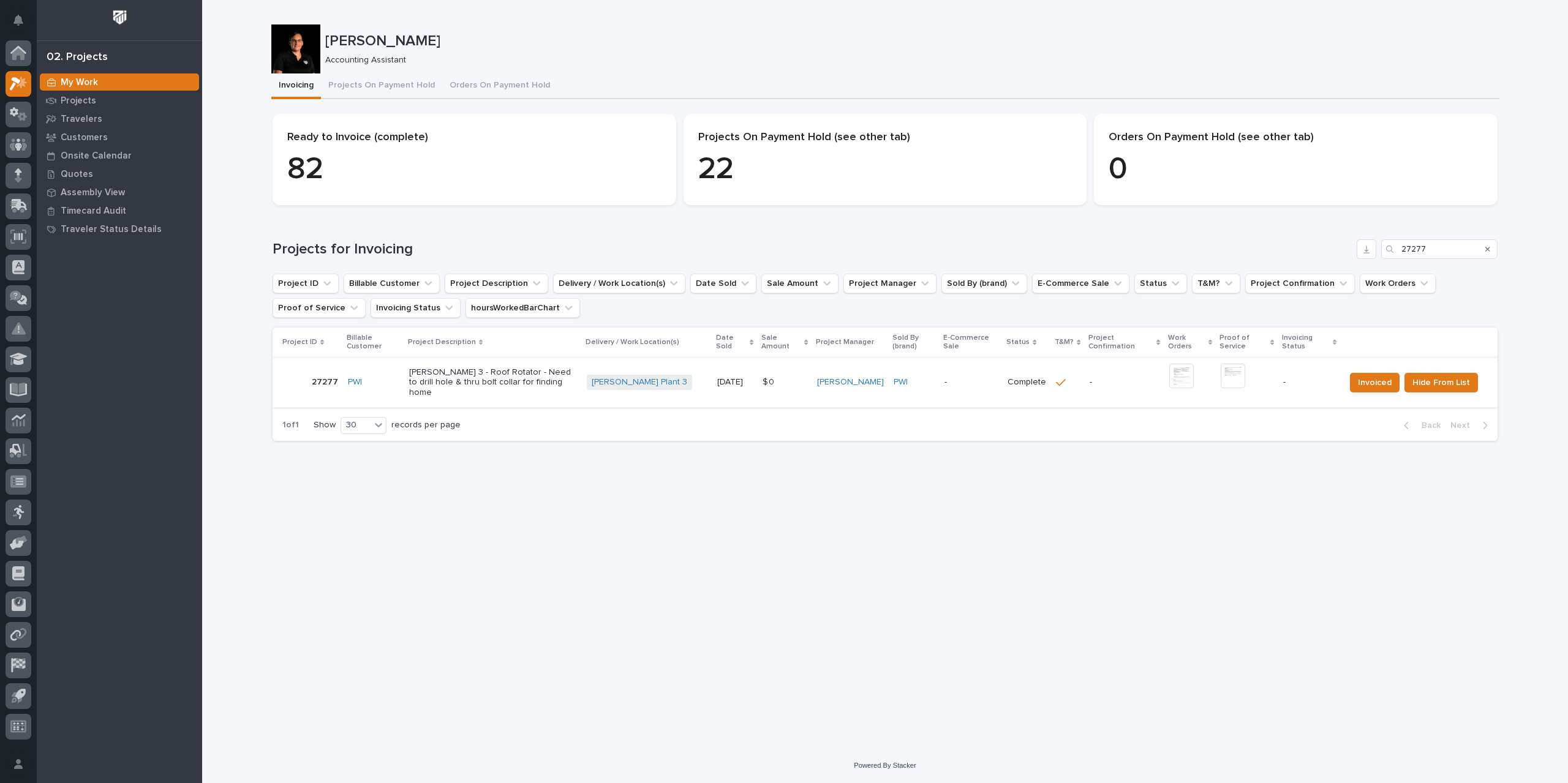
click at [1176, 381] on img at bounding box center [1181, 376] width 25 height 25
click at [1427, 388] on span "Hide From List" at bounding box center [1440, 383] width 58 height 15
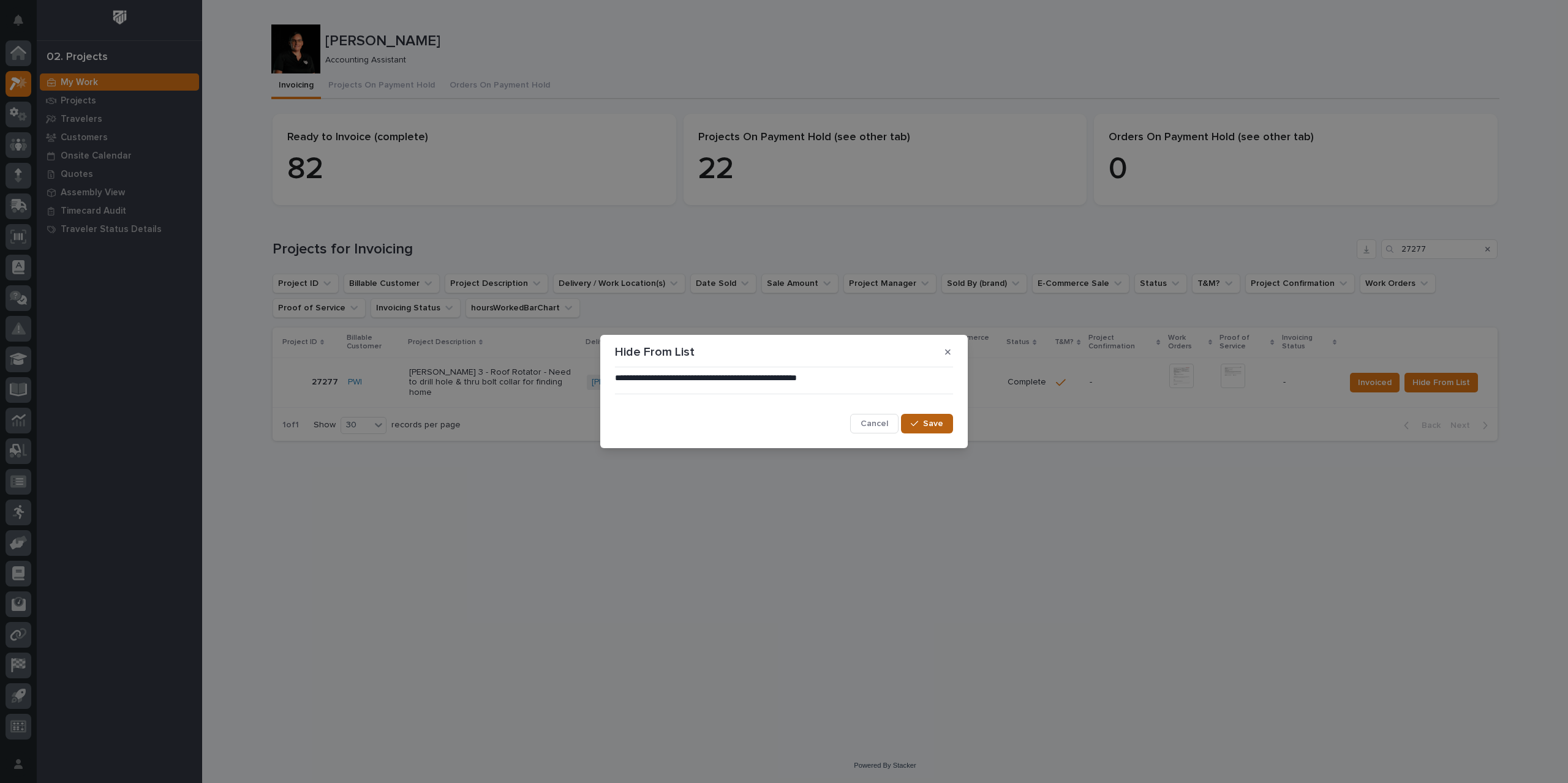
click at [925, 424] on span "Save" at bounding box center [933, 423] width 20 height 11
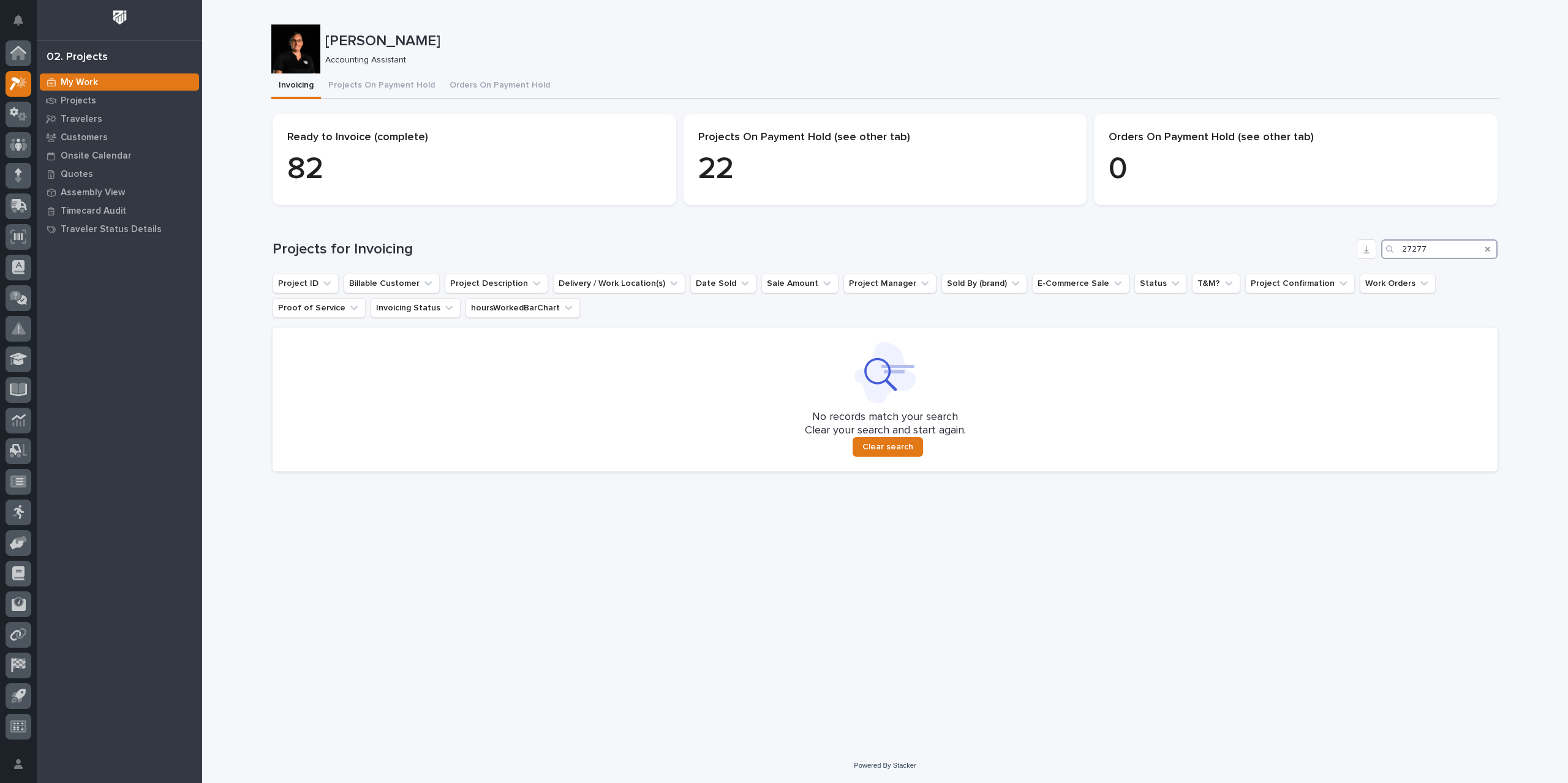
drag, startPoint x: 1446, startPoint y: 248, endPoint x: 1251, endPoint y: 261, distance: 195.4
click at [1251, 261] on div "Projects for Invoicing 27277 Project ID Billable Customer Project Description D…" at bounding box center [885, 355] width 1225 height 232
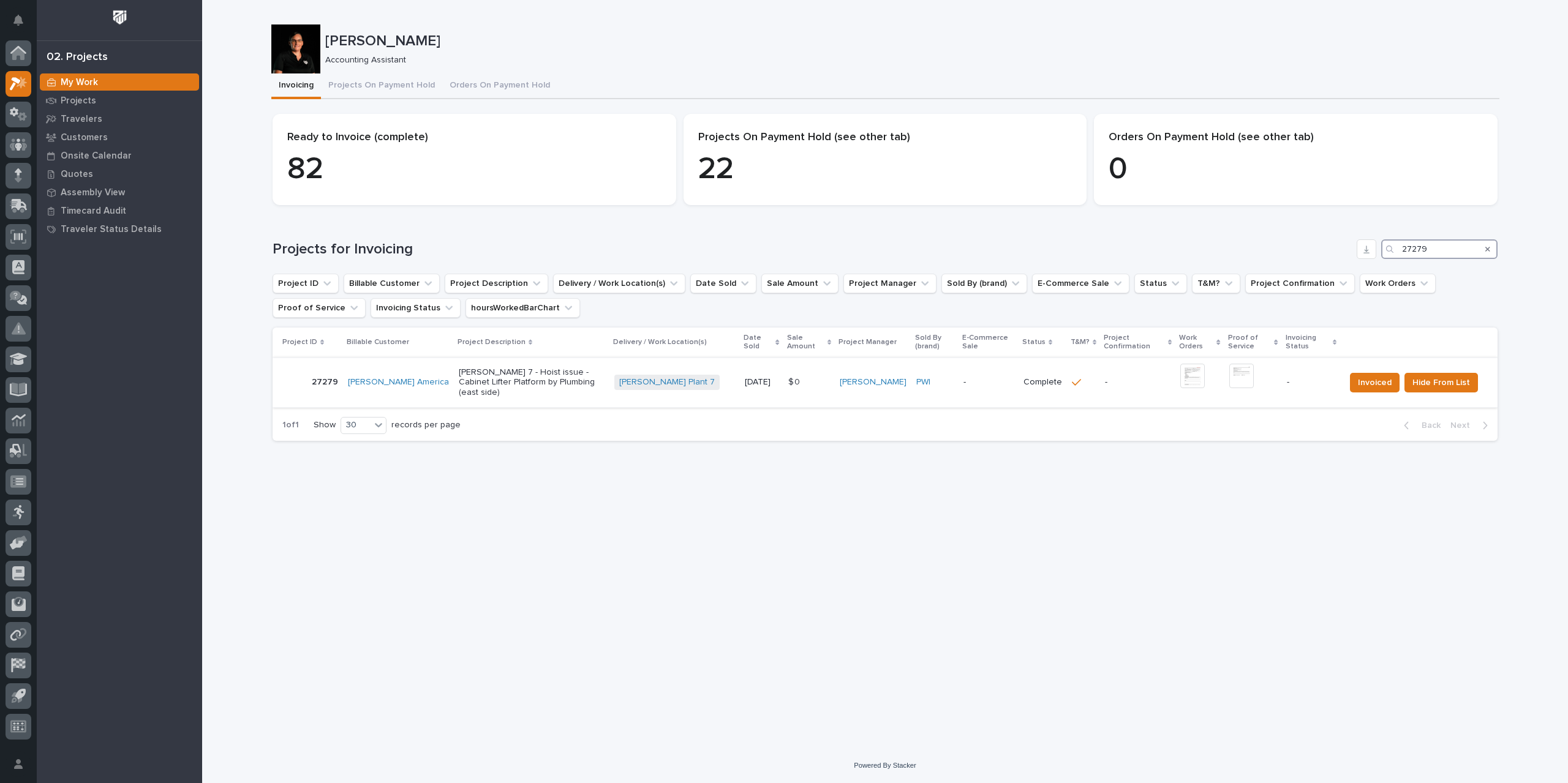
type input "27279"
click at [1185, 377] on img at bounding box center [1192, 376] width 25 height 25
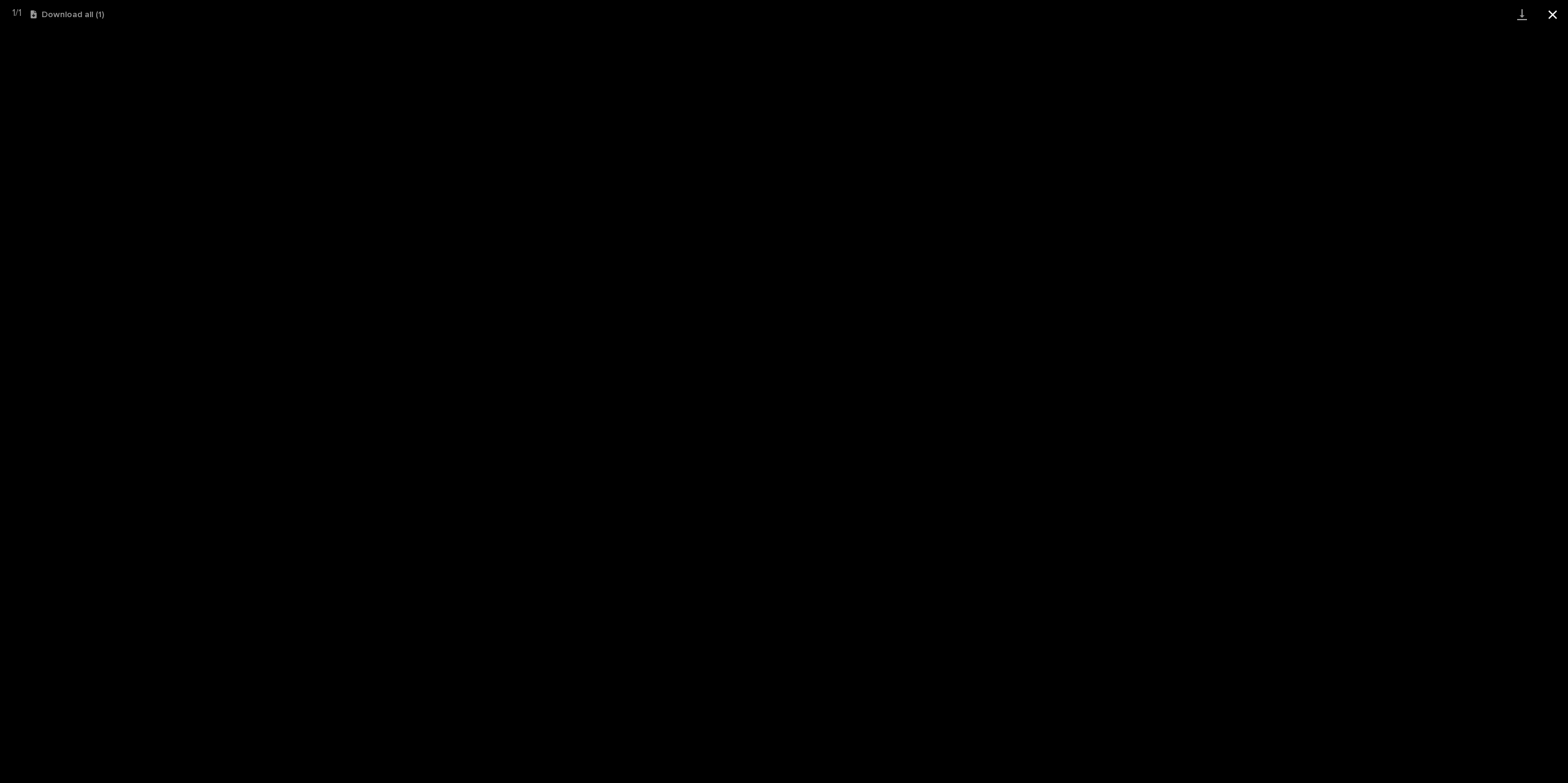
click at [1546, 17] on button "Close gallery" at bounding box center [1552, 14] width 30 height 29
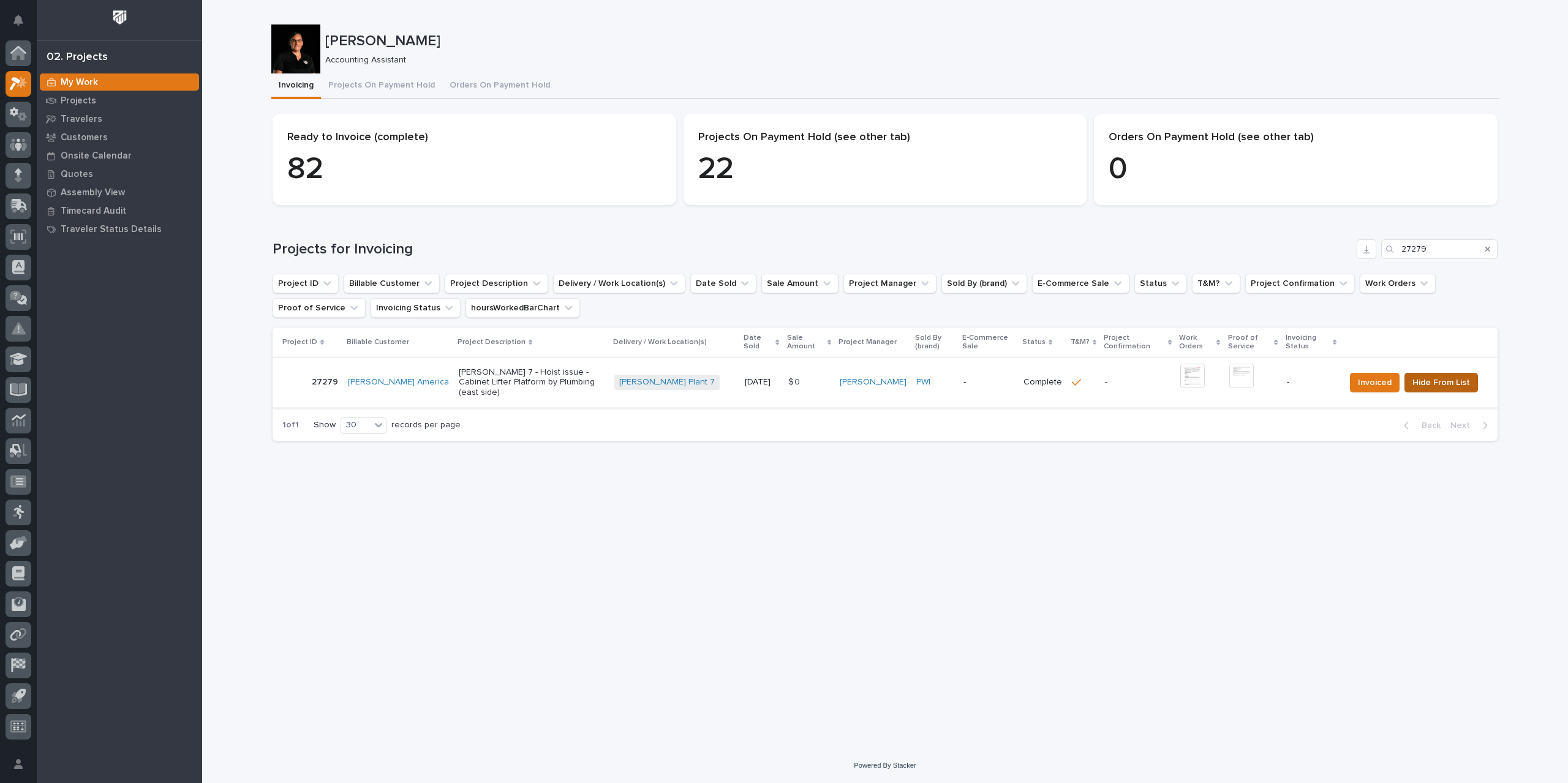
click at [1444, 385] on span "Hide From List" at bounding box center [1440, 383] width 58 height 15
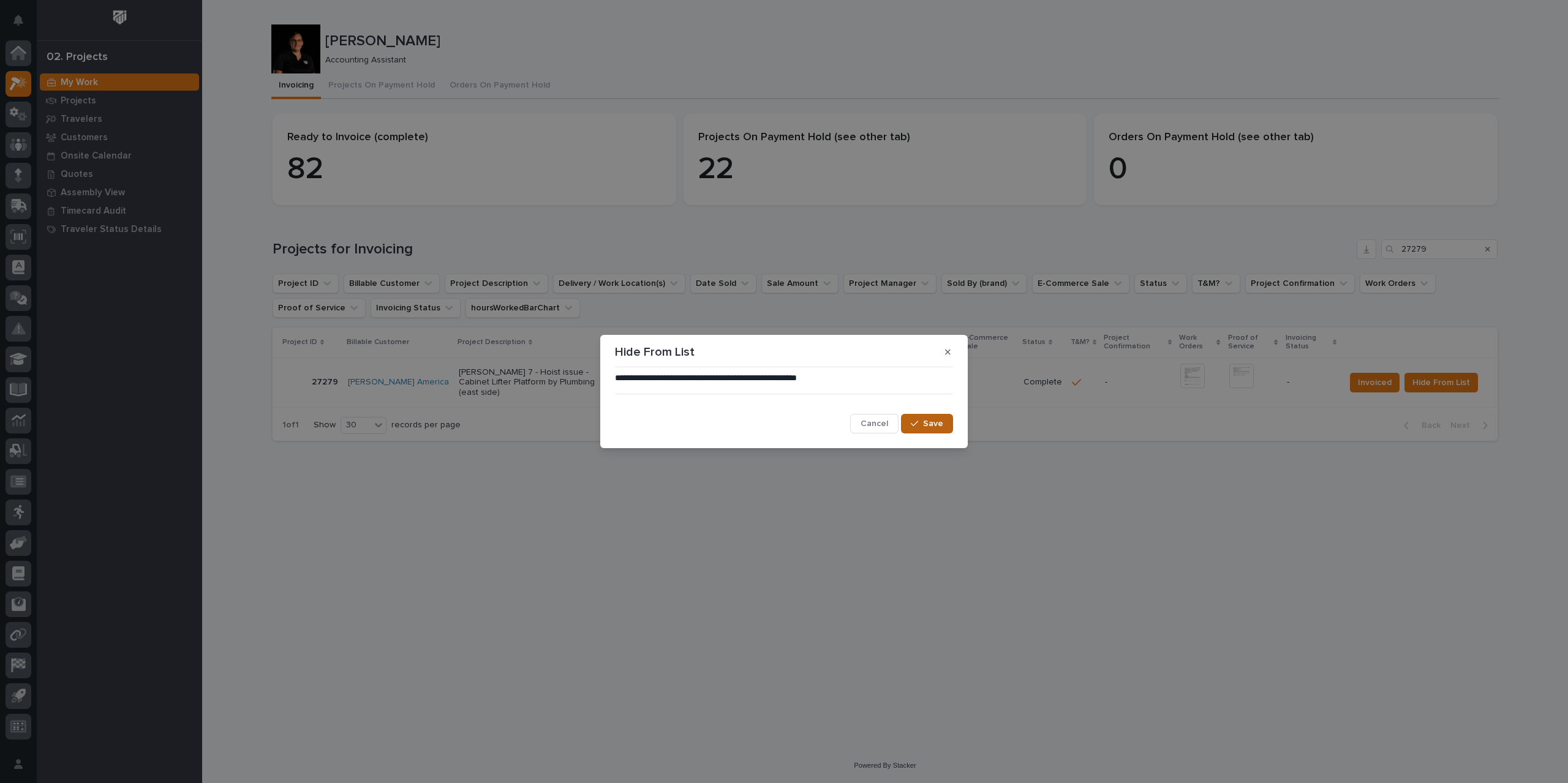
click at [931, 427] on span "Save" at bounding box center [933, 423] width 20 height 11
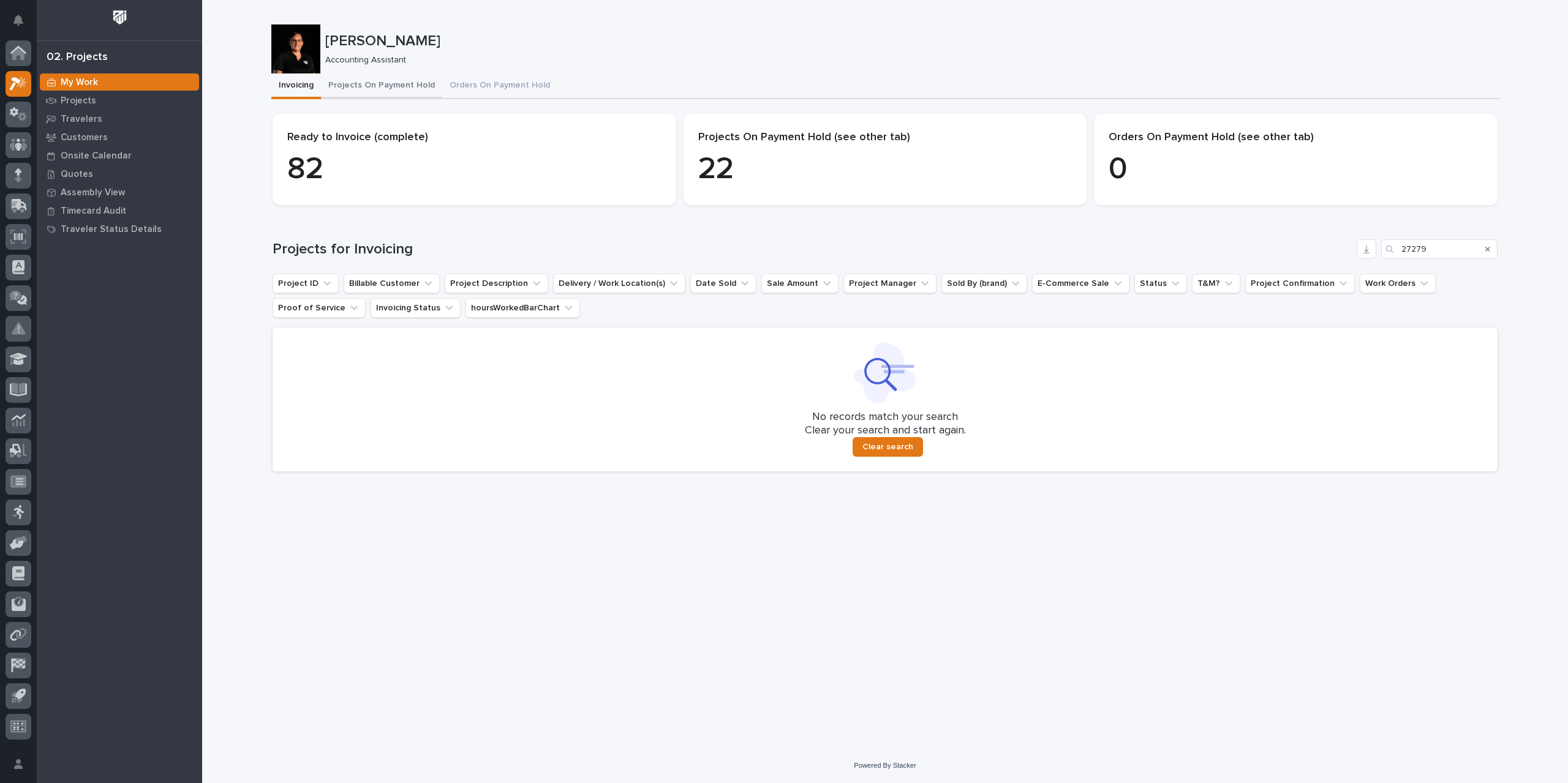
click at [412, 89] on button "Projects On Payment Hold" at bounding box center [381, 86] width 121 height 26
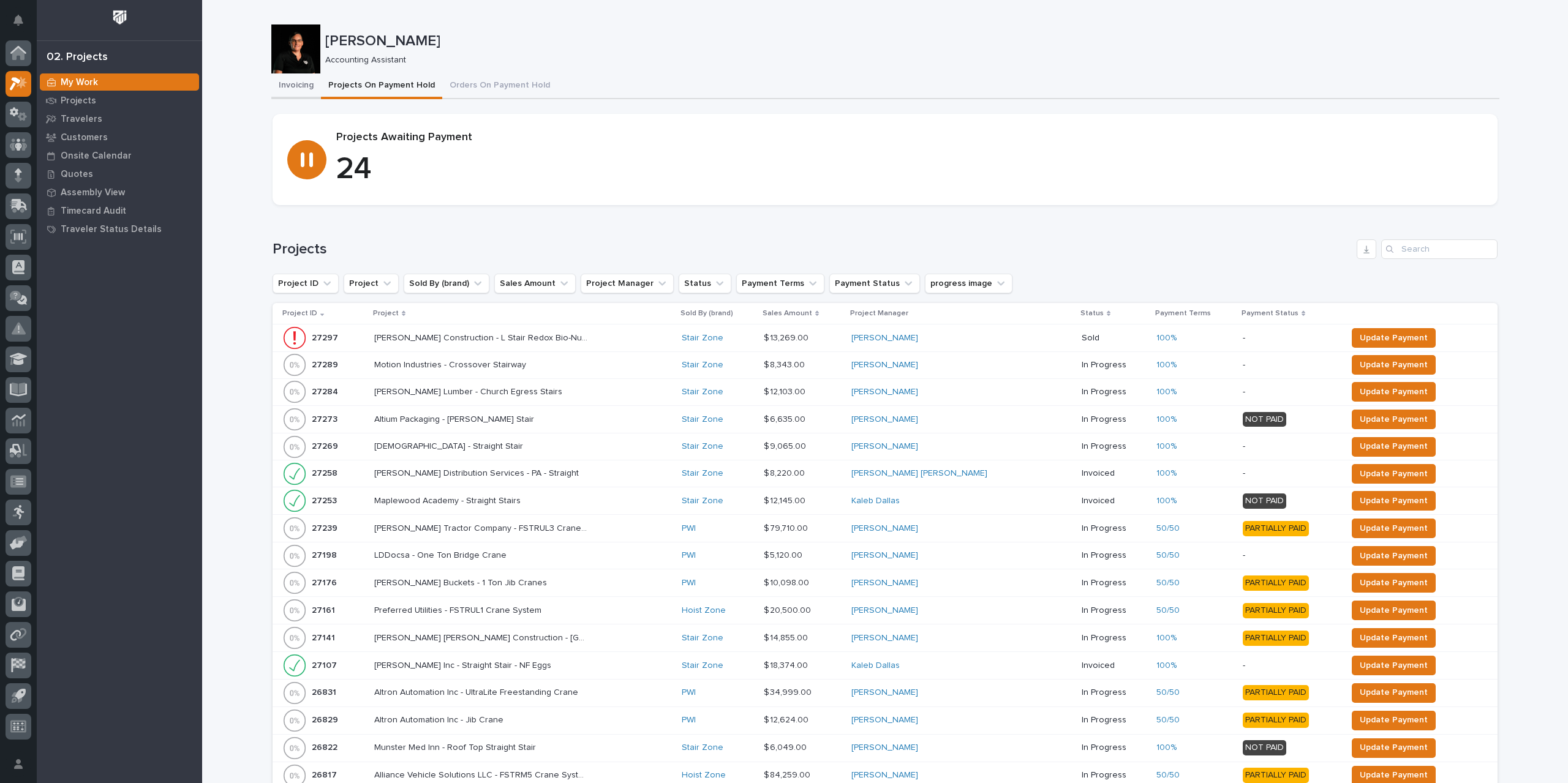
click at [294, 86] on button "Invoicing" at bounding box center [296, 86] width 49 height 26
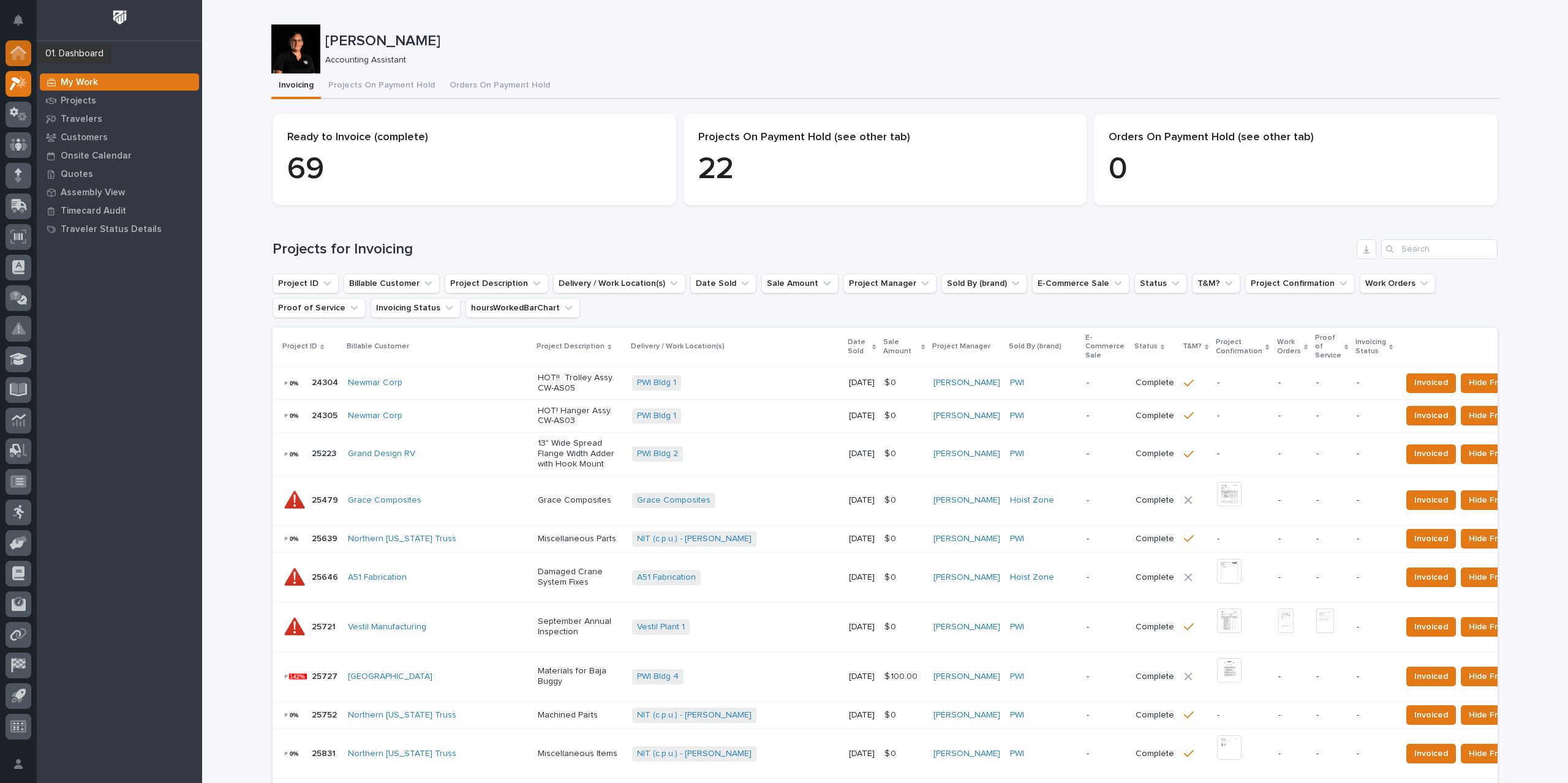
click at [17, 50] on icon at bounding box center [18, 53] width 12 height 12
